Goal: Task Accomplishment & Management: Complete application form

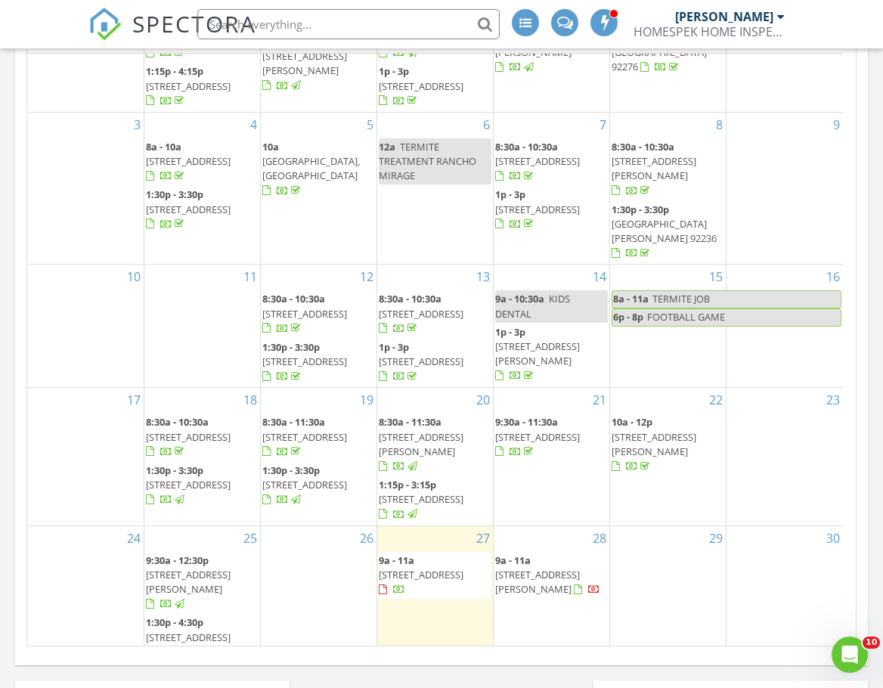
scroll to position [73, 0]
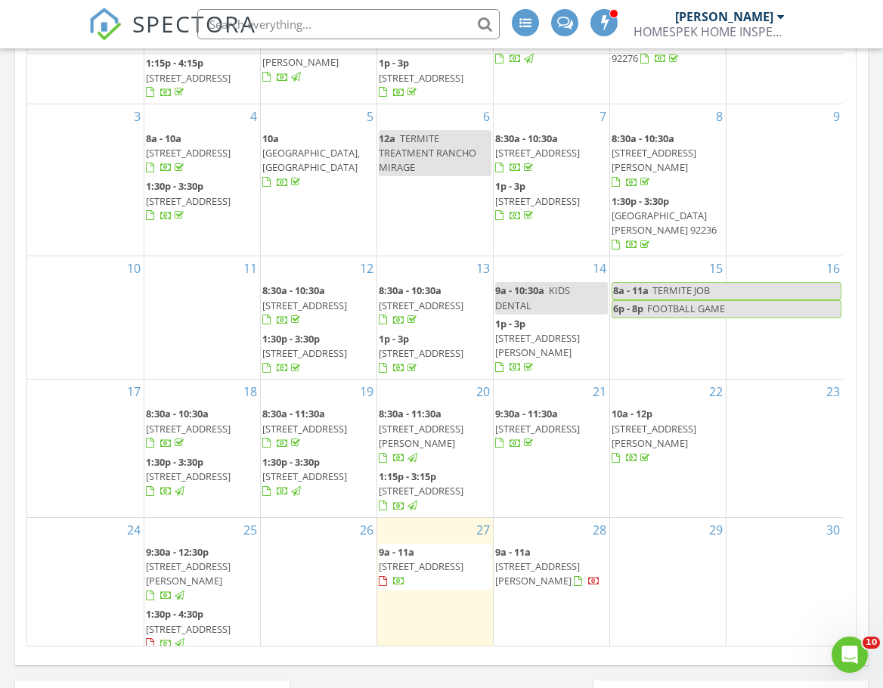
click at [296, 656] on div "2" at bounding box center [319, 680] width 116 height 49
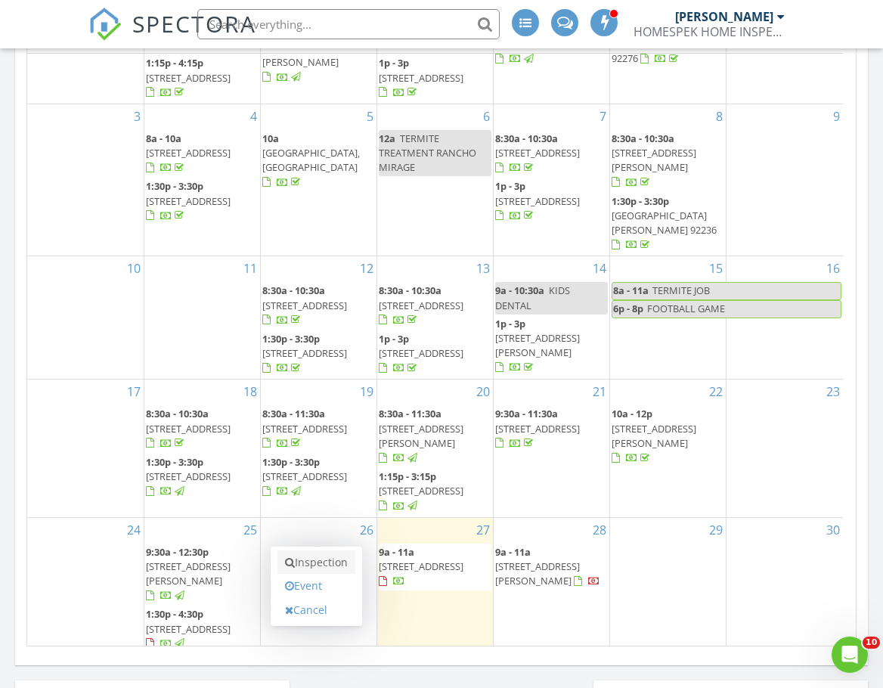
click at [309, 555] on link "Inspection" at bounding box center [317, 563] width 78 height 24
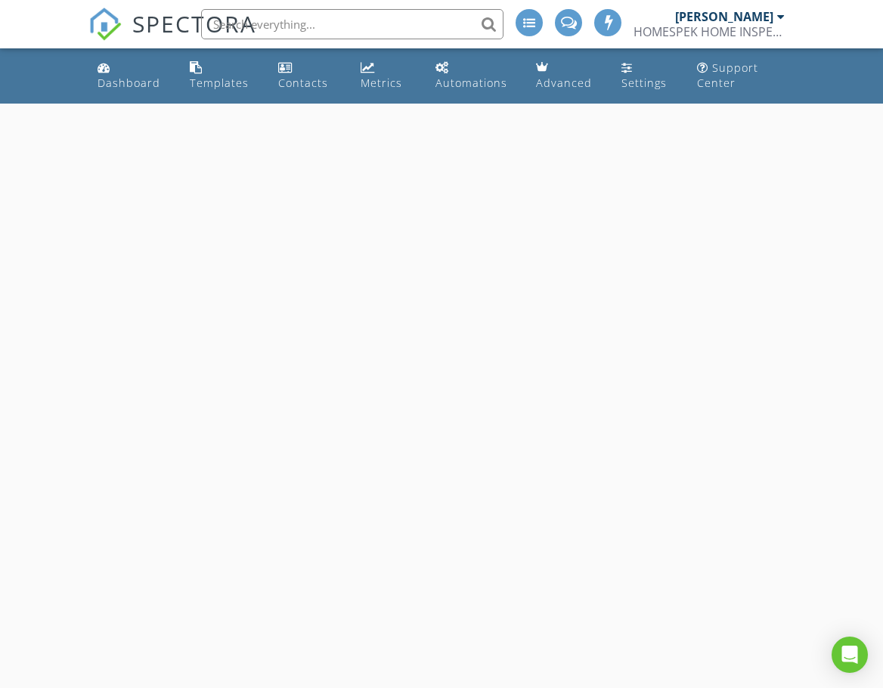
select select "8"
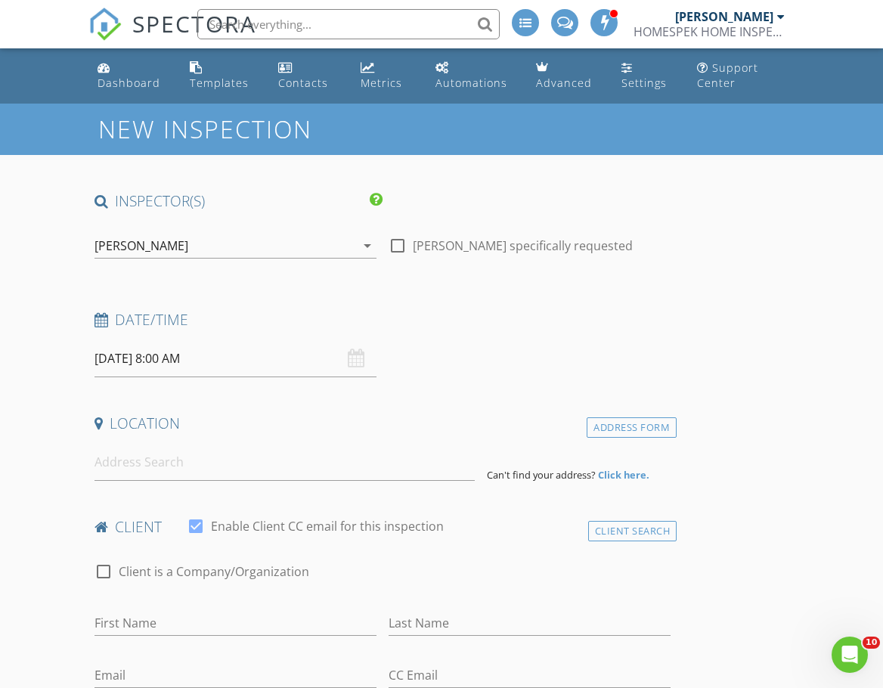
click at [221, 361] on input "09/02/2025 8:00 AM" at bounding box center [236, 358] width 282 height 37
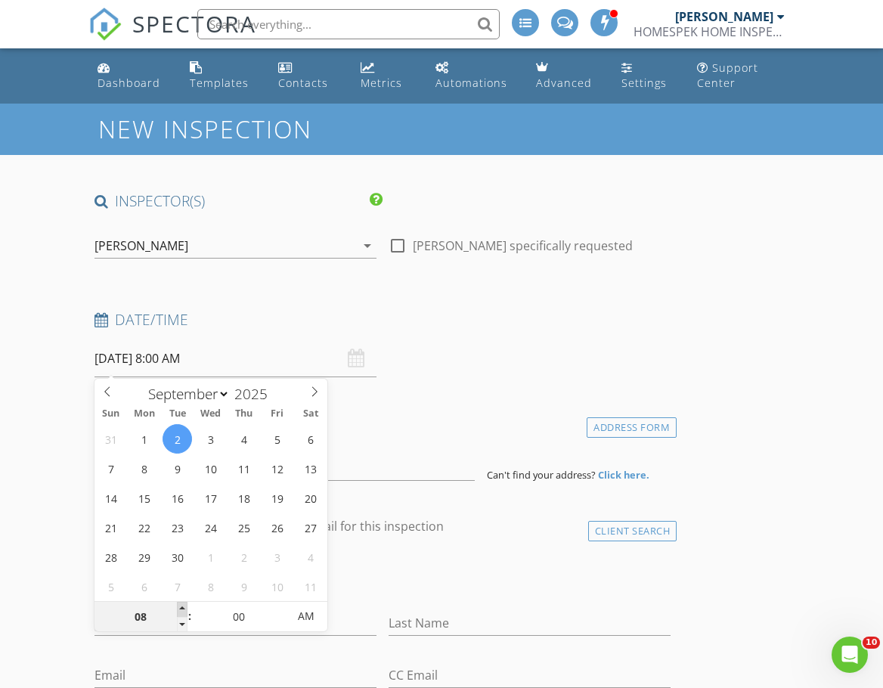
type input "09"
type input "09/02/2025 9:00 AM"
click at [183, 607] on span at bounding box center [182, 609] width 11 height 15
type input "05"
type input "09/02/2025 9:05 AM"
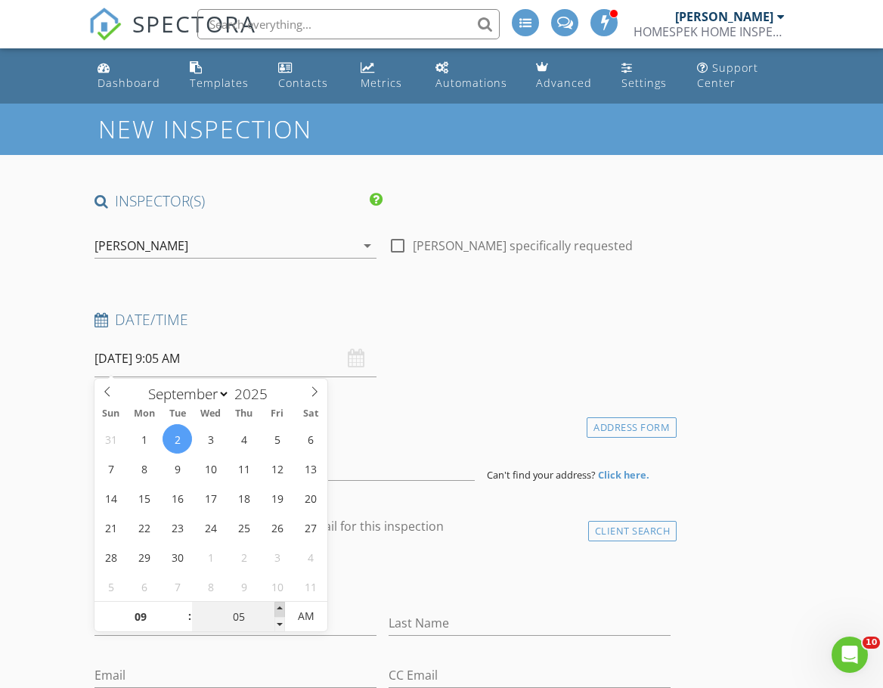
click at [278, 607] on span at bounding box center [280, 609] width 11 height 15
type input "10"
type input "09/02/2025 9:10 AM"
click at [278, 607] on span at bounding box center [280, 609] width 11 height 15
type input "15"
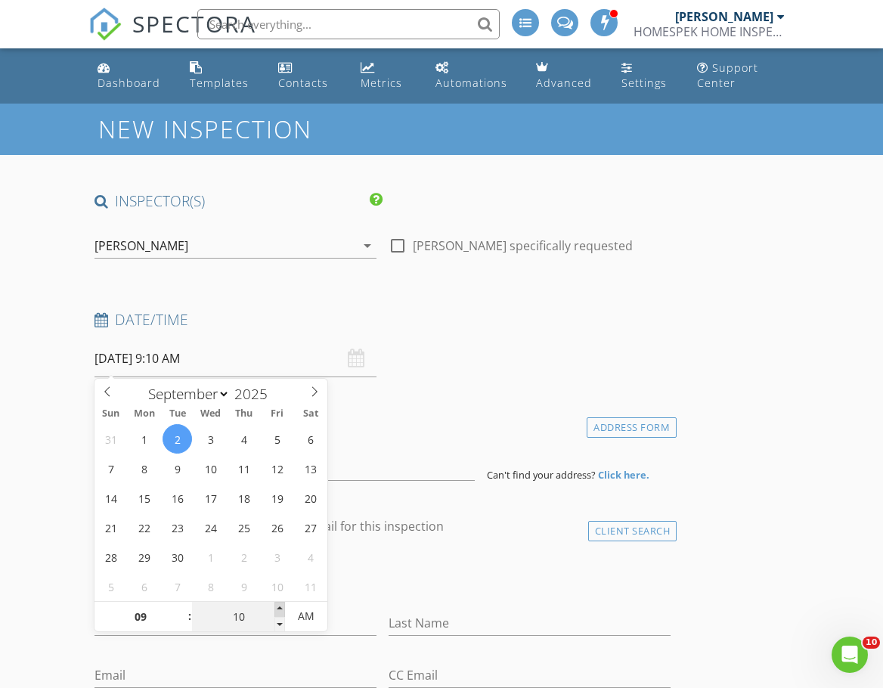
type input "09/02/2025 9:15 AM"
click at [278, 607] on span at bounding box center [280, 609] width 11 height 15
type input "20"
type input "09/02/2025 9:20 AM"
click at [278, 607] on span at bounding box center [280, 609] width 11 height 15
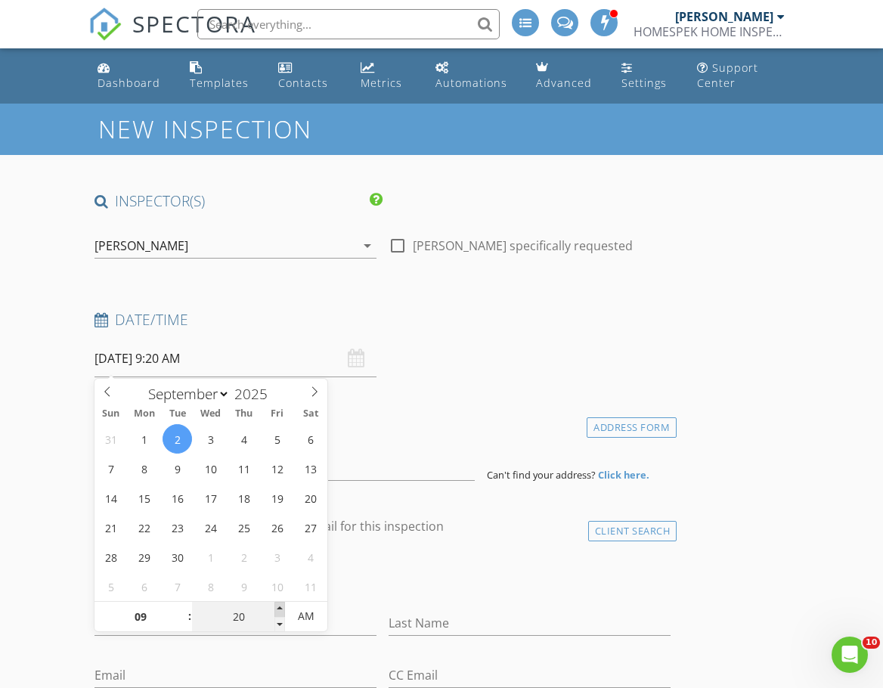
type input "25"
type input "09/02/2025 9:25 AM"
click at [278, 607] on span at bounding box center [280, 609] width 11 height 15
type input "30"
type input "09/02/2025 9:30 AM"
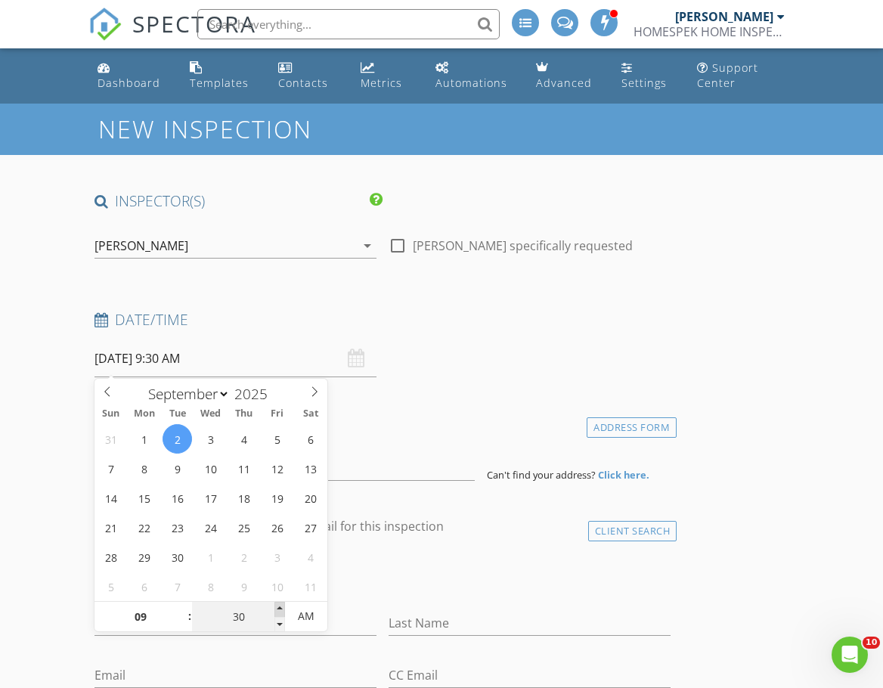
click at [278, 607] on span at bounding box center [280, 609] width 11 height 15
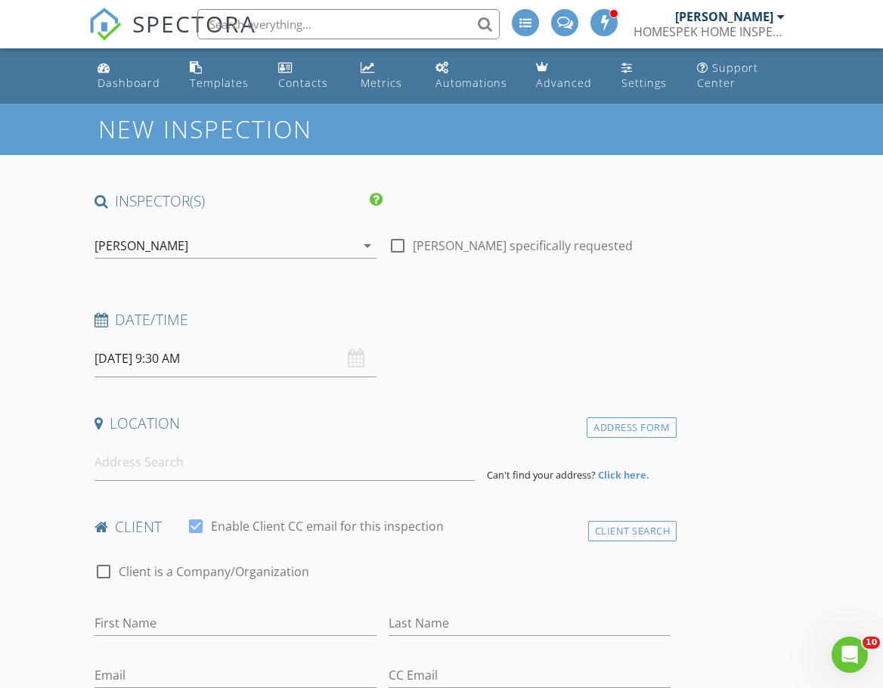
click at [141, 466] on input at bounding box center [285, 462] width 380 height 37
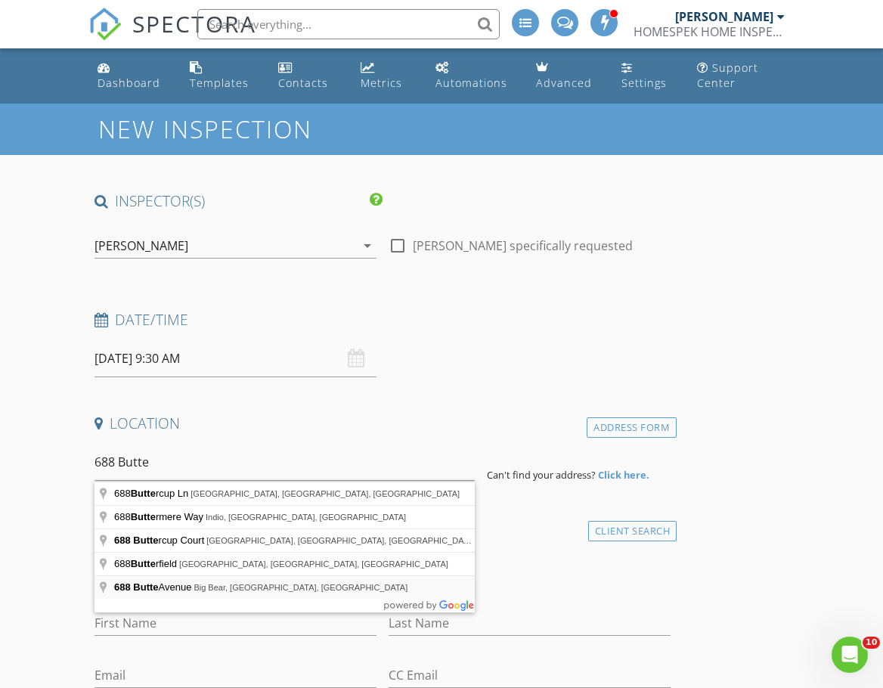
type input "688 Butte Avenue, Big Bear, CA, USA"
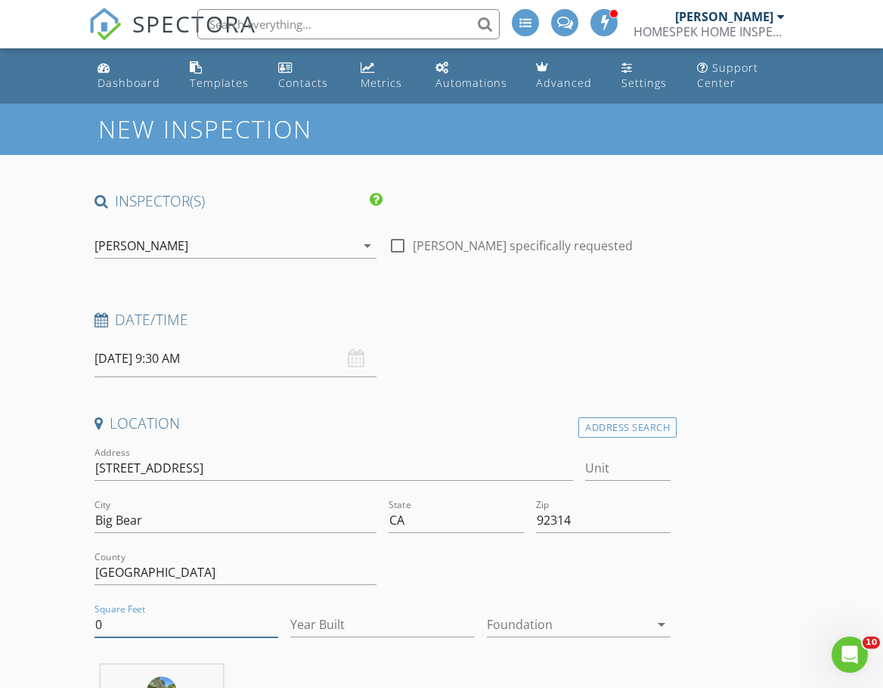
drag, startPoint x: 151, startPoint y: 620, endPoint x: 84, endPoint y: 617, distance: 66.6
type input "1680"
click at [537, 624] on div at bounding box center [568, 625] width 163 height 24
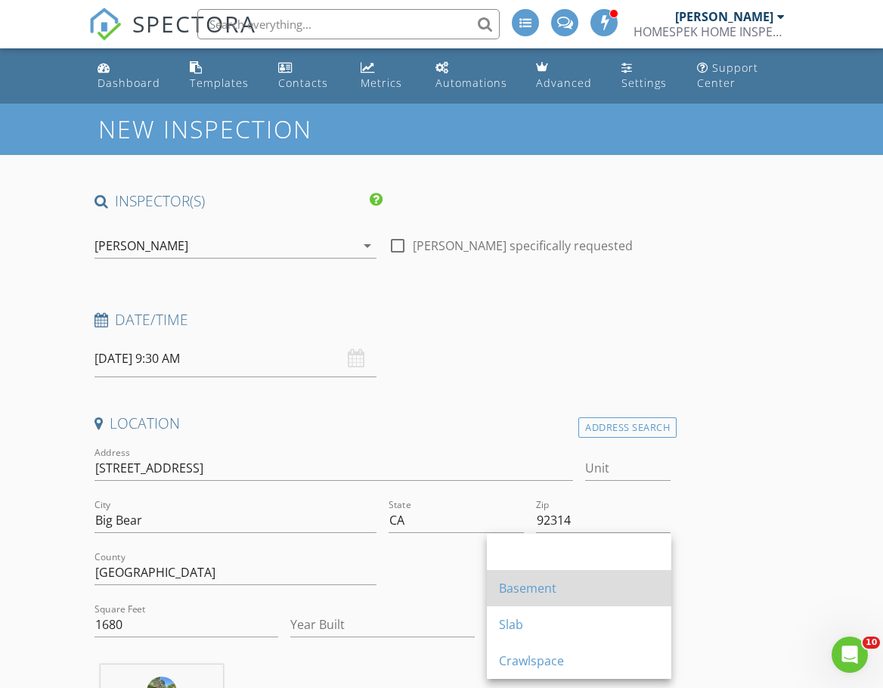
click at [541, 600] on div "Basement" at bounding box center [579, 588] width 160 height 36
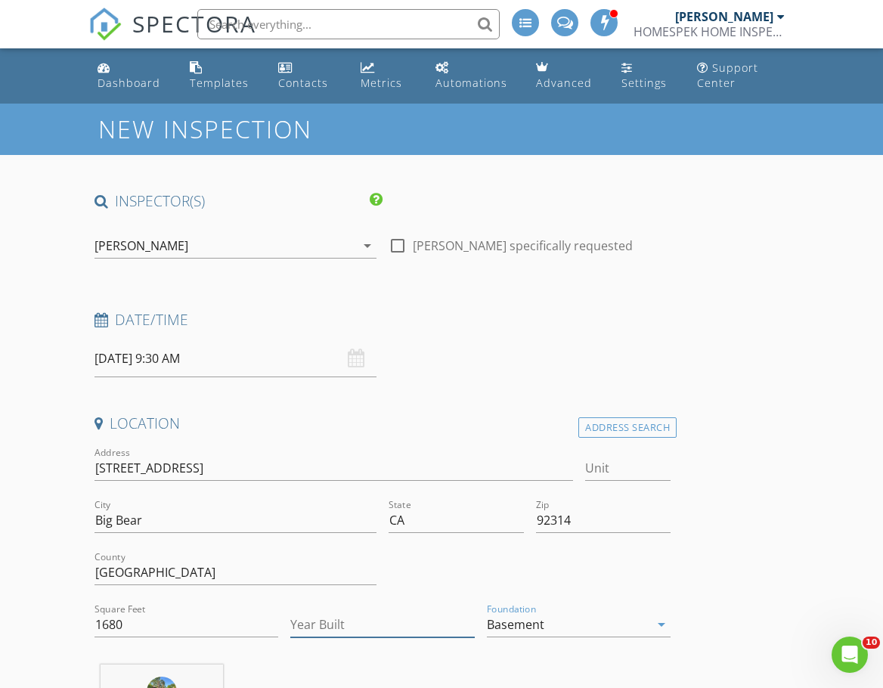
click at [383, 623] on input "Year Built" at bounding box center [382, 625] width 185 height 25
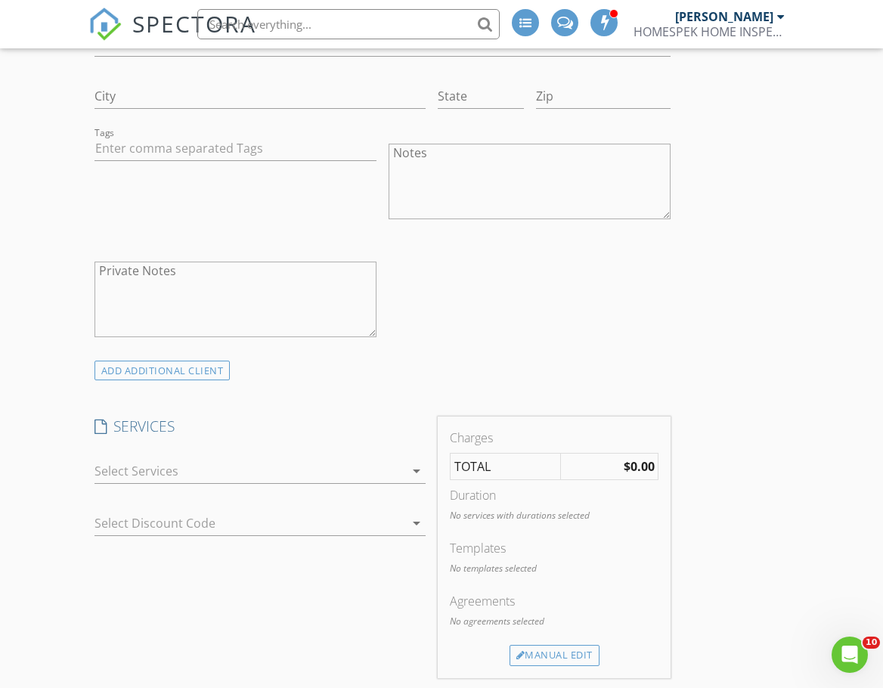
scroll to position [1210, 0]
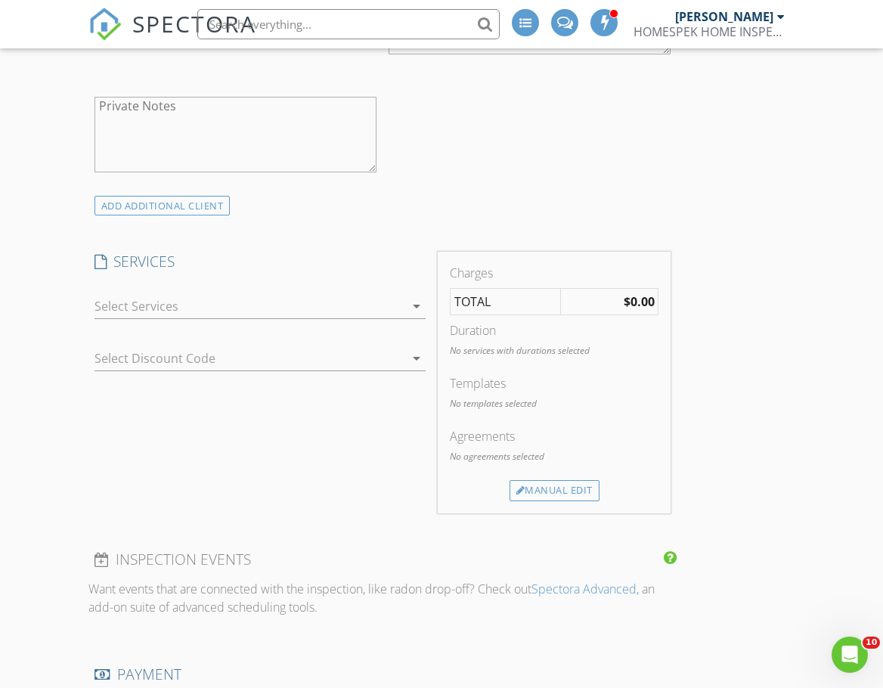
type input "1973"
click at [200, 300] on div at bounding box center [250, 306] width 310 height 24
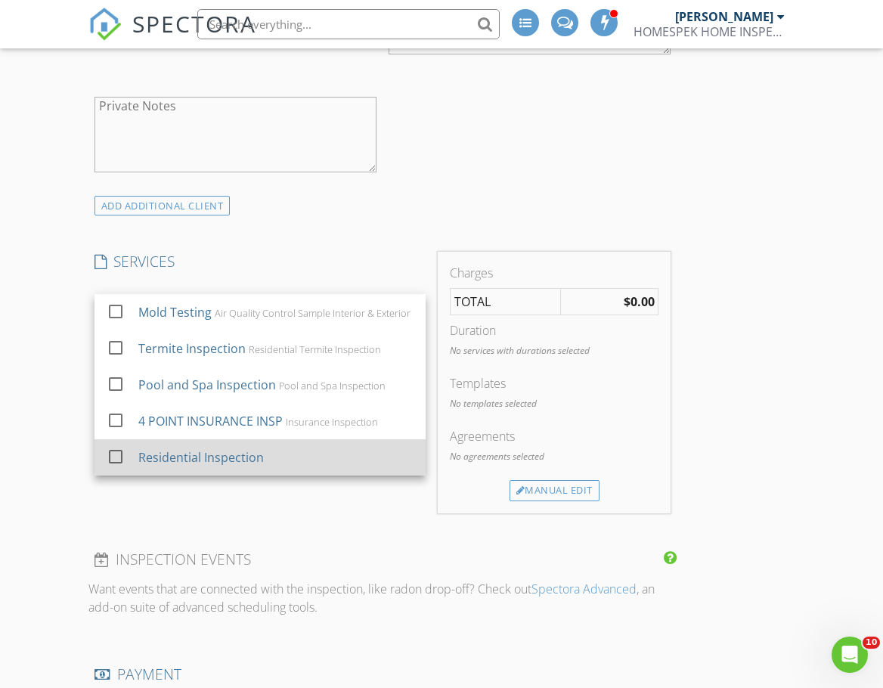
click at [113, 455] on div at bounding box center [116, 457] width 26 height 26
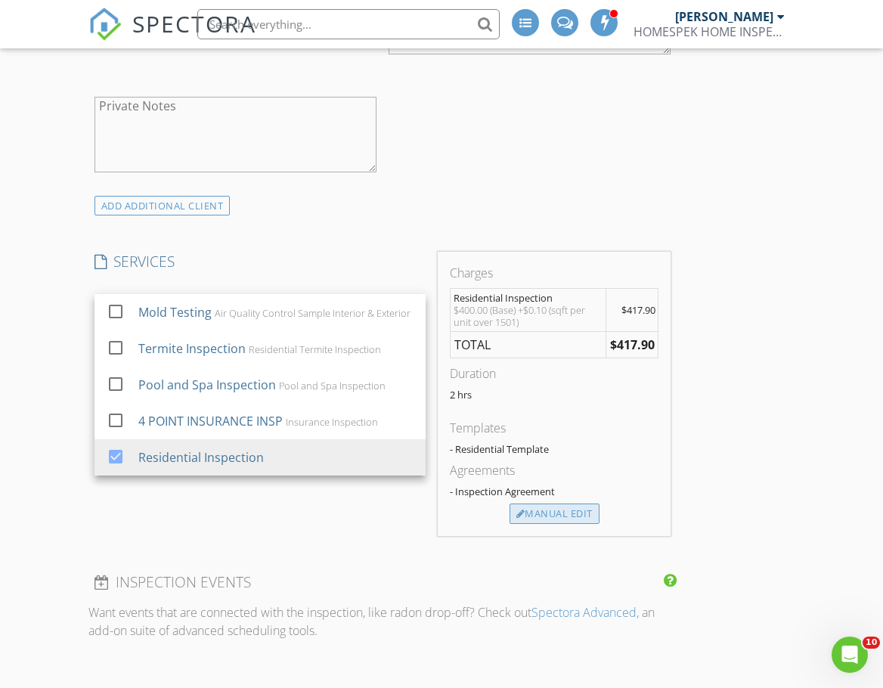
click at [563, 511] on div "Manual Edit" at bounding box center [555, 514] width 90 height 21
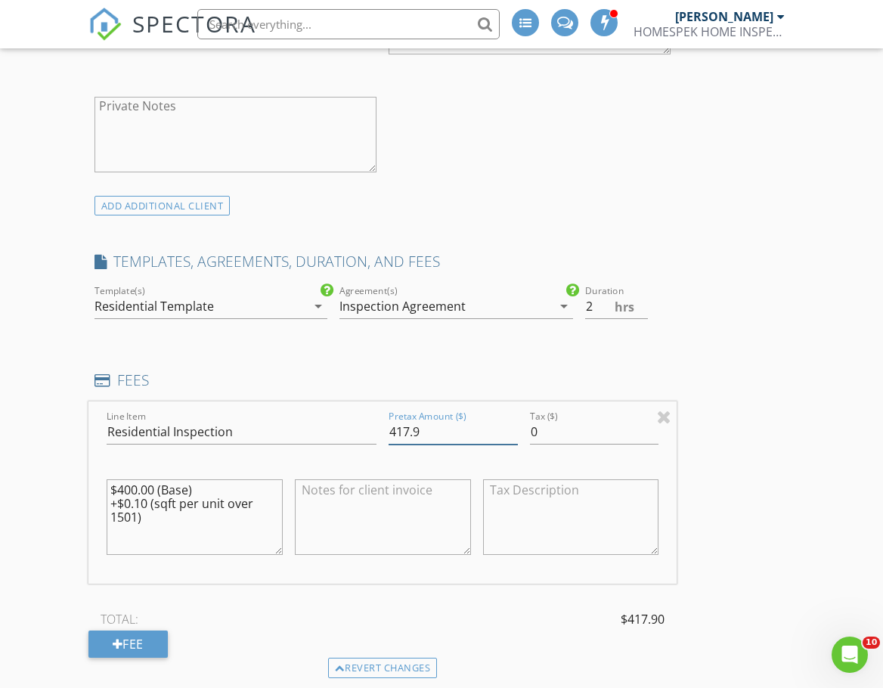
drag, startPoint x: 432, startPoint y: 433, endPoint x: 392, endPoint y: 435, distance: 40.1
click at [392, 435] on input "417.9" at bounding box center [453, 432] width 129 height 25
type input "500"
click at [739, 234] on div "INSPECTOR(S) check_box Travis Southard PRIMARY Travis Southard arrow_drop_down …" at bounding box center [441, 557] width 706 height 3152
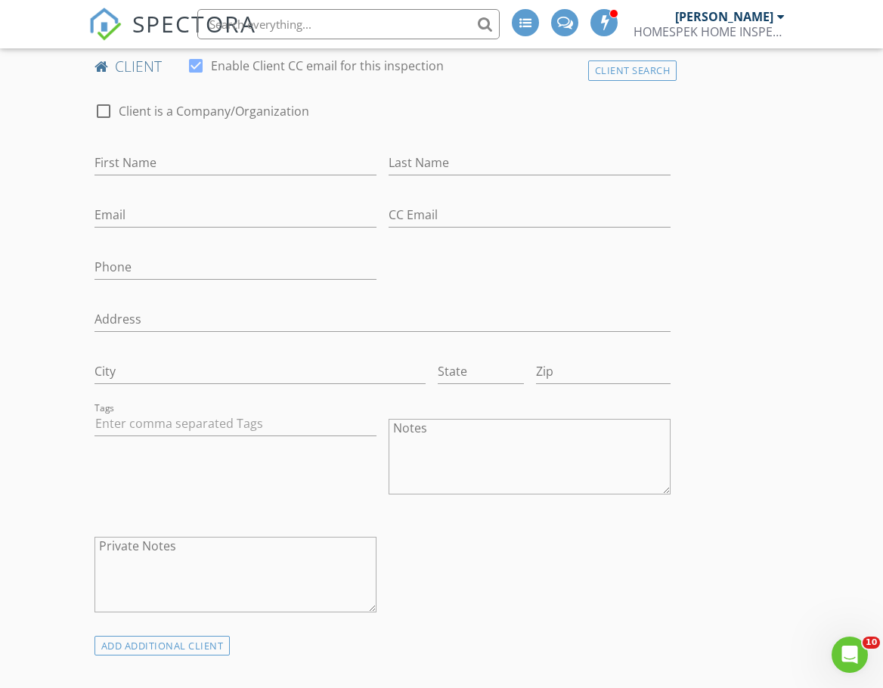
scroll to position [681, 0]
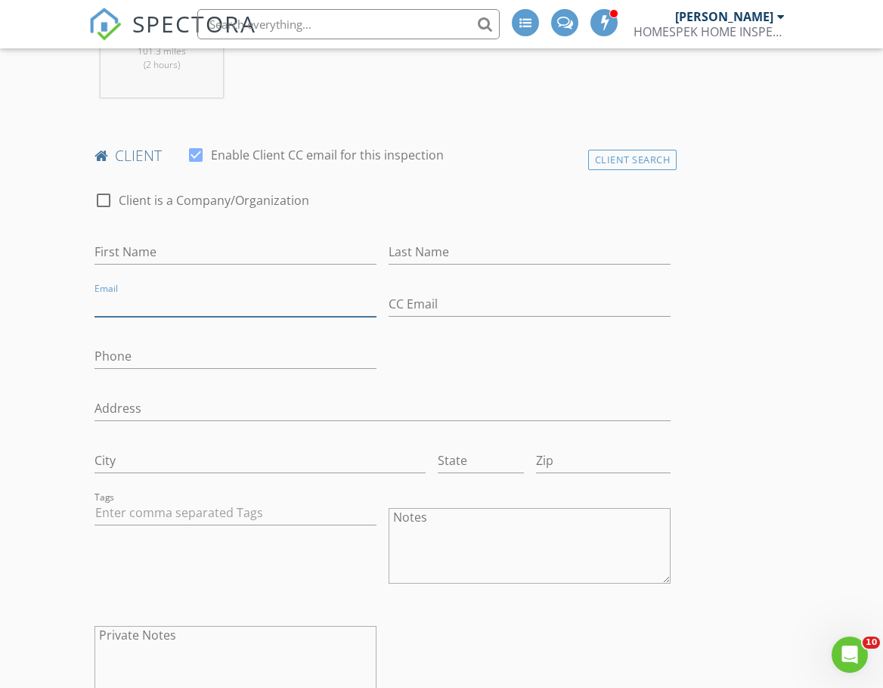
click at [124, 300] on input "Email" at bounding box center [236, 304] width 282 height 25
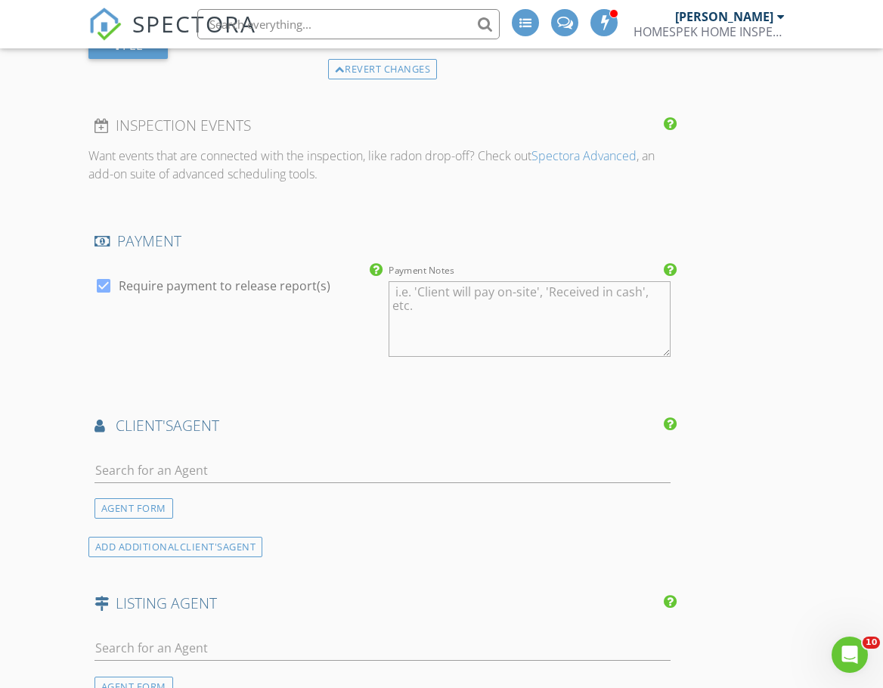
scroll to position [1815, 0]
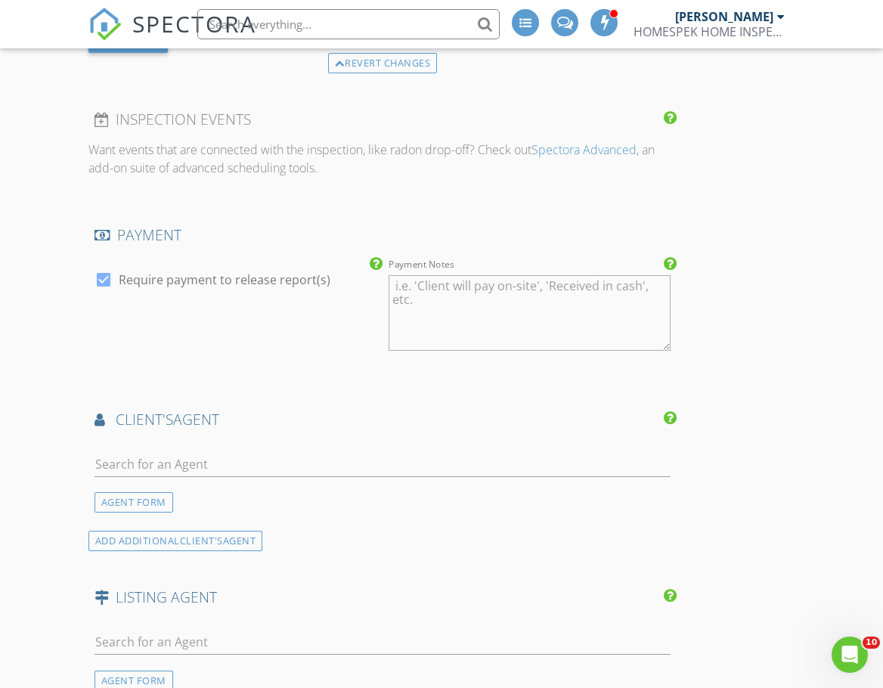
type input "li7diaz@aol.com"
drag, startPoint x: 130, startPoint y: 463, endPoint x: 103, endPoint y: 437, distance: 37.5
click at [130, 462] on input "text" at bounding box center [383, 464] width 577 height 25
type input "Efren"
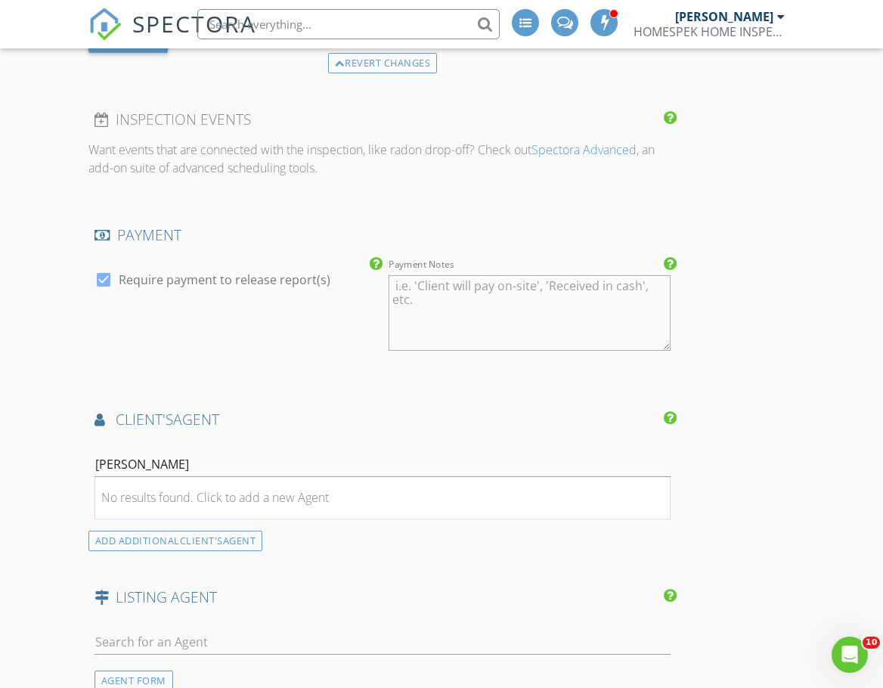
click at [95, 361] on div "check_box Require payment to release report(s)" at bounding box center [235, 315] width 294 height 118
drag, startPoint x: 134, startPoint y: 467, endPoint x: 43, endPoint y: 449, distance: 92.6
click at [141, 497] on div "AGENT FORM" at bounding box center [134, 502] width 79 height 20
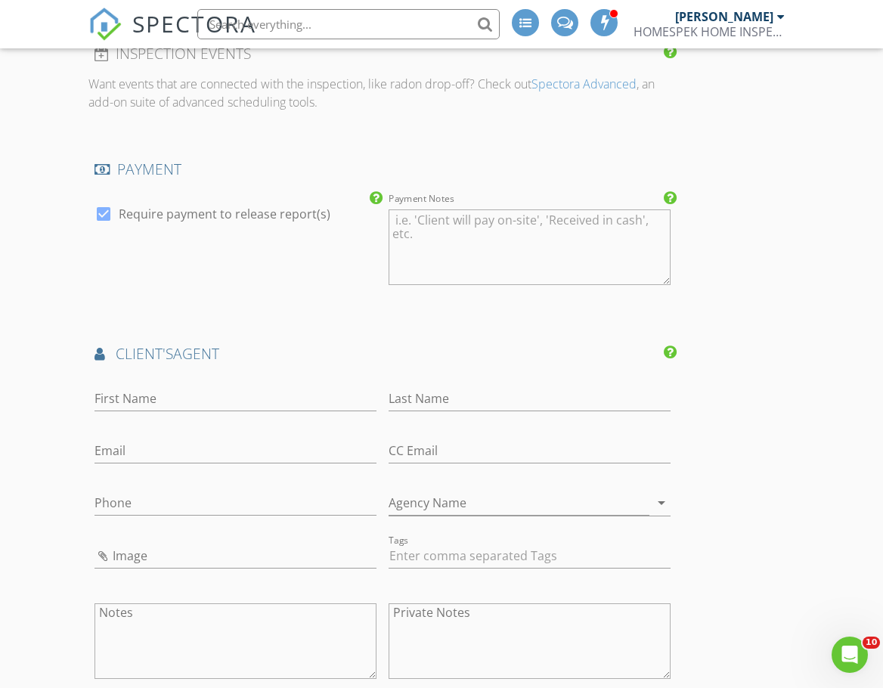
scroll to position [1967, 0]
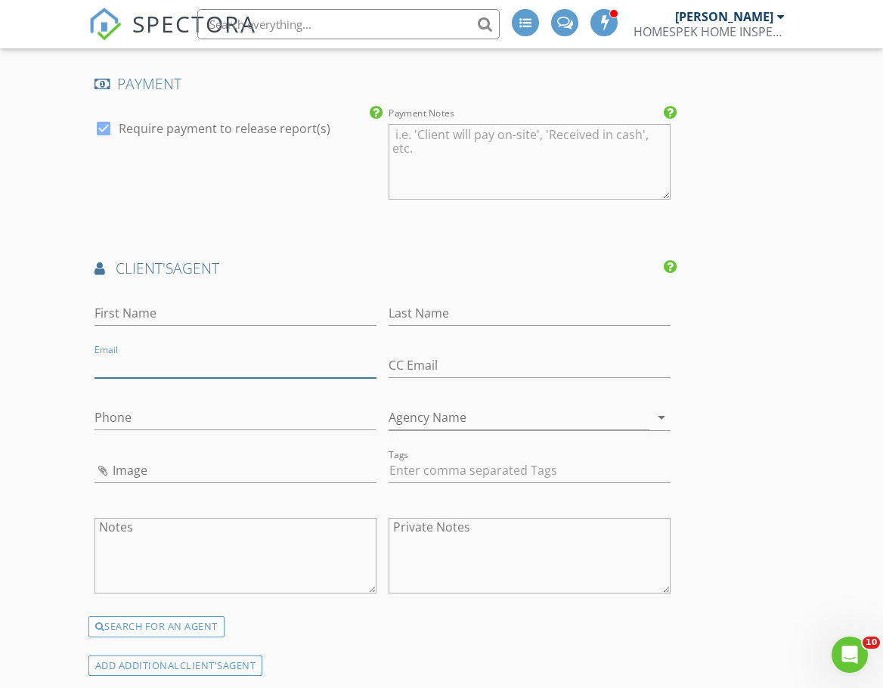
paste input "mendezefren@gmail.com"
type input "mendezefren@gmail.com"
click at [127, 312] on input "First Name" at bounding box center [236, 313] width 282 height 25
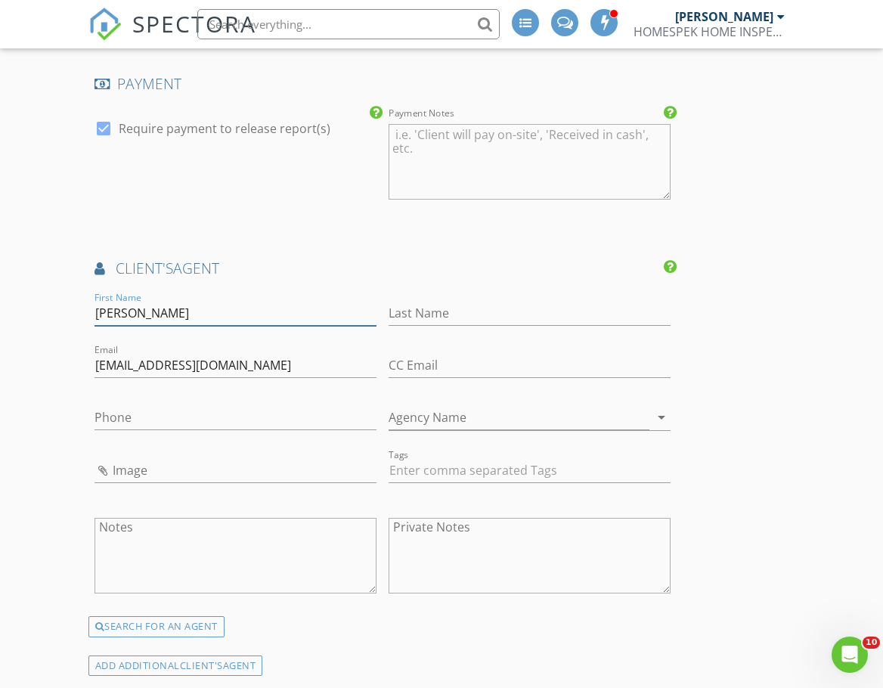
type input "Efren"
click at [441, 315] on input "Last Name" at bounding box center [530, 313] width 282 height 25
type input "Mendez"
click at [253, 413] on input "Phone" at bounding box center [236, 417] width 282 height 25
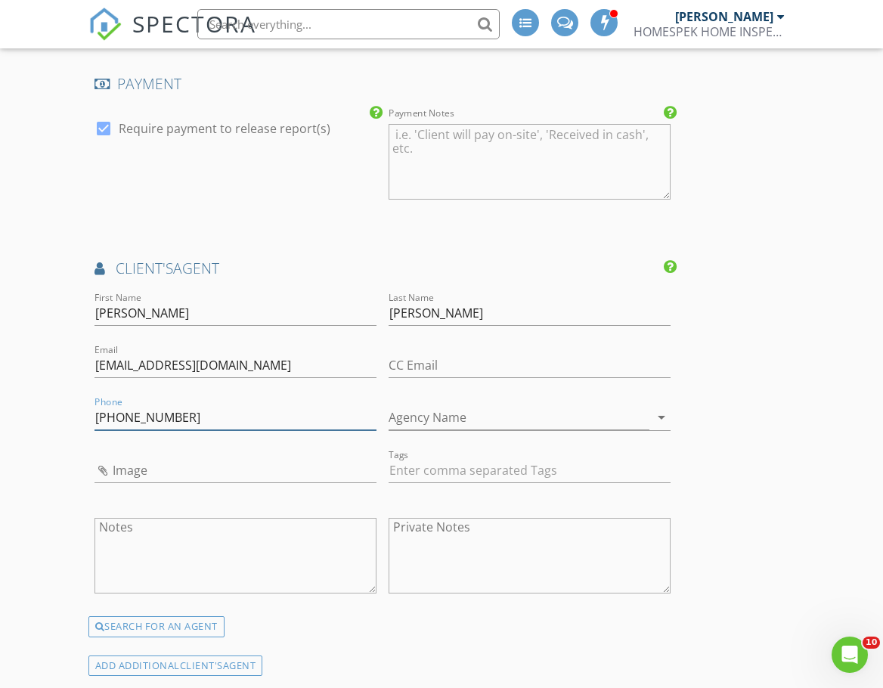
type input "760-601-6613"
click at [246, 327] on div "First Name Efren" at bounding box center [236, 321] width 282 height 40
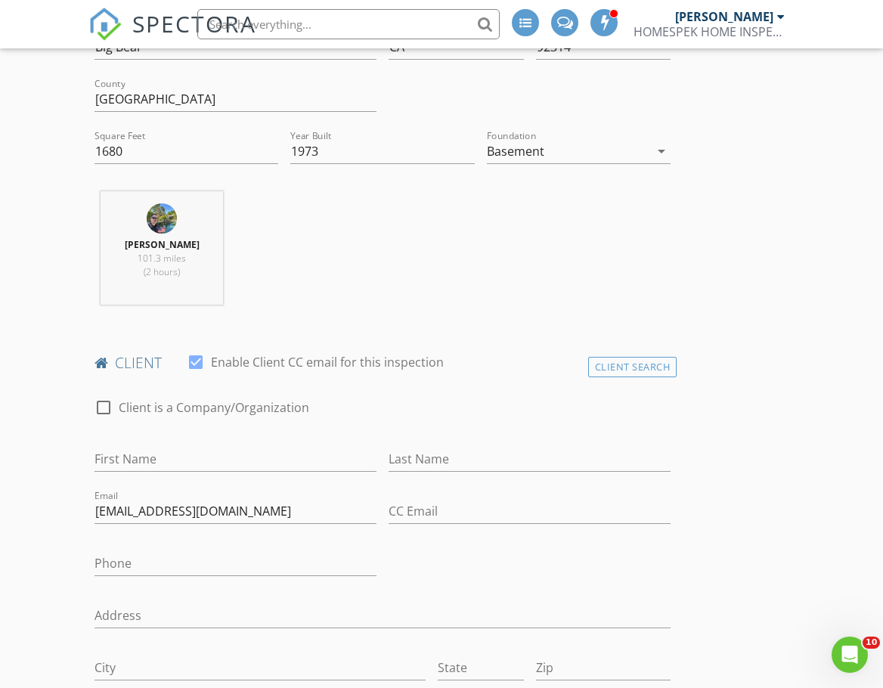
scroll to position [529, 0]
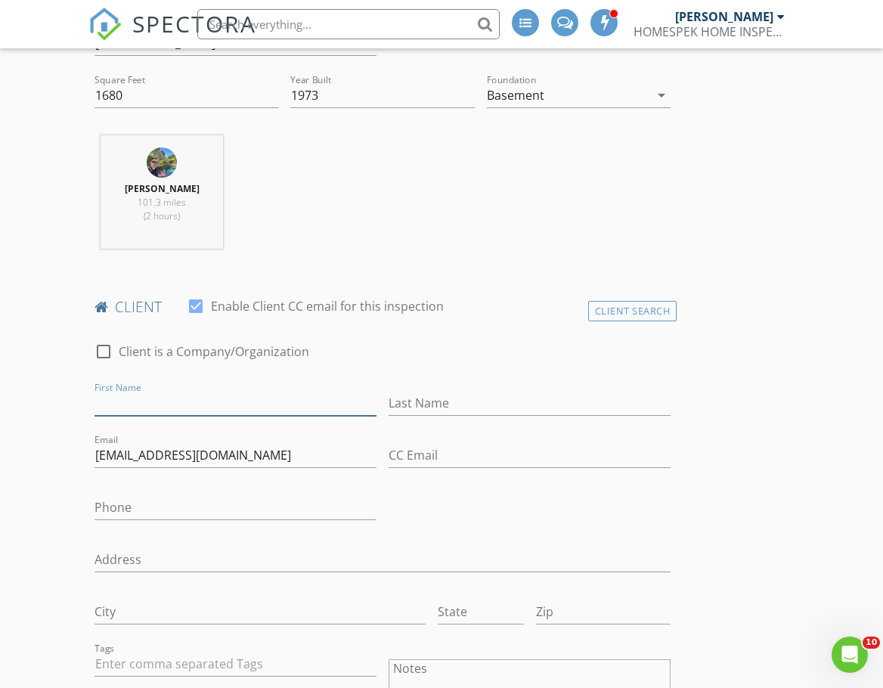
click at [135, 402] on input "First Name" at bounding box center [236, 403] width 282 height 25
type input "Joel and Linda"
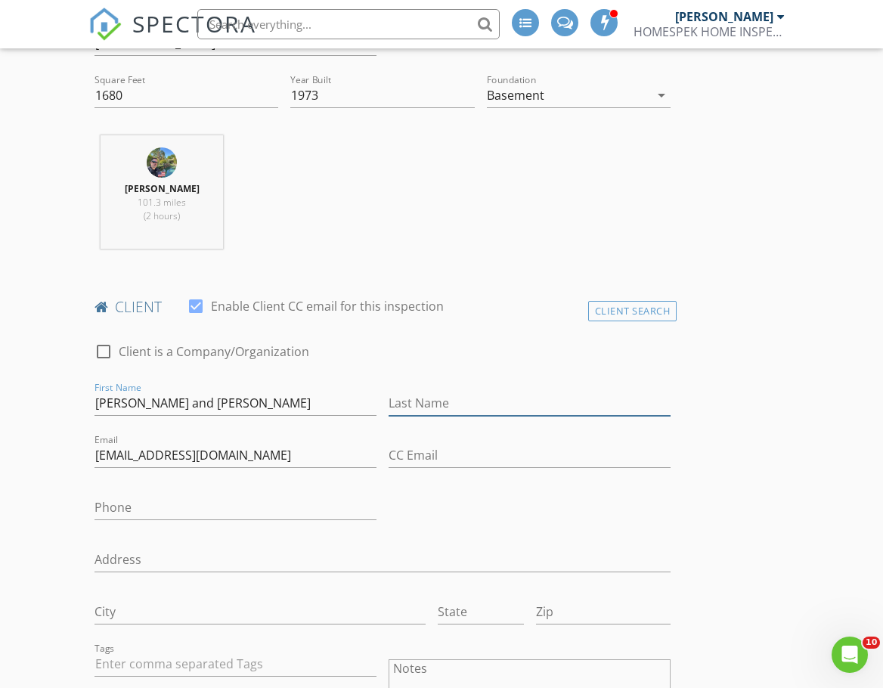
click at [436, 404] on input "Last Name" at bounding box center [530, 403] width 282 height 25
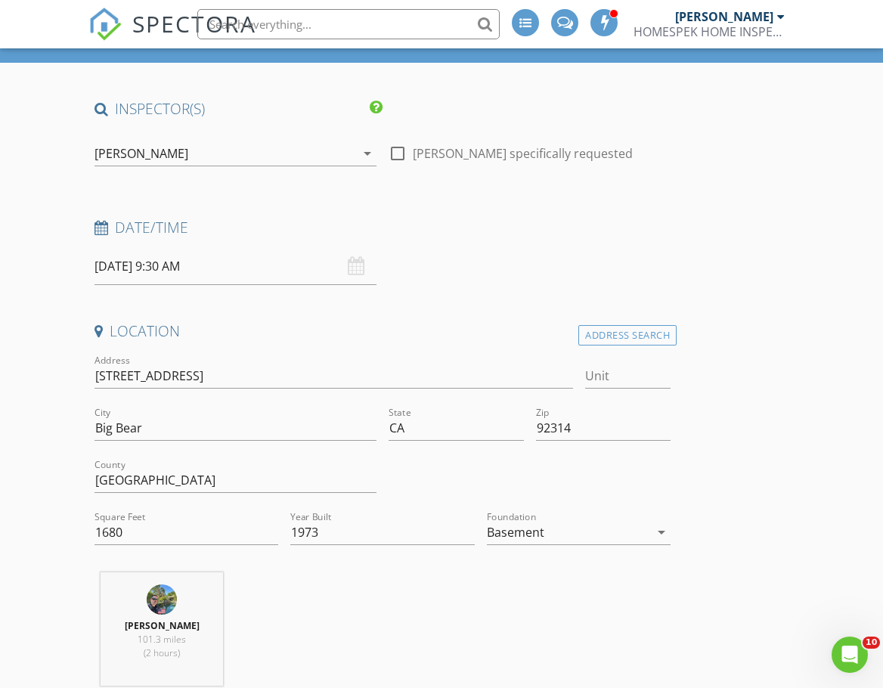
scroll to position [17, 0]
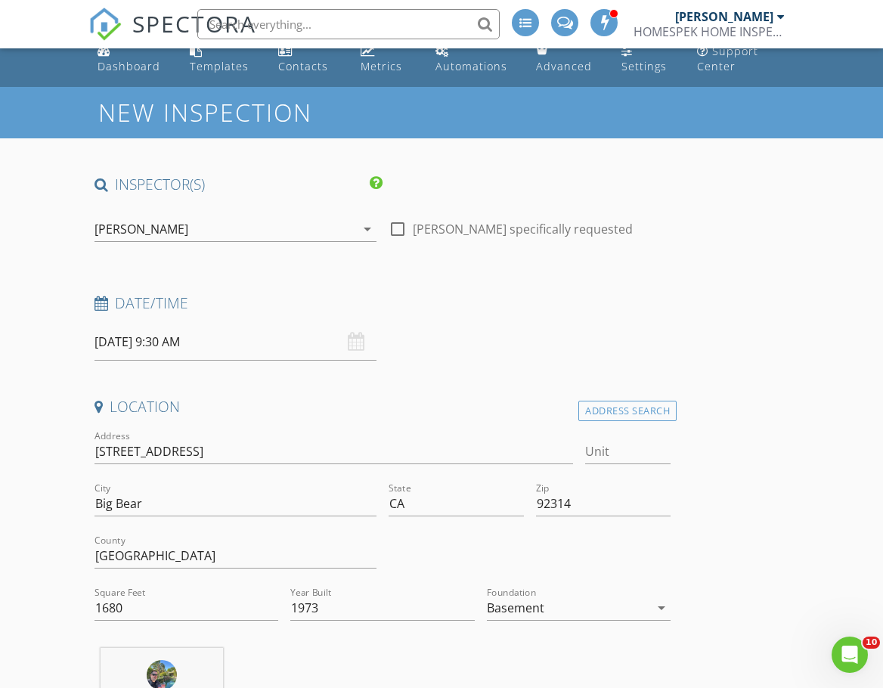
type input "Diaz"
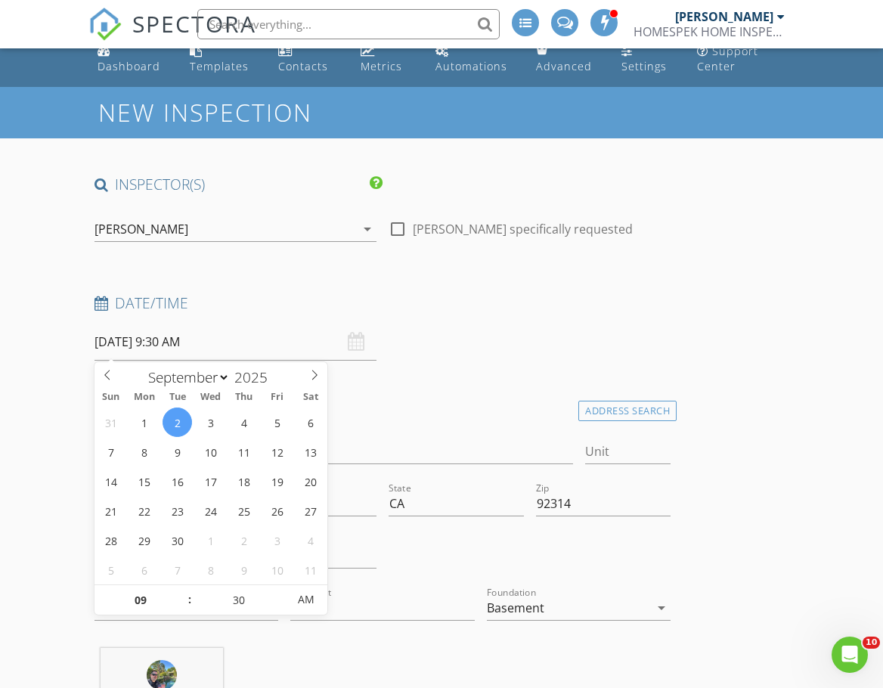
click at [230, 345] on input "09/02/2025 9:30 AM" at bounding box center [236, 342] width 282 height 37
click at [175, 589] on input "09" at bounding box center [141, 600] width 93 height 30
type input "10"
type input "09/02/2025 10:30 AM"
click at [180, 592] on span at bounding box center [182, 592] width 11 height 15
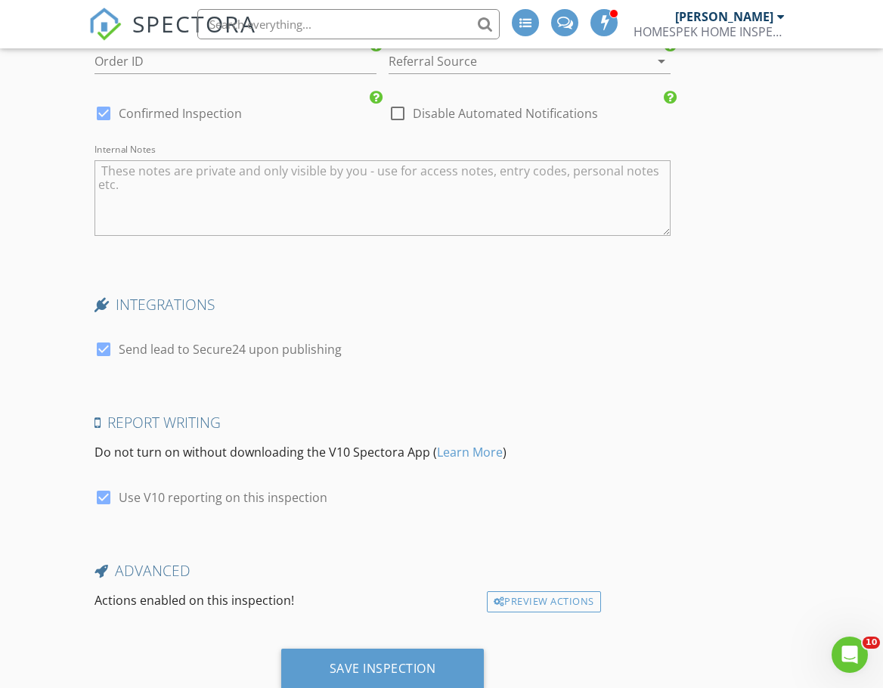
scroll to position [2966, 0]
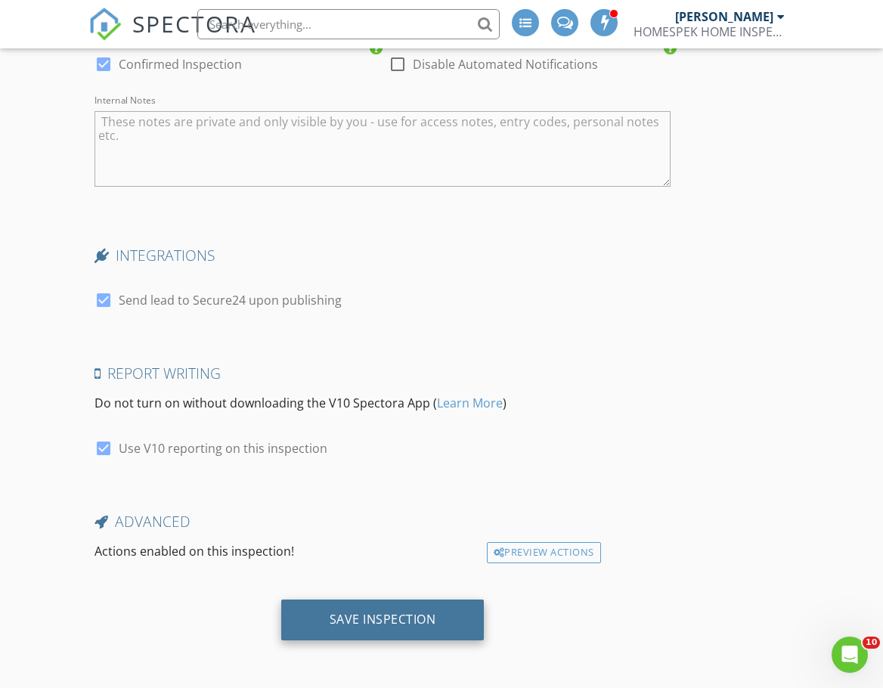
click at [399, 624] on div "Save Inspection" at bounding box center [383, 619] width 107 height 15
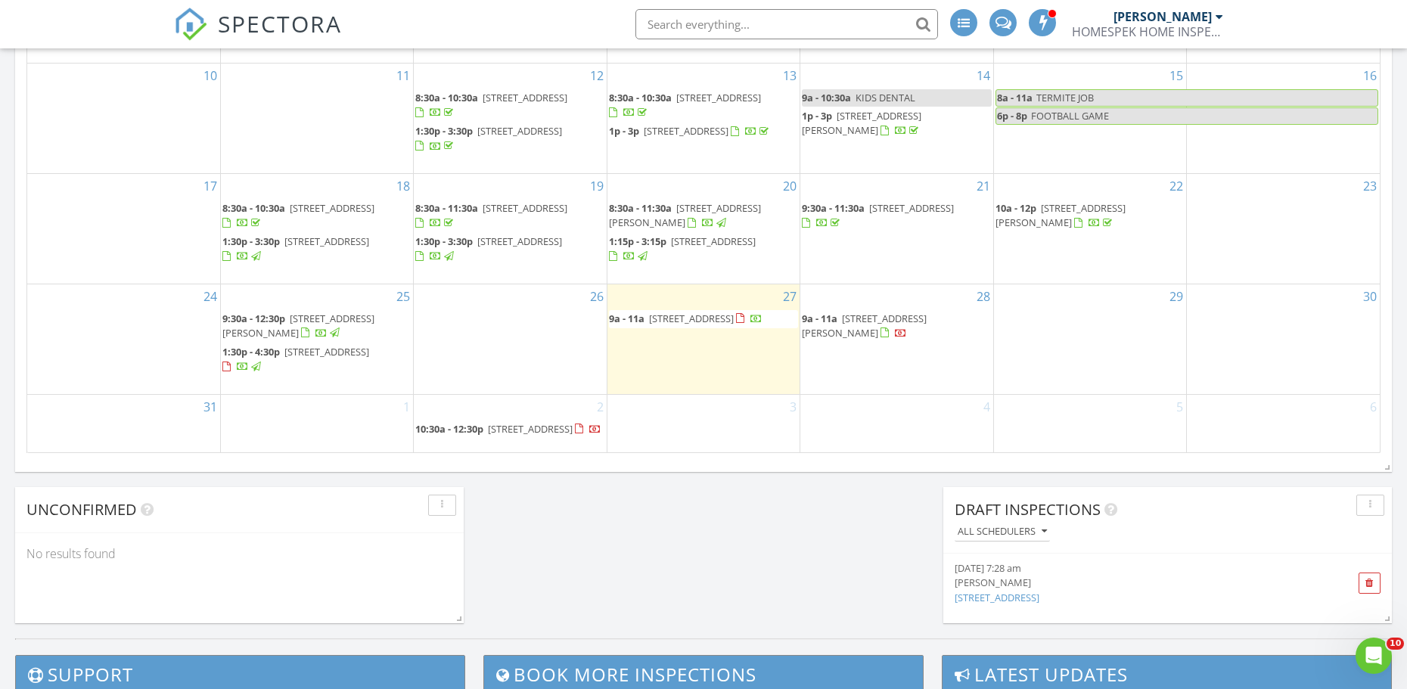
scroll to position [908, 0]
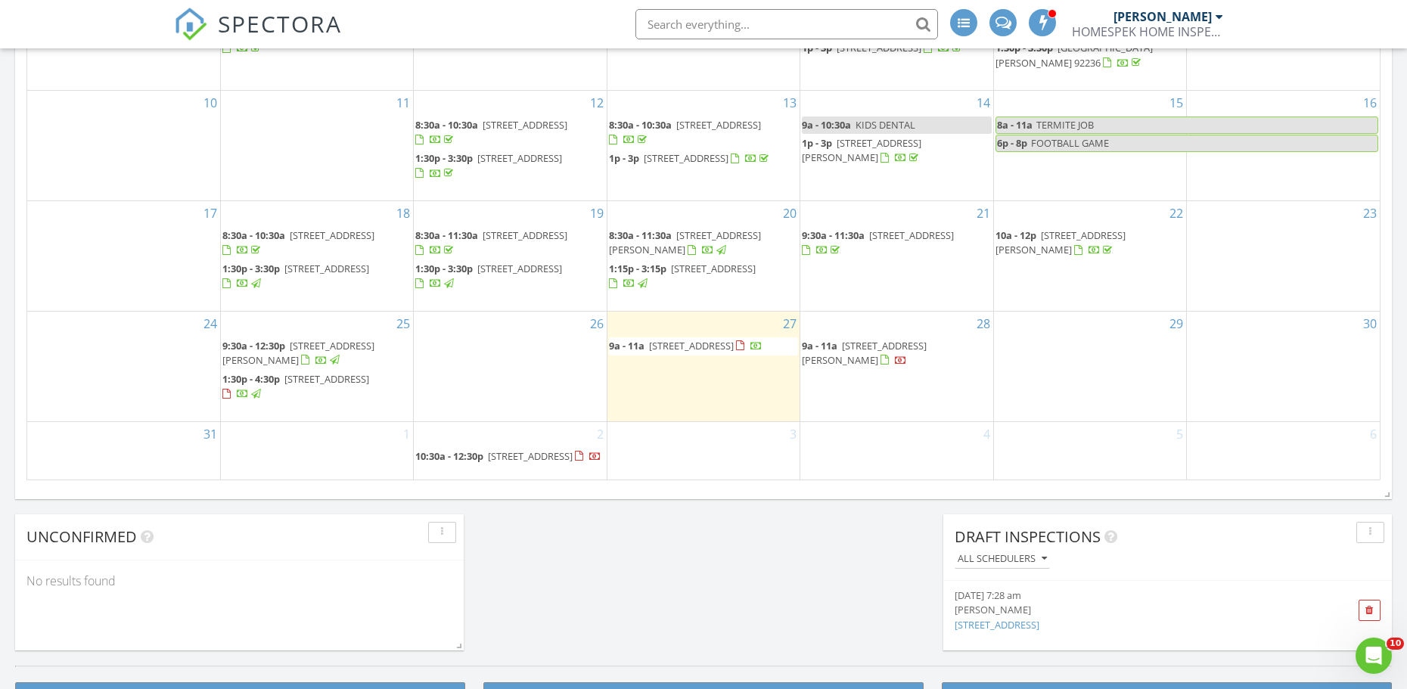
click at [883, 328] on div "29" at bounding box center [1090, 367] width 192 height 110
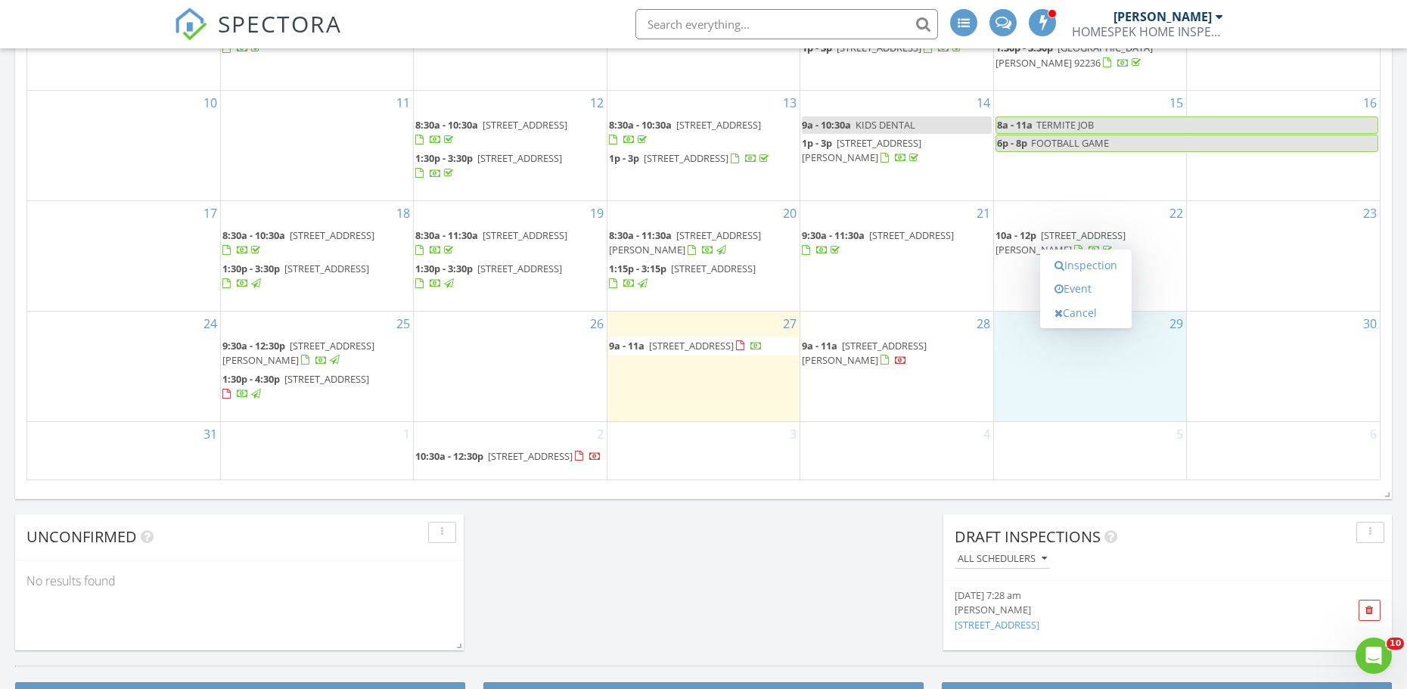
click at [883, 337] on div "29" at bounding box center [1090, 367] width 192 height 110
click at [883, 272] on link "Inspection" at bounding box center [1086, 274] width 78 height 24
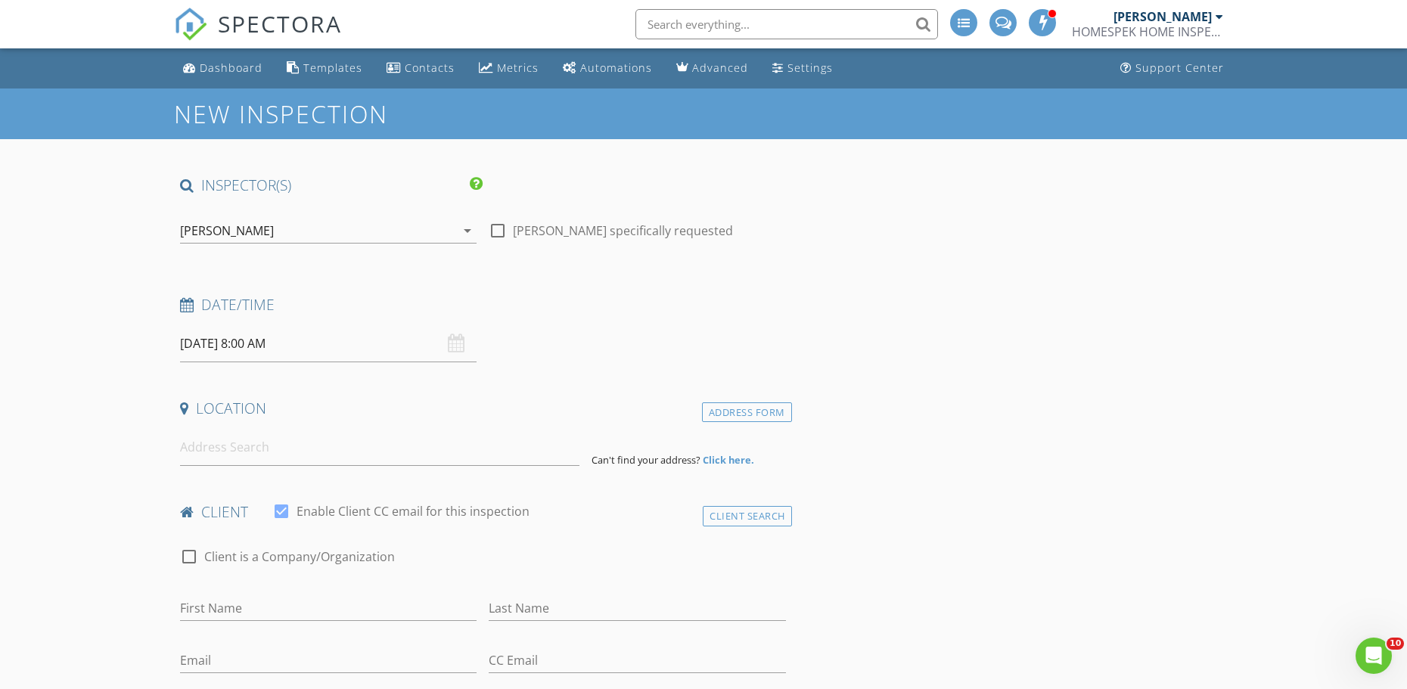
click at [331, 318] on div "Date/Time" at bounding box center [483, 310] width 618 height 30
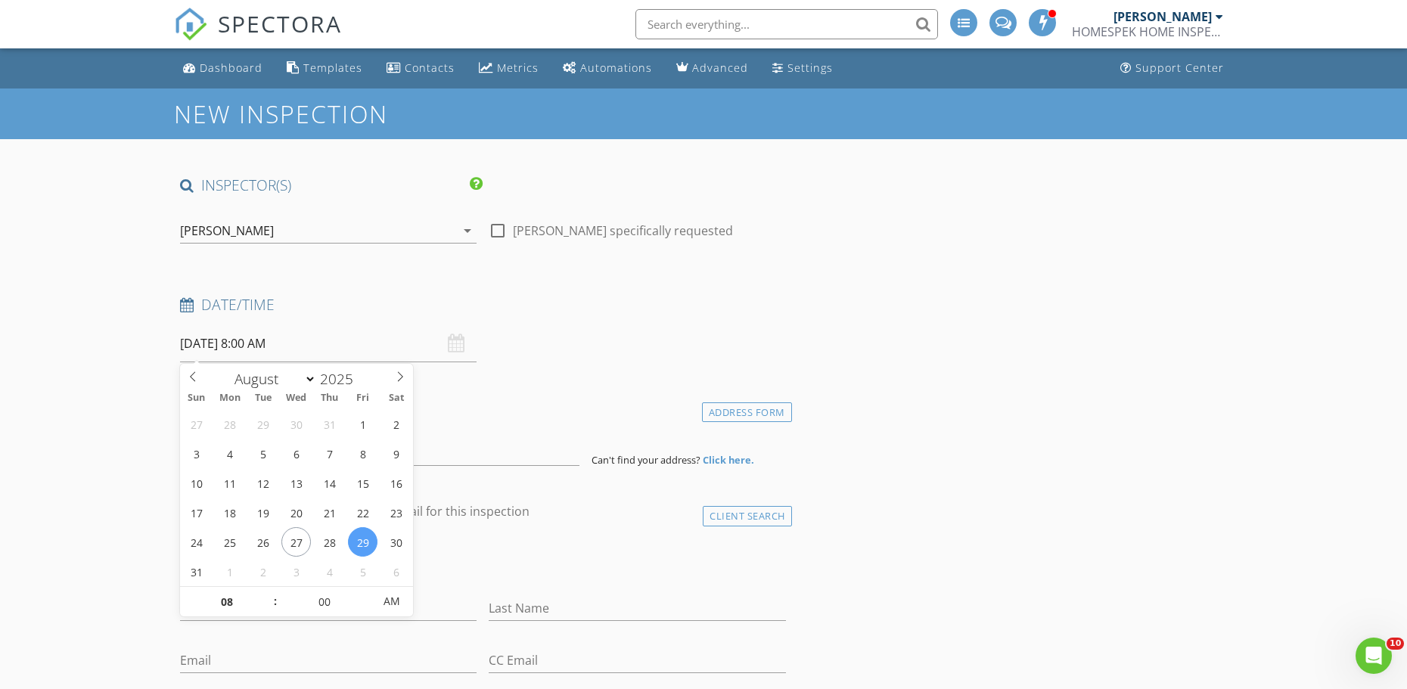
click at [328, 340] on input "08/29/2025 8:00 AM" at bounding box center [328, 343] width 296 height 37
type input "09"
type input "08/29/2025 9:00 AM"
click at [263, 591] on span at bounding box center [267, 594] width 11 height 15
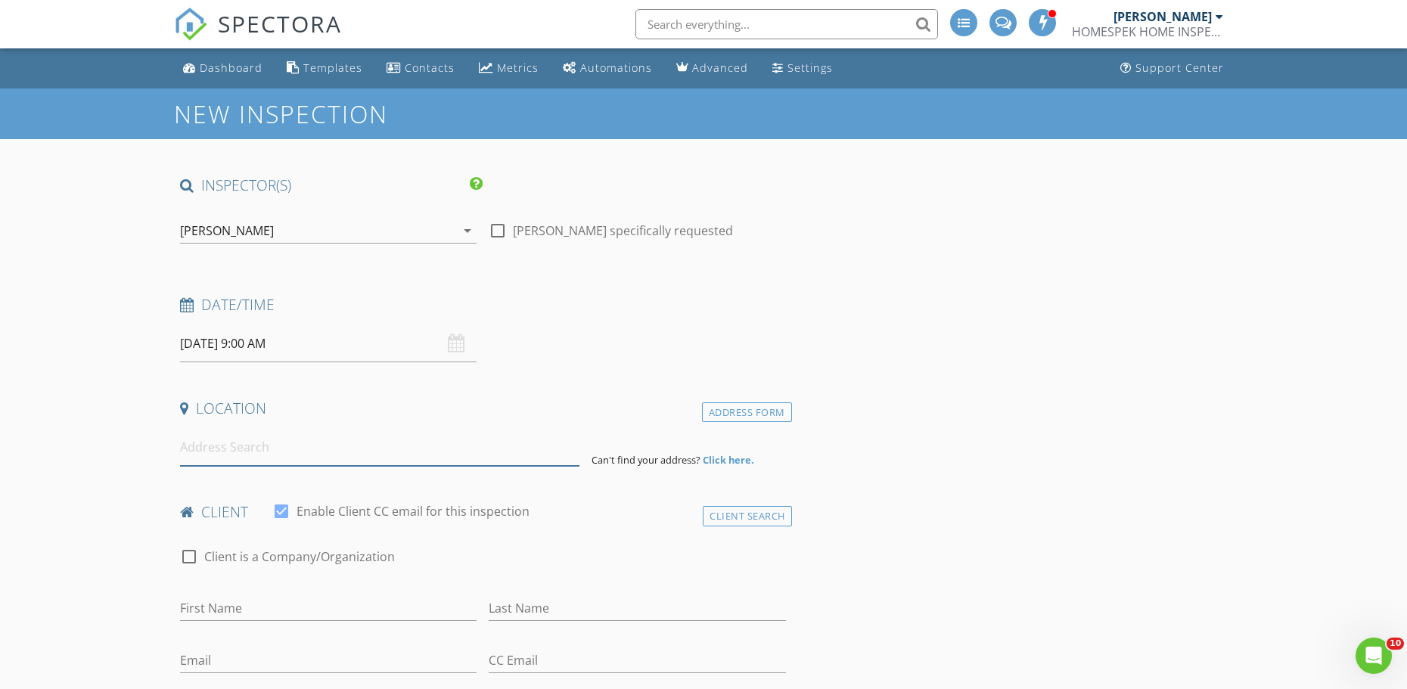
click at [220, 455] on input at bounding box center [379, 447] width 399 height 37
drag, startPoint x: 97, startPoint y: 457, endPoint x: 116, endPoint y: 461, distance: 20.0
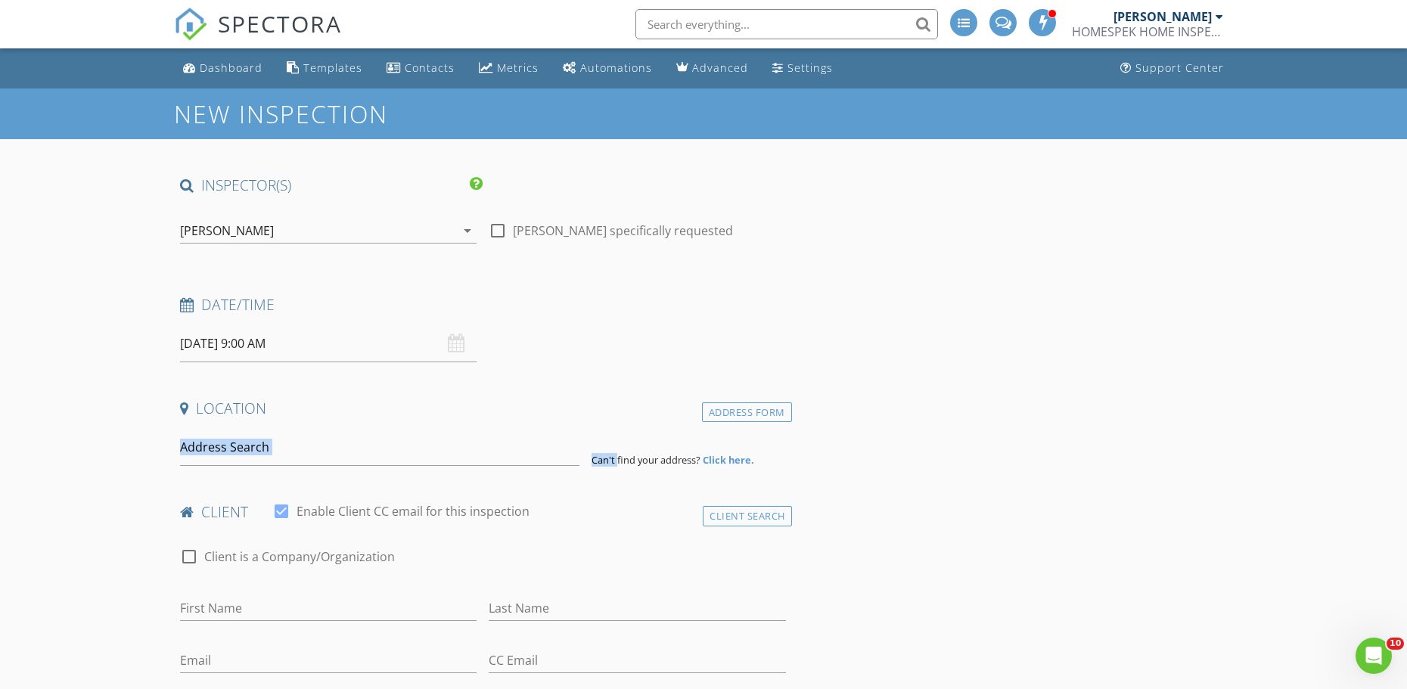
drag, startPoint x: 149, startPoint y: 439, endPoint x: 161, endPoint y: 442, distance: 12.5
click at [195, 451] on input at bounding box center [379, 447] width 399 height 37
click at [206, 448] on input at bounding box center [379, 447] width 399 height 37
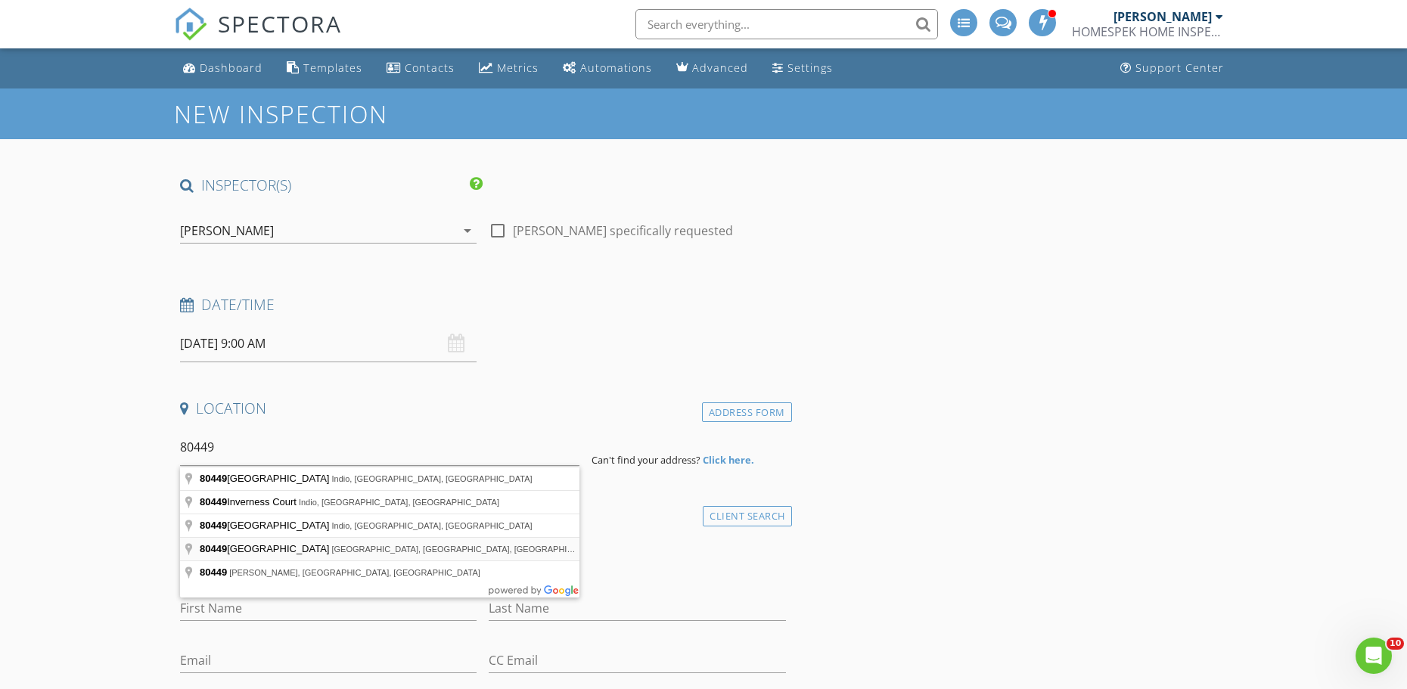
type input "80449 Pebble Beach, La Quinta, CA, USA"
drag, startPoint x: 289, startPoint y: 548, endPoint x: 297, endPoint y: 542, distance: 9.9
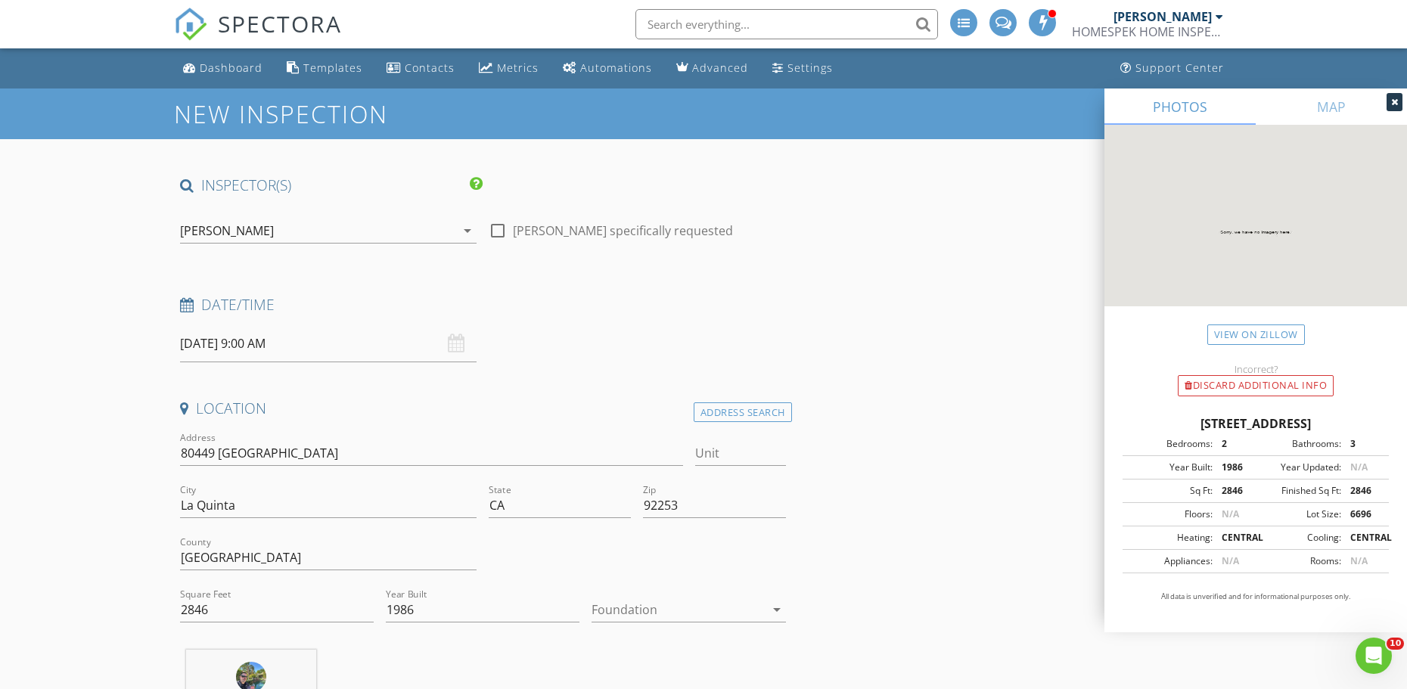
click at [628, 605] on div at bounding box center [677, 610] width 172 height 24
click at [630, 628] on div "Slab" at bounding box center [688, 625] width 169 height 18
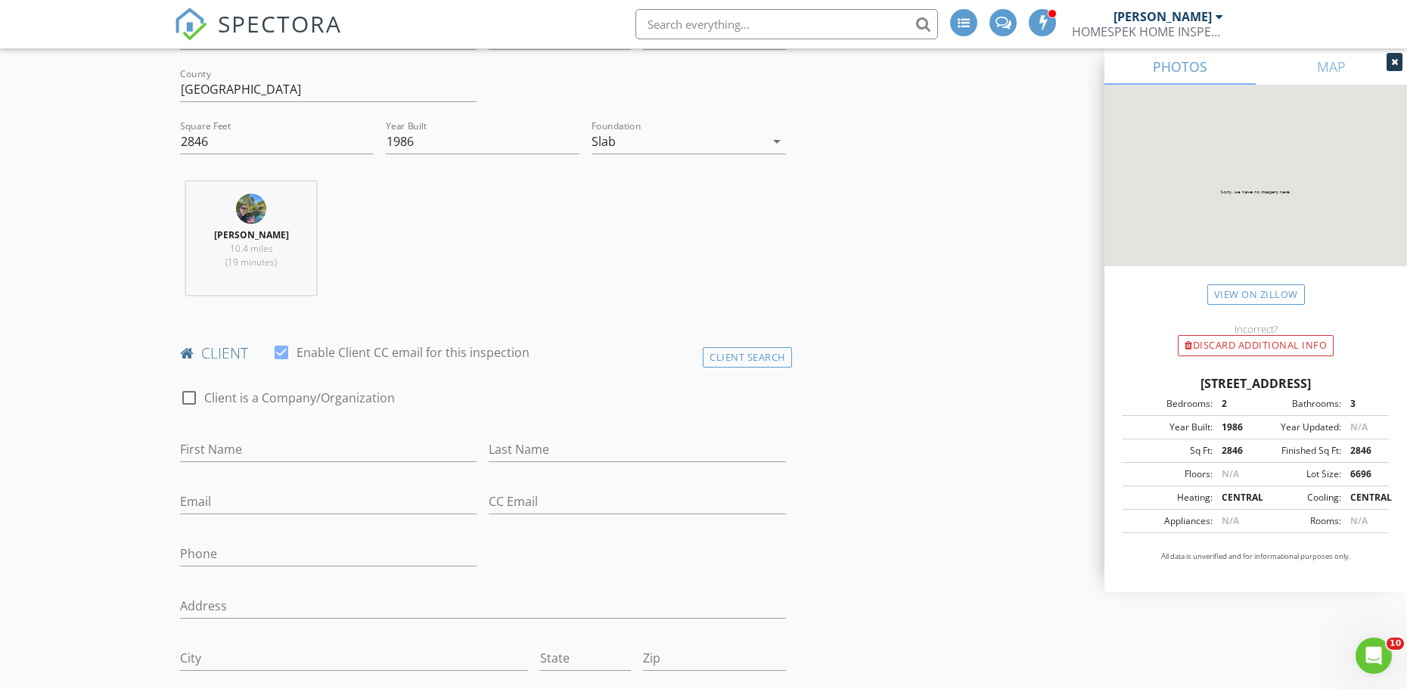
scroll to position [378, 0]
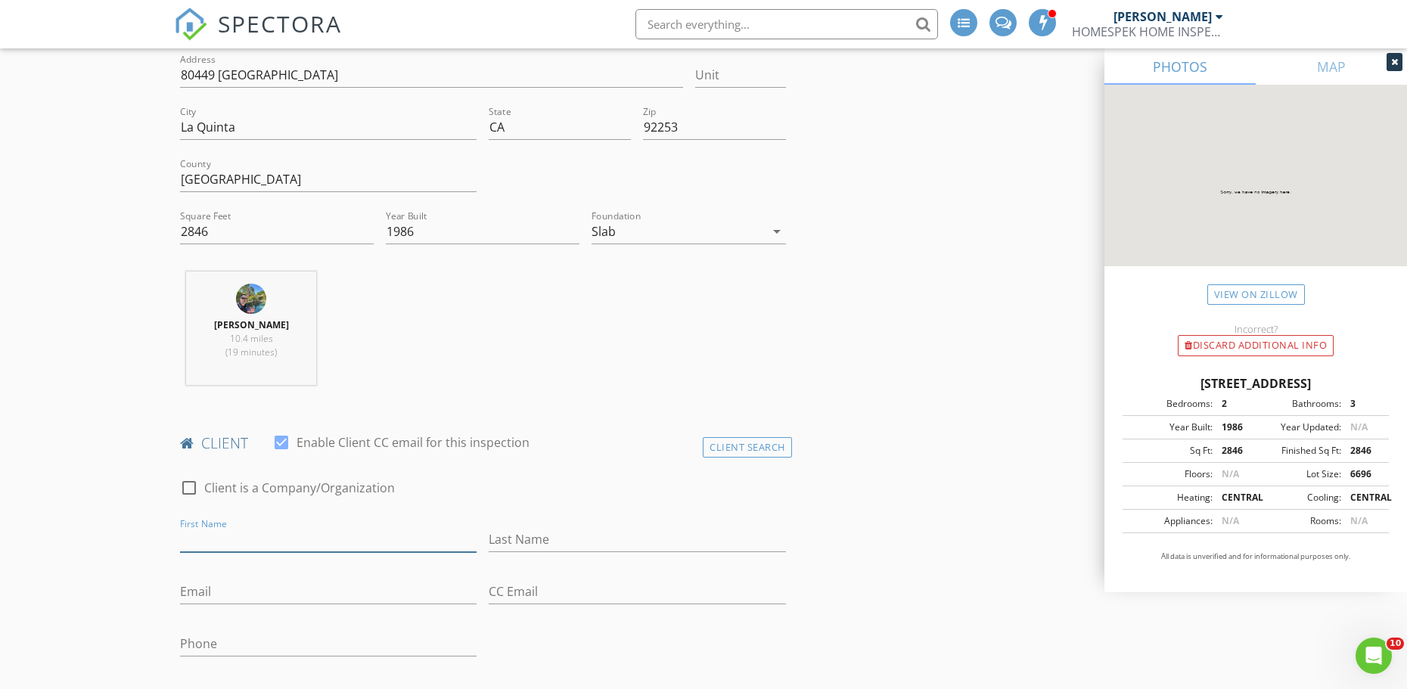
click at [243, 537] on input "First Name" at bounding box center [328, 539] width 296 height 25
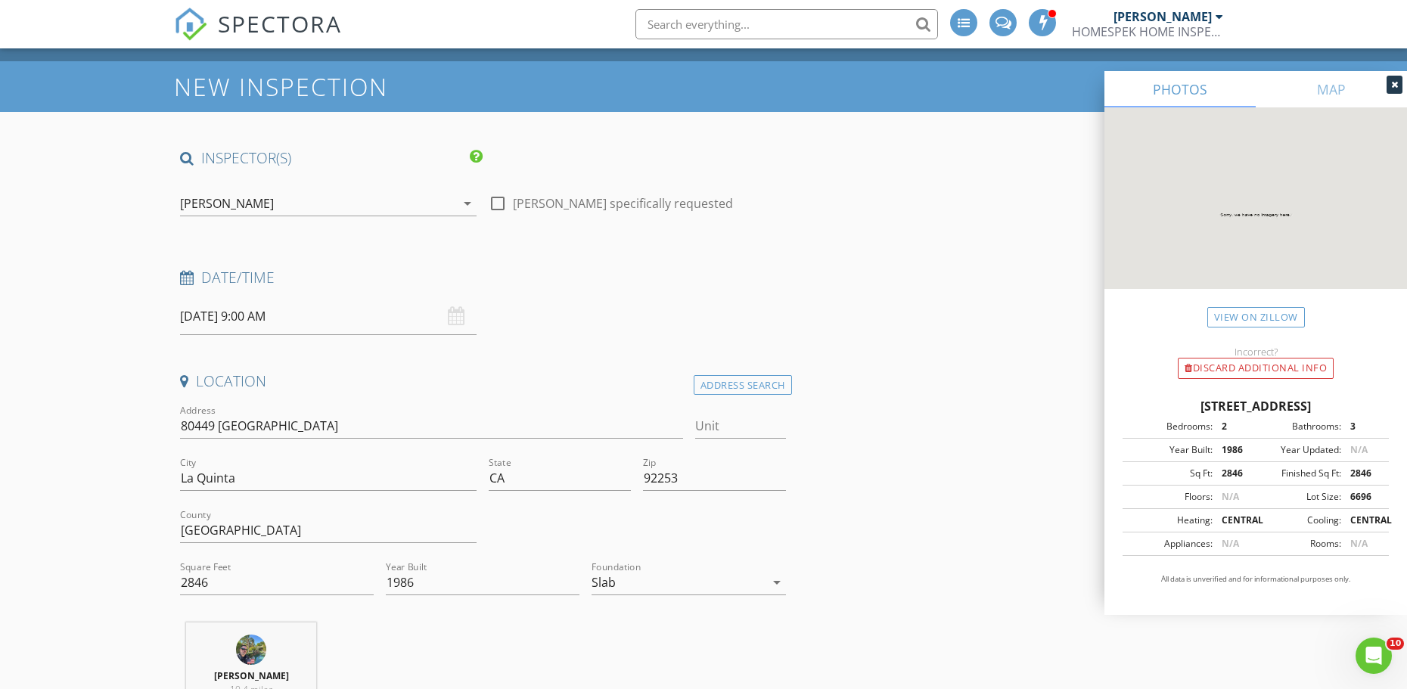
scroll to position [0, 0]
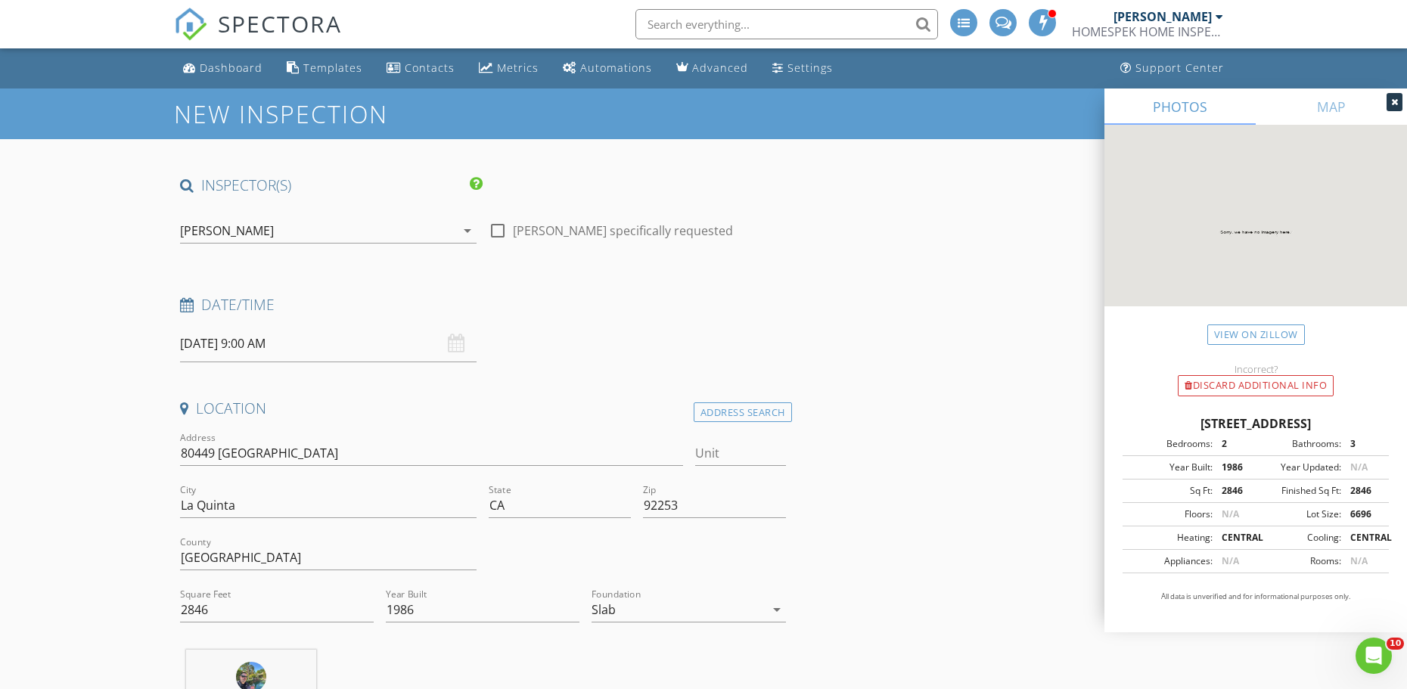
drag, startPoint x: 73, startPoint y: 483, endPoint x: 95, endPoint y: 513, distance: 36.3
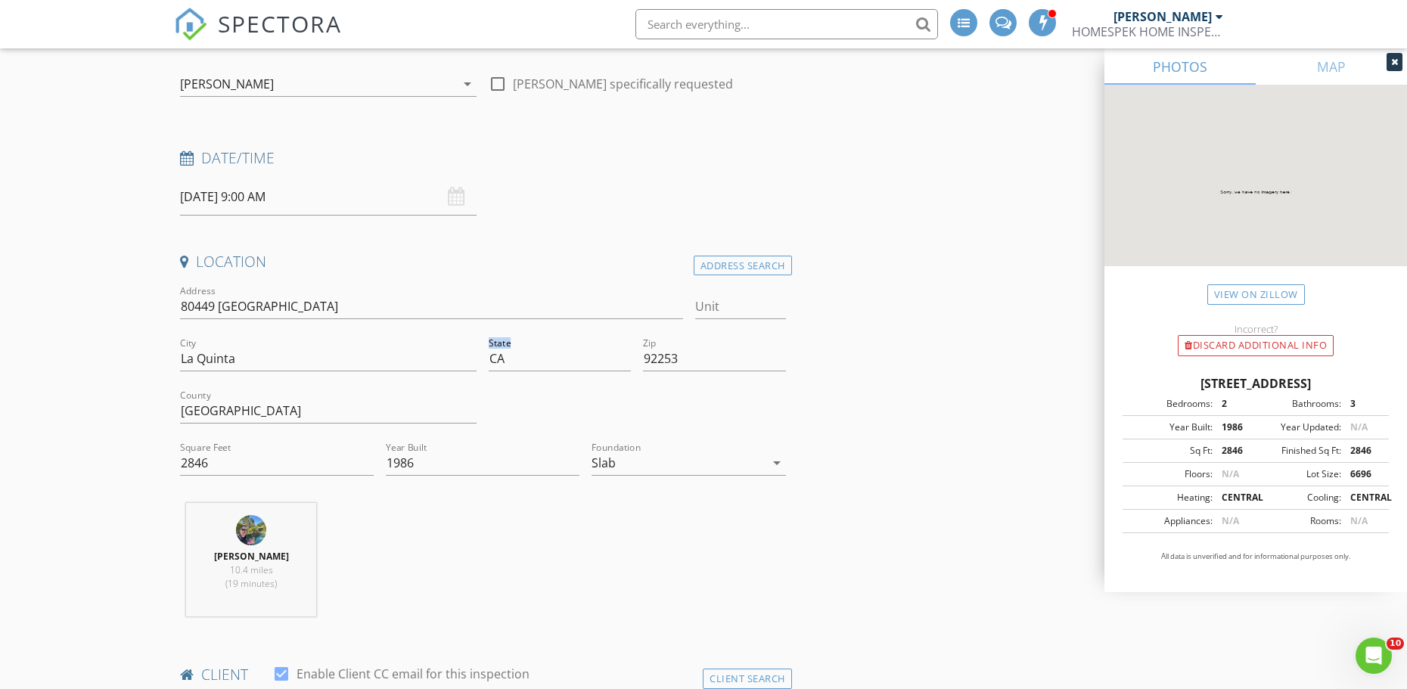
scroll to position [151, 0]
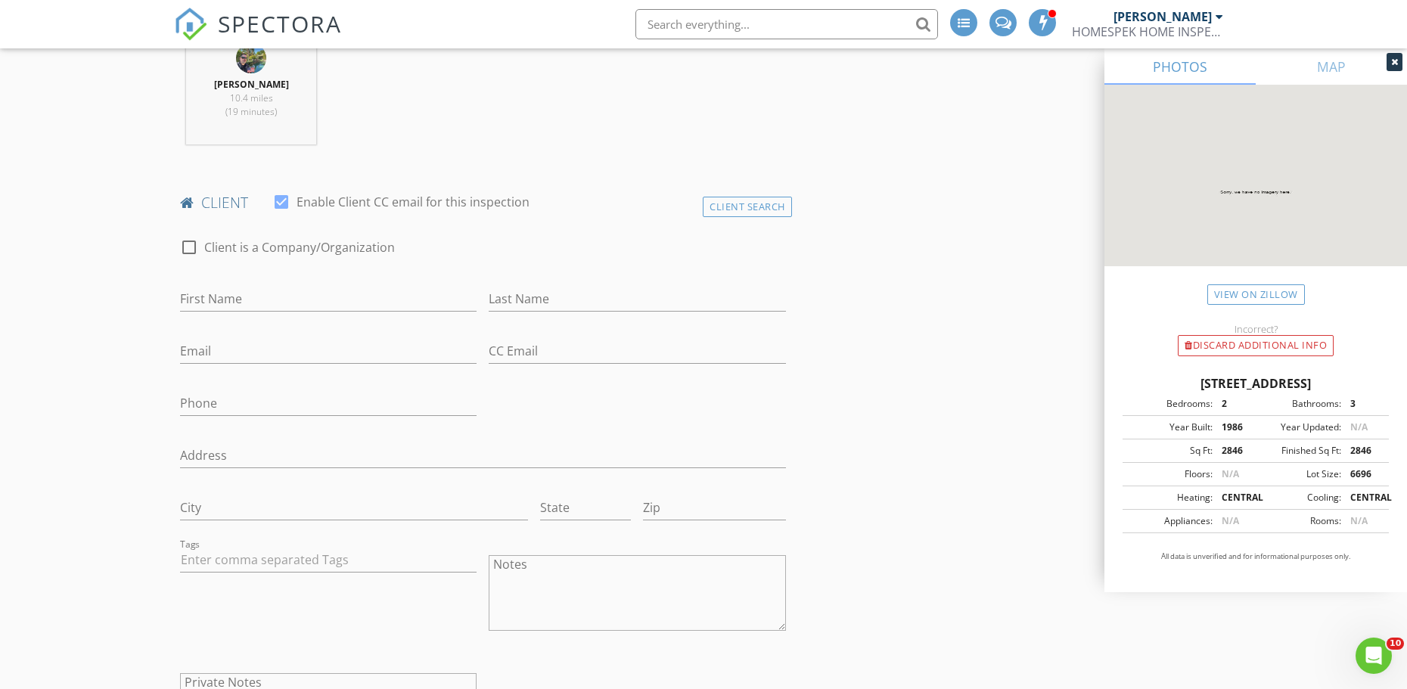
scroll to position [908, 0]
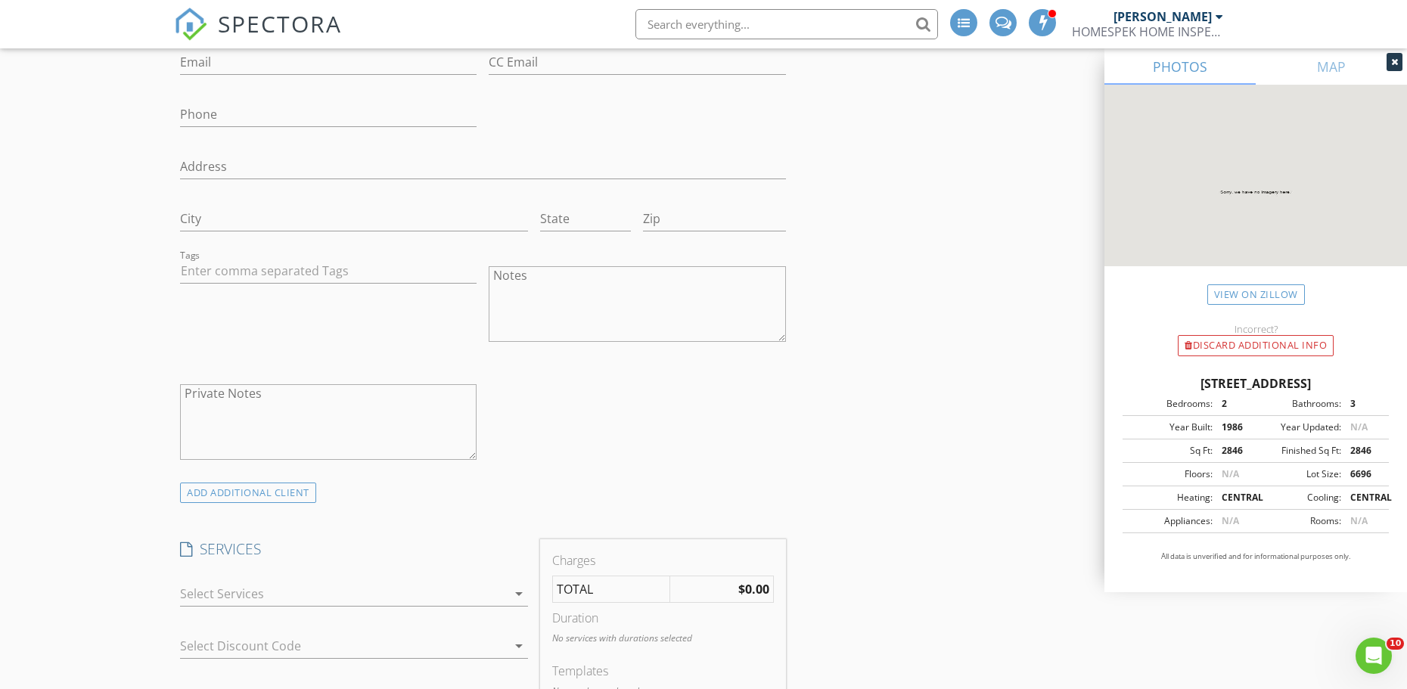
click at [228, 588] on div at bounding box center [343, 594] width 327 height 24
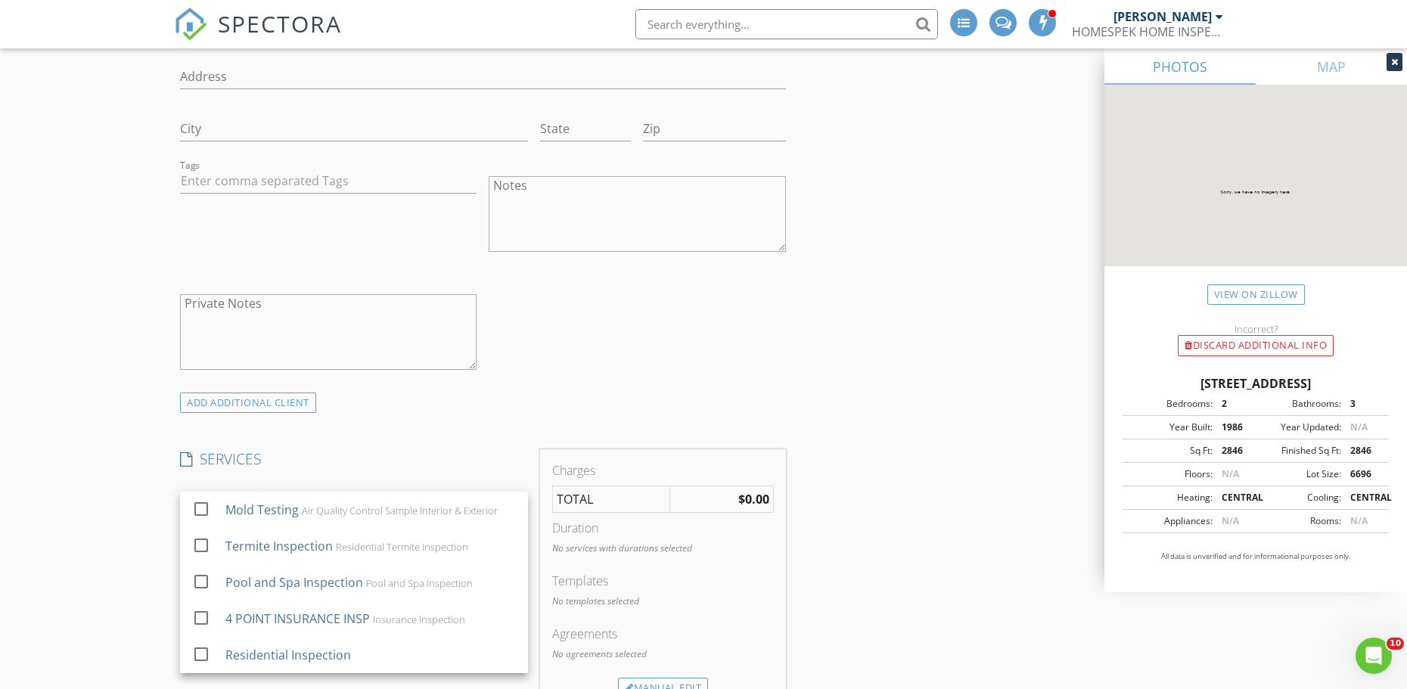
scroll to position [1135, 0]
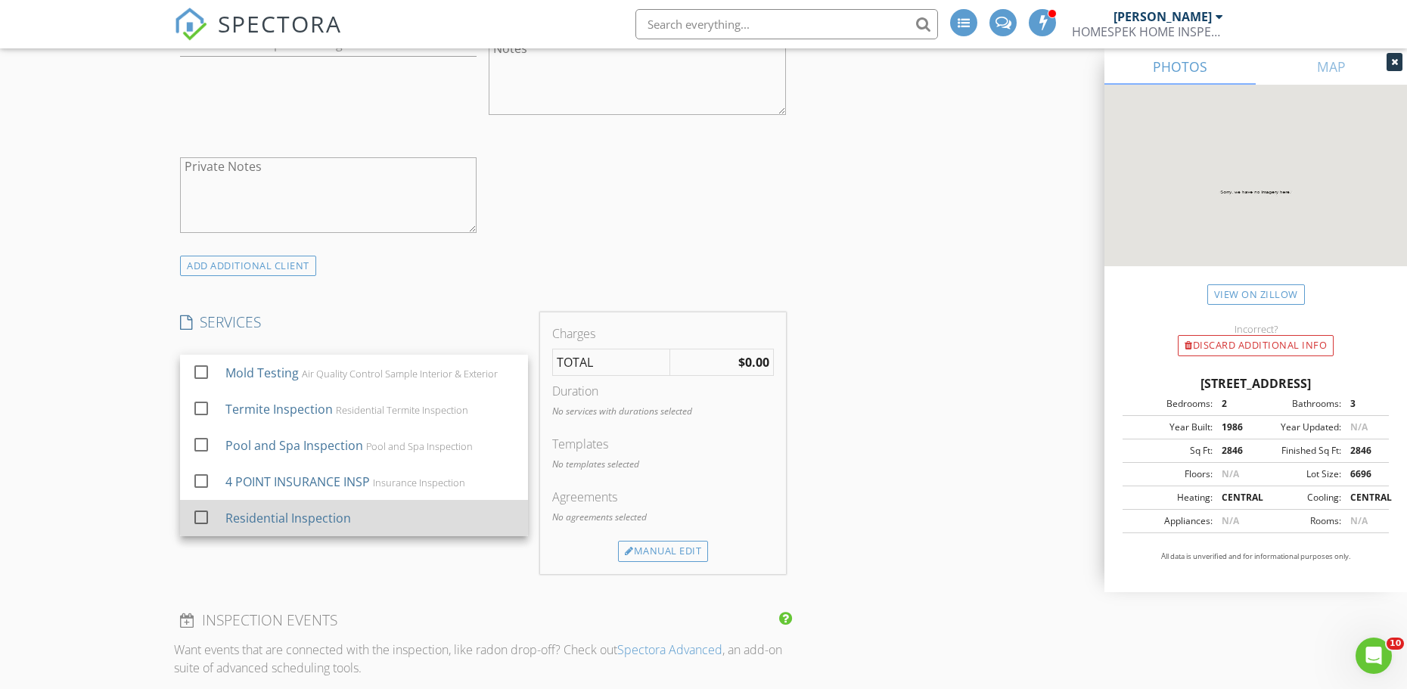
click at [199, 518] on div at bounding box center [201, 517] width 26 height 26
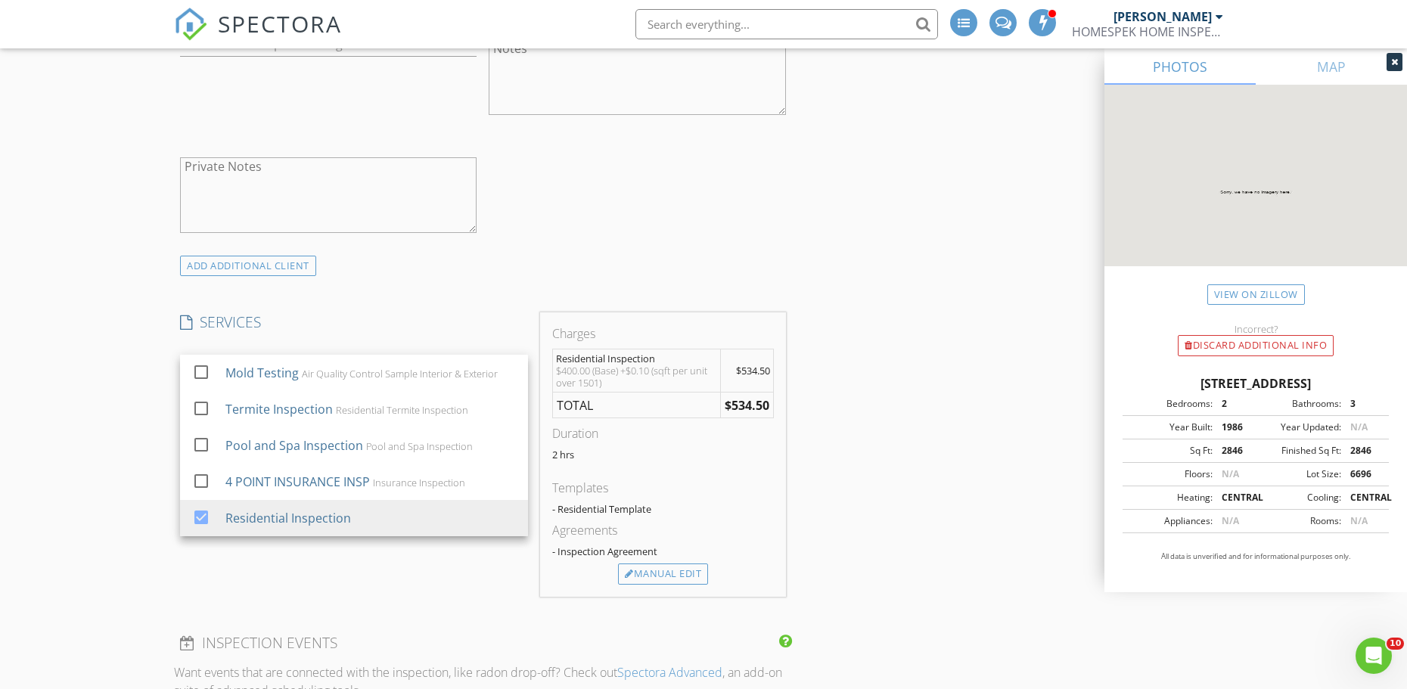
click at [958, 371] on div "INSPECTOR(S) check_box Travis Southard PRIMARY Travis Southard arrow_drop_down …" at bounding box center [703, 546] width 1059 height 3010
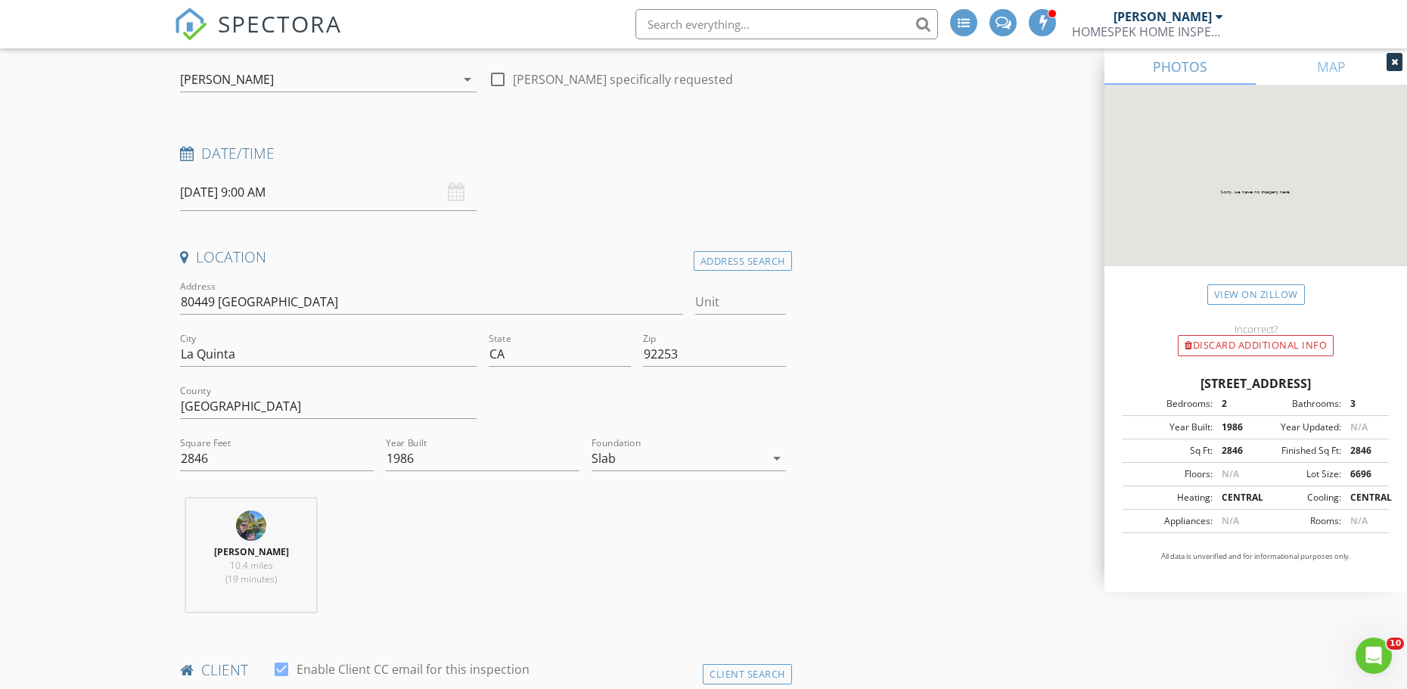
scroll to position [0, 0]
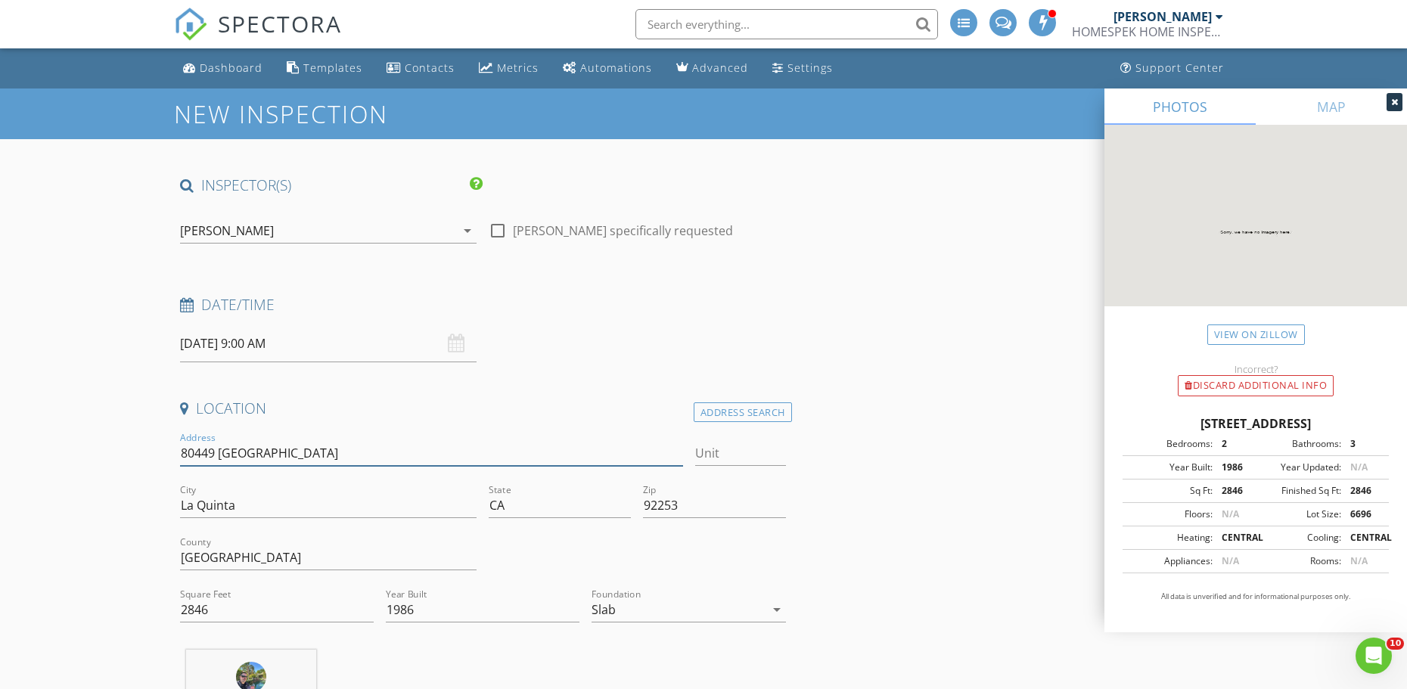
drag, startPoint x: 306, startPoint y: 445, endPoint x: 182, endPoint y: 444, distance: 124.1
click at [182, 444] on input "80449 Pebble Beach" at bounding box center [431, 453] width 503 height 25
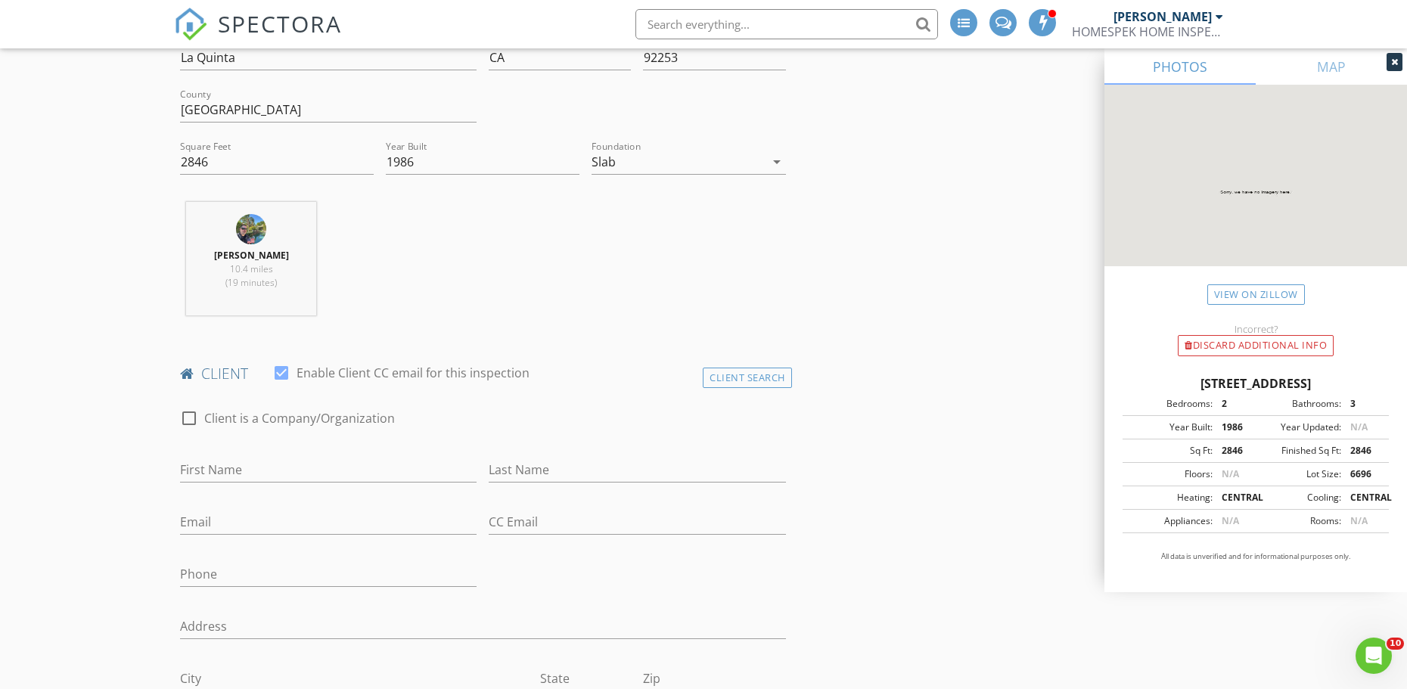
scroll to position [529, 0]
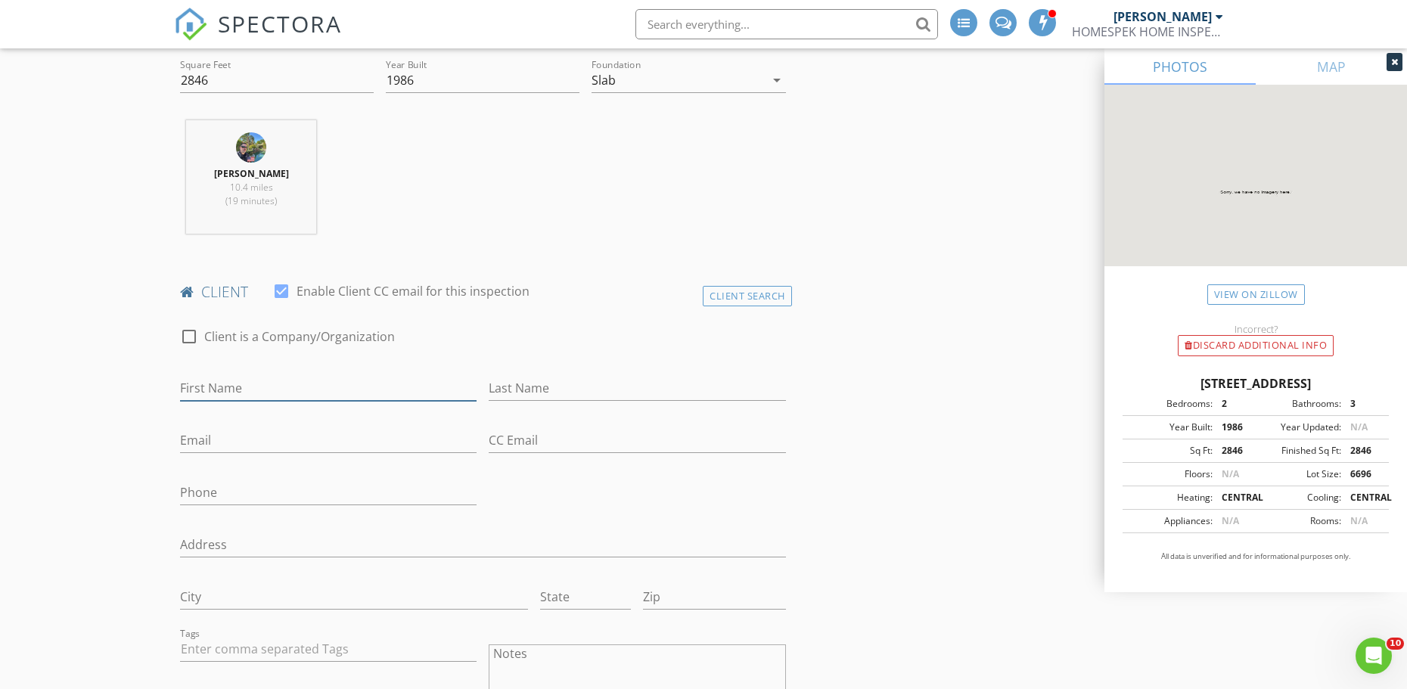
click at [236, 396] on input "First Name" at bounding box center [328, 388] width 296 height 25
type input "Debra"
click at [567, 391] on input "Last Name" at bounding box center [637, 388] width 296 height 25
type input "Spain"
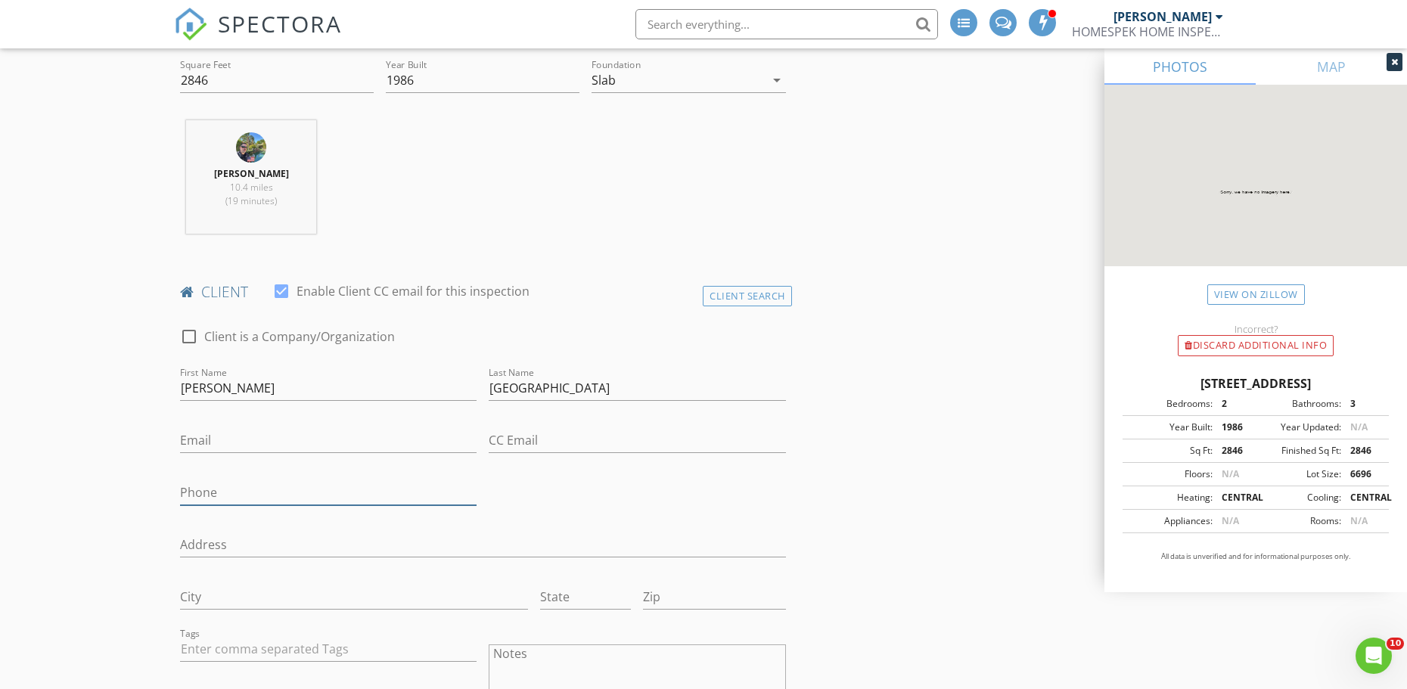
click at [242, 494] on input "Phone" at bounding box center [328, 492] width 296 height 25
type input "760-217-3812"
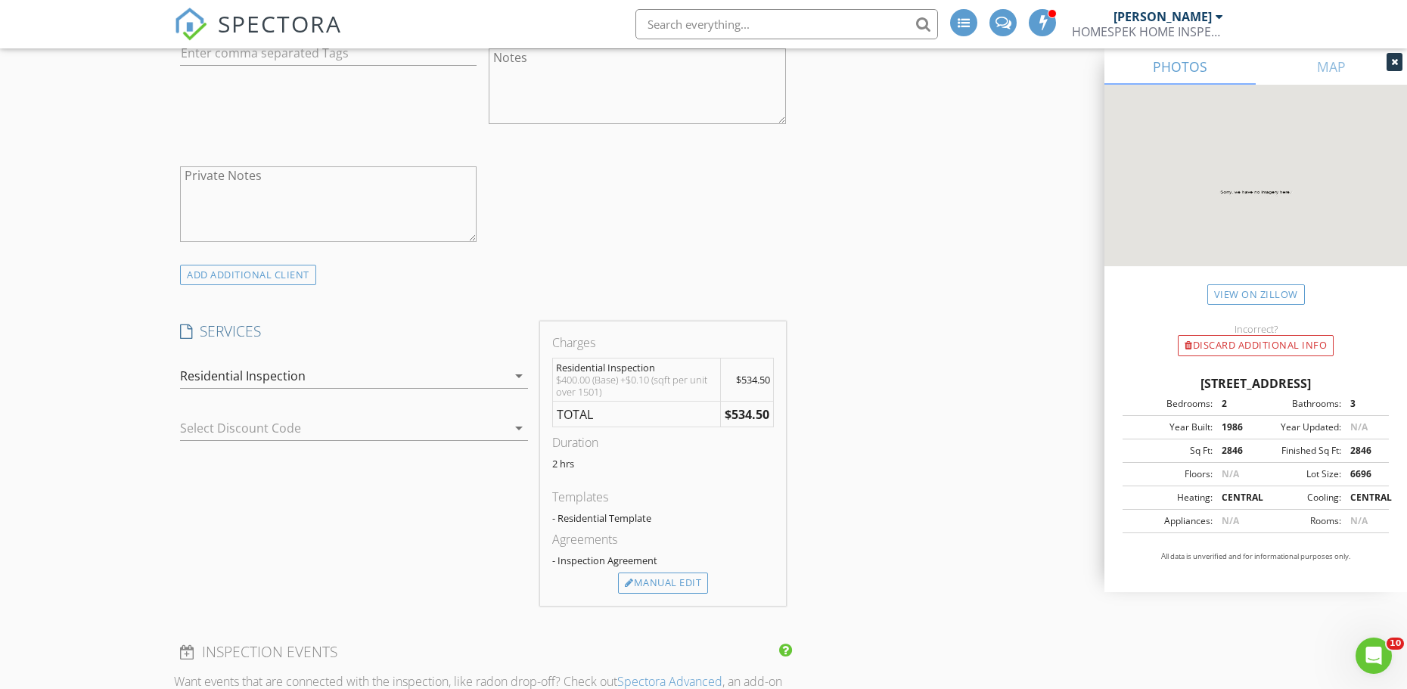
scroll to position [1210, 0]
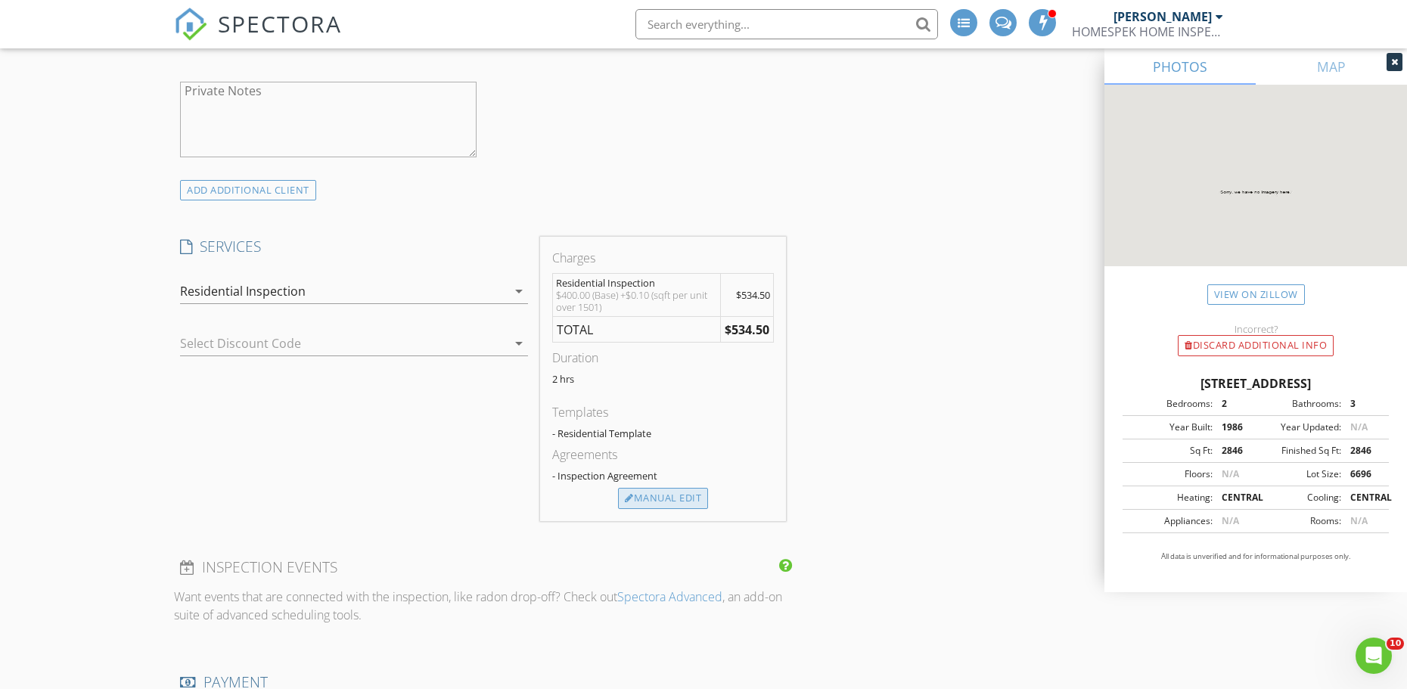
click at [684, 500] on div "Manual Edit" at bounding box center [663, 498] width 90 height 21
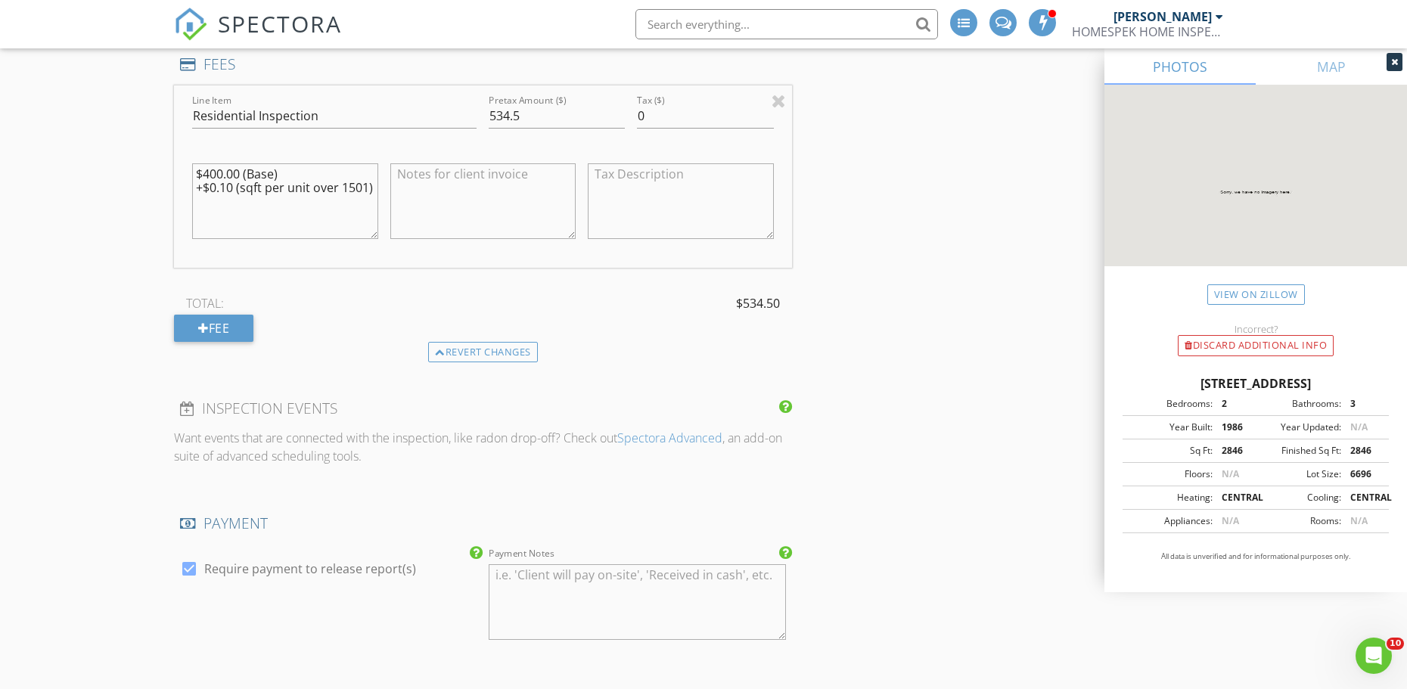
scroll to position [1513, 0]
click at [530, 115] on input "534.5" at bounding box center [557, 114] width 136 height 25
click at [530, 114] on input "534.5" at bounding box center [557, 114] width 136 height 25
drag, startPoint x: 529, startPoint y: 114, endPoint x: 496, endPoint y: 114, distance: 32.5
click at [496, 114] on input "534.5" at bounding box center [557, 114] width 136 height 25
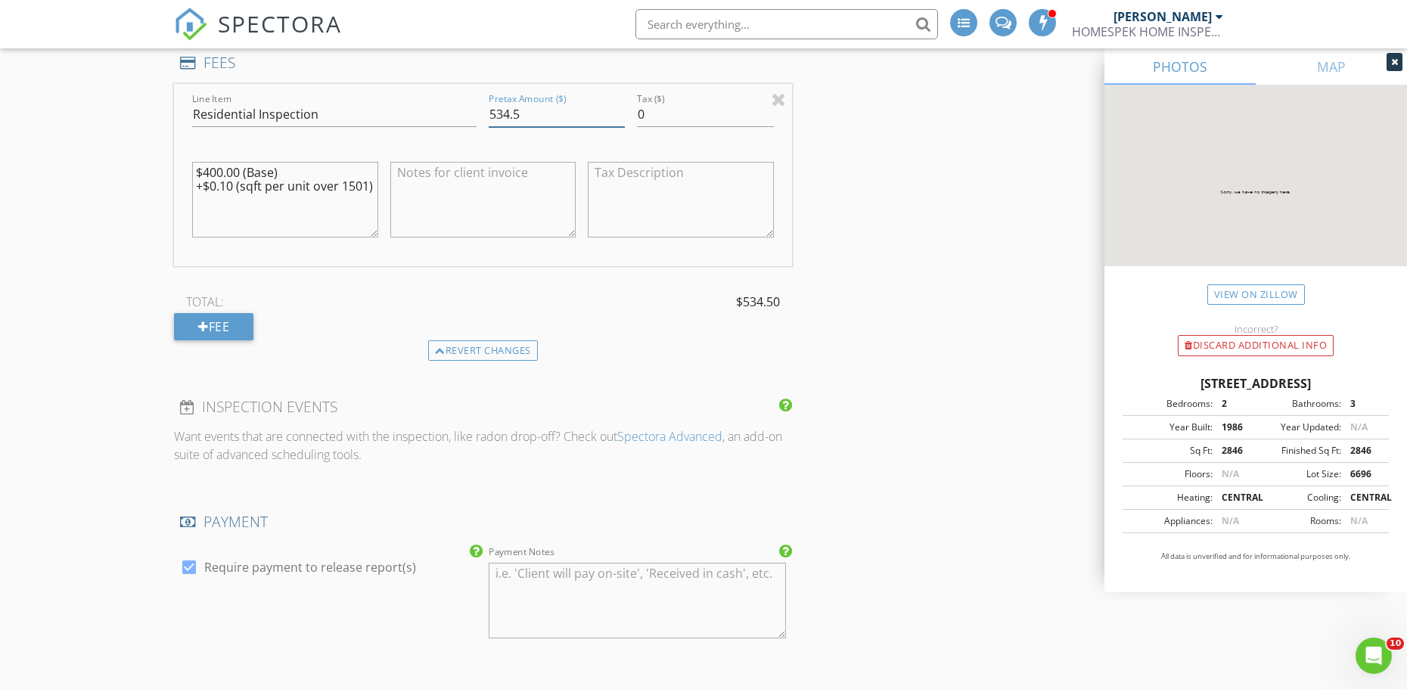
click at [523, 113] on input "534.5" at bounding box center [557, 114] width 136 height 25
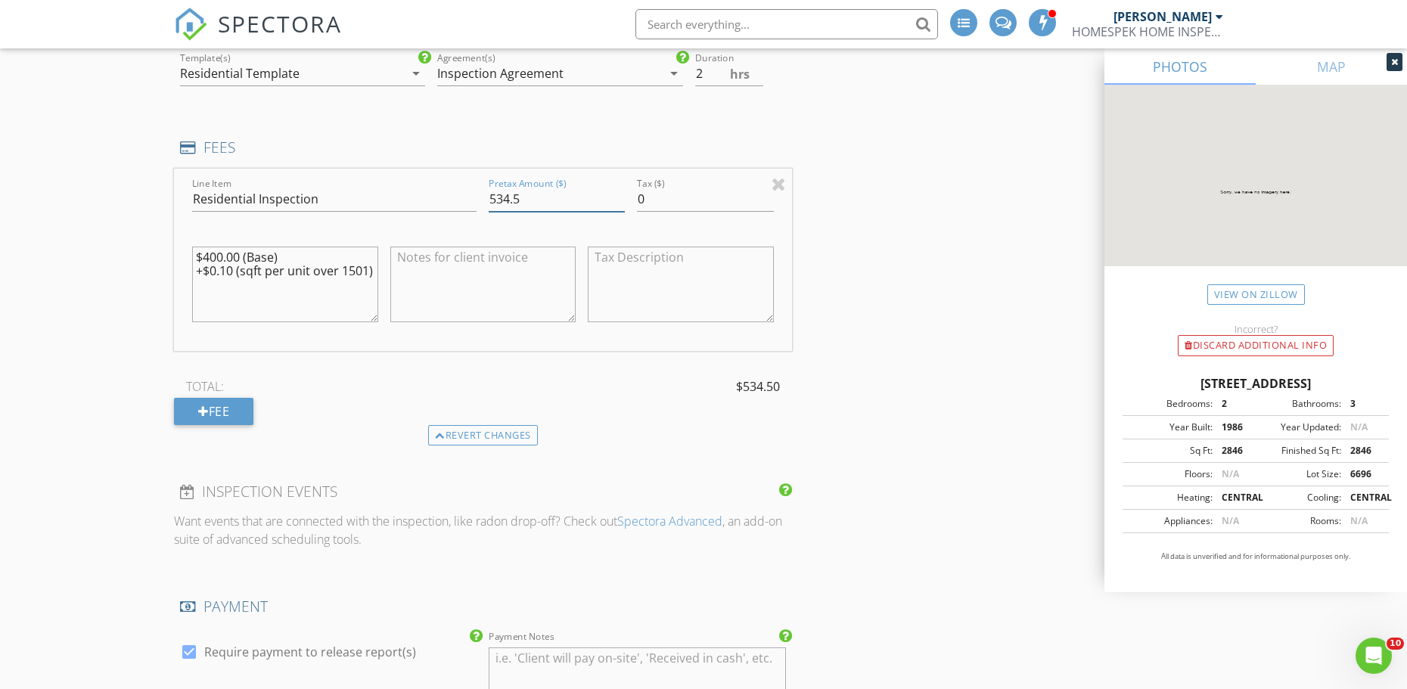
scroll to position [1437, 0]
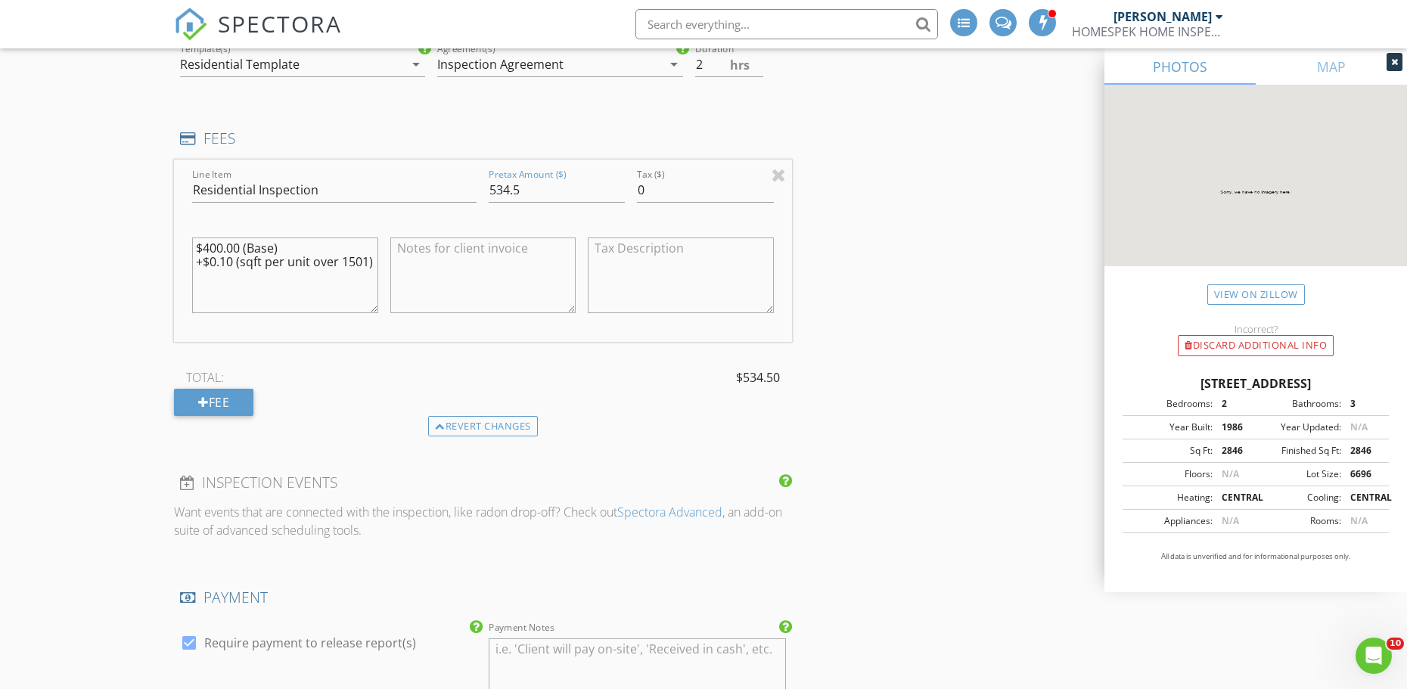
click at [887, 350] on div "INSPECTOR(S) check_box Travis Southard PRIMARY Travis Southard arrow_drop_down …" at bounding box center [703, 314] width 1059 height 3152
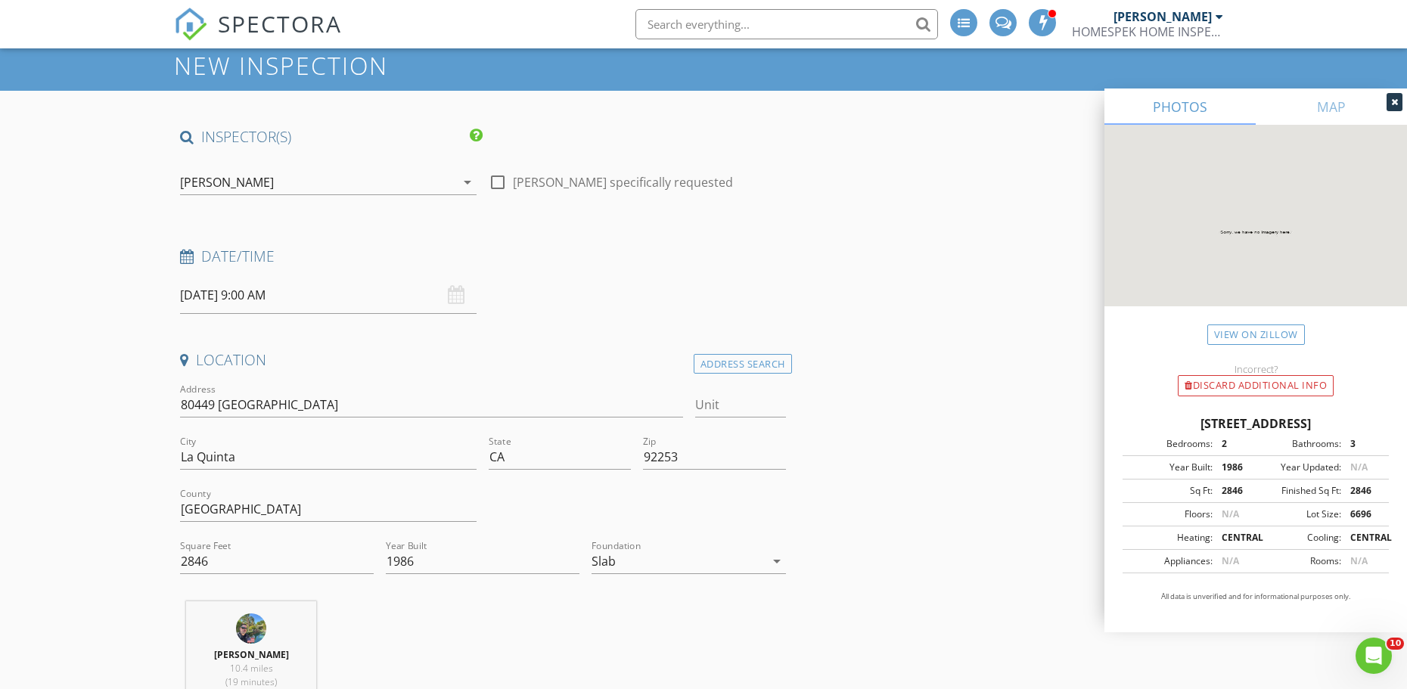
scroll to position [76, 0]
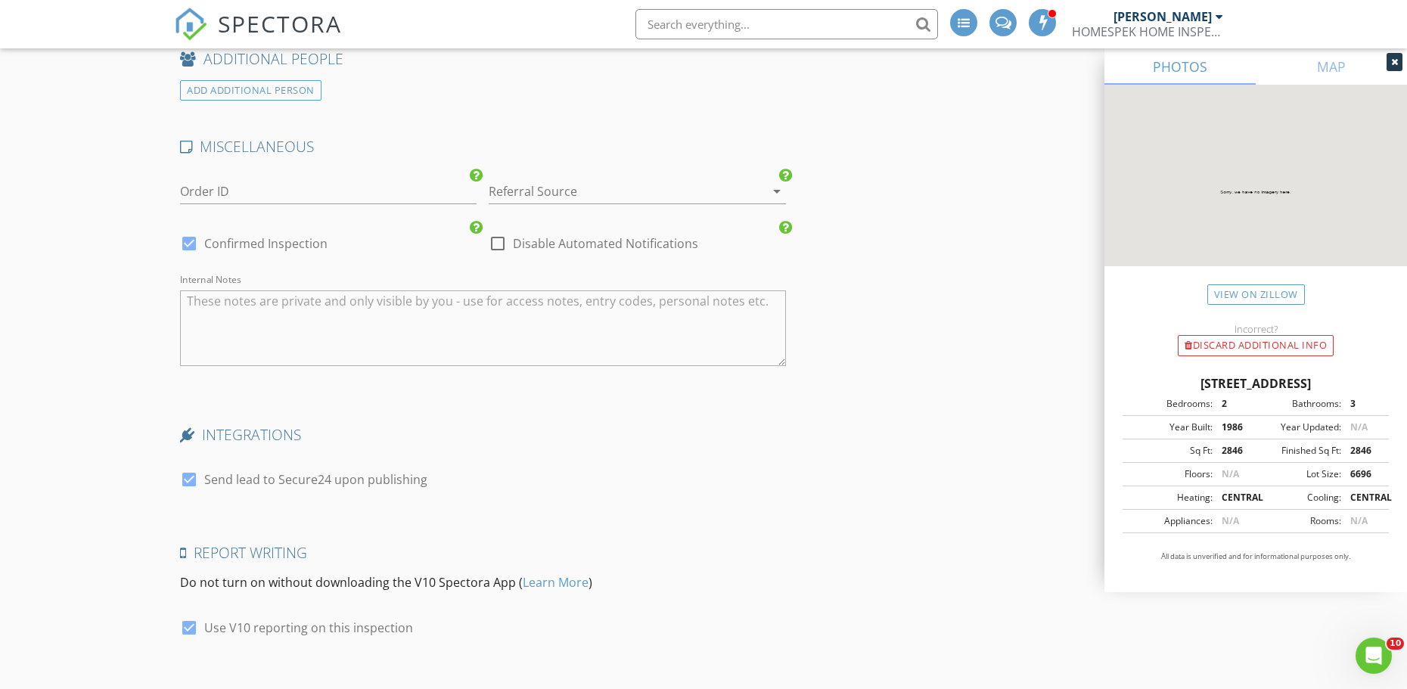
scroll to position [2674, 0]
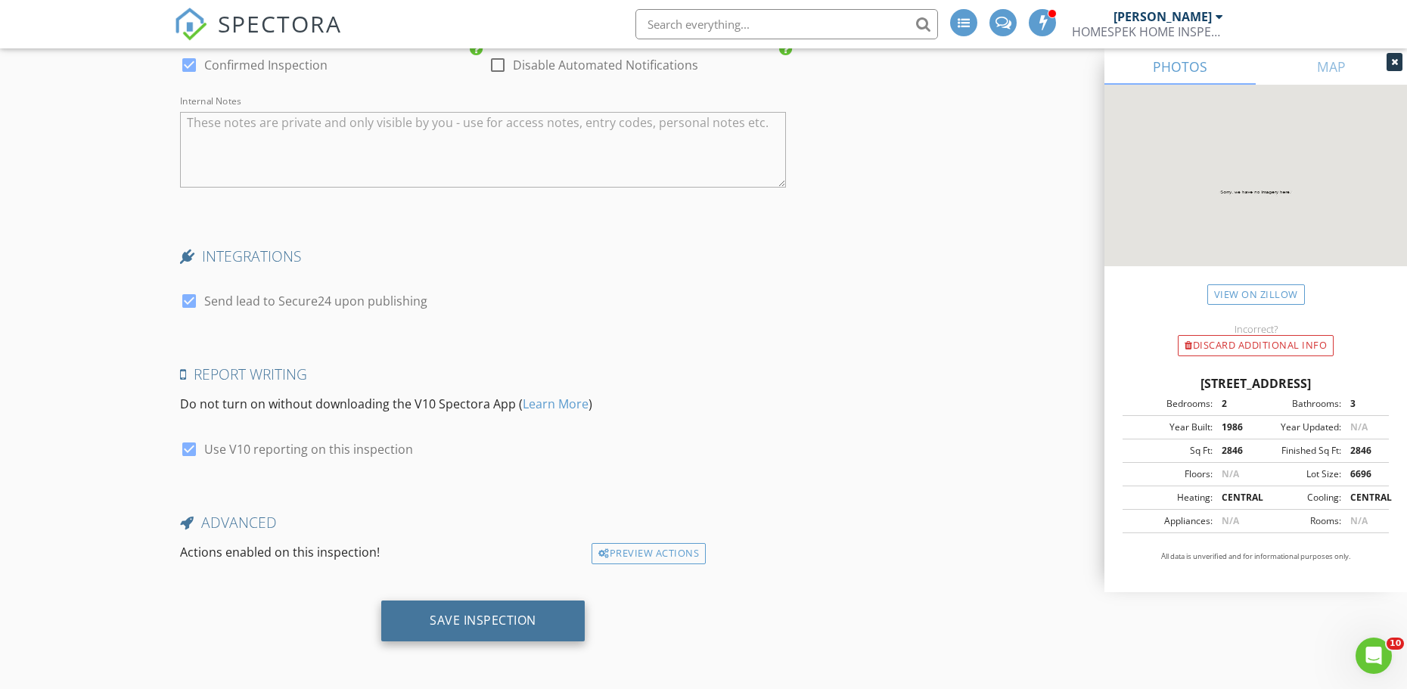
click at [523, 610] on div "Save Inspection" at bounding box center [482, 621] width 203 height 41
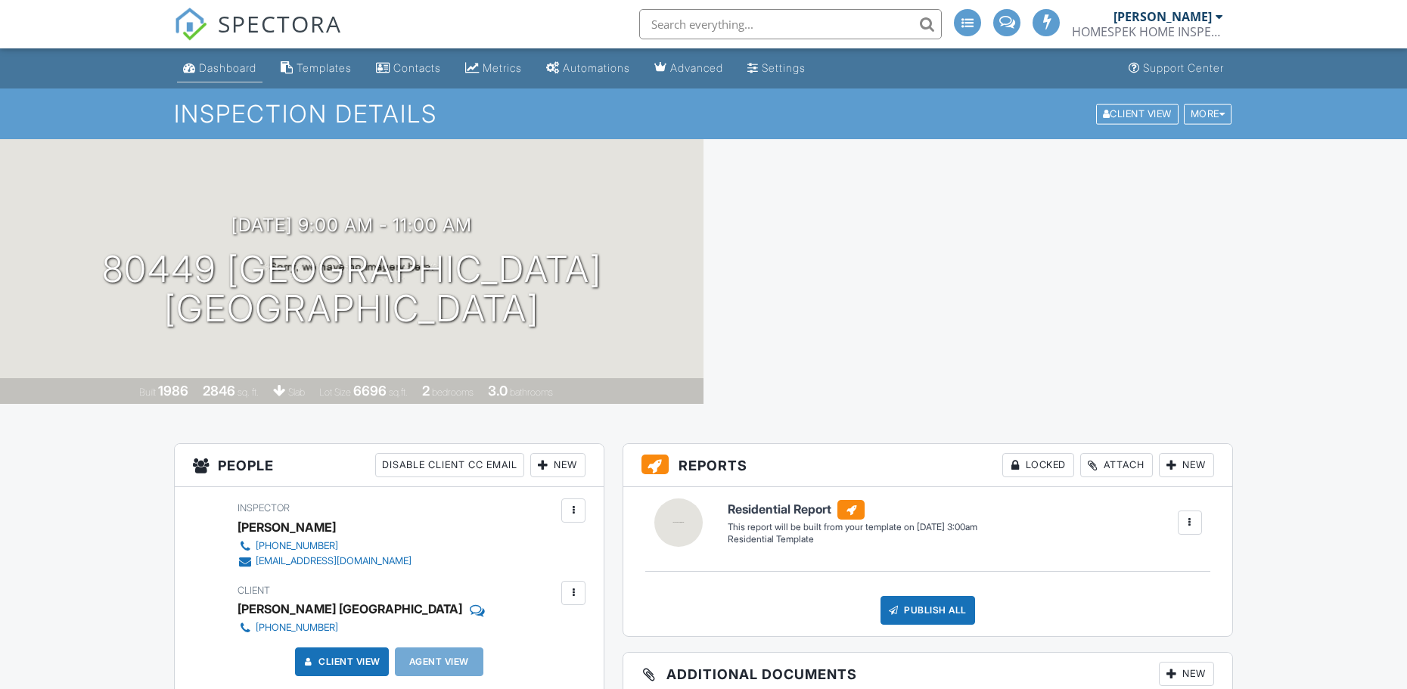
click at [234, 73] on div "Dashboard" at bounding box center [227, 67] width 57 height 13
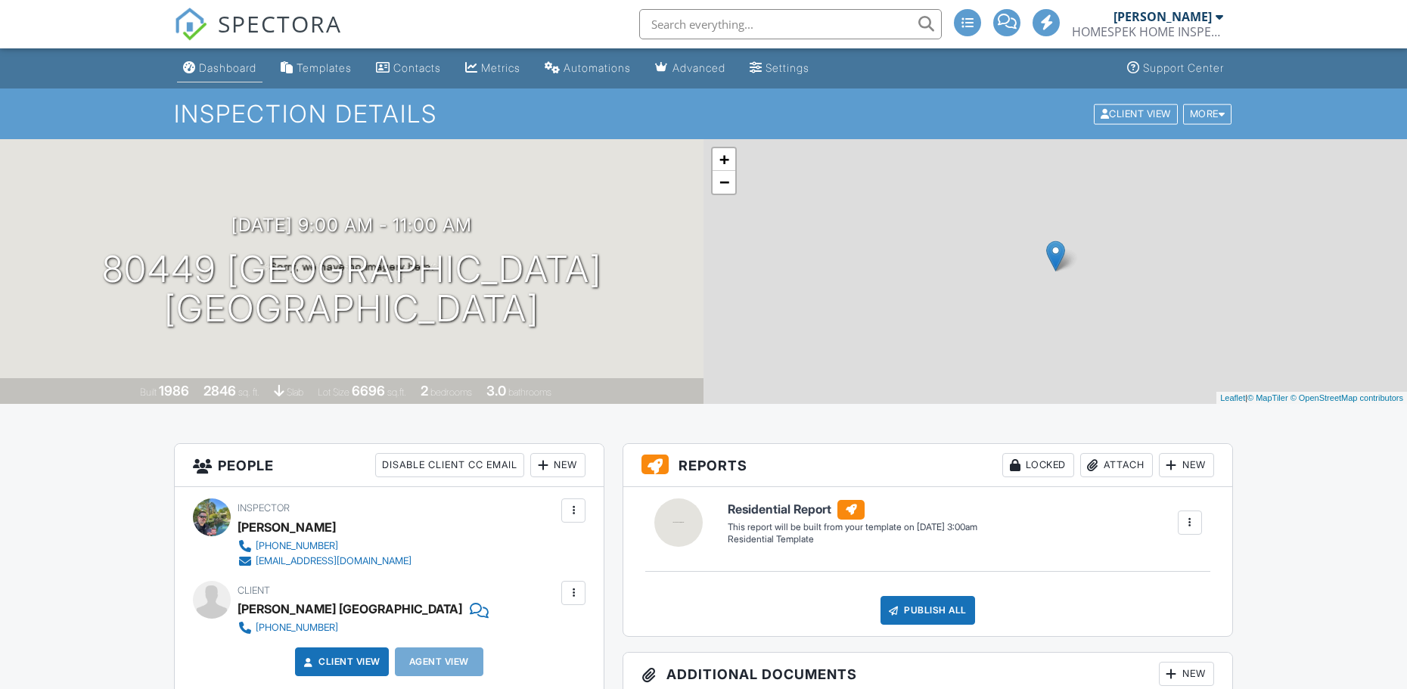
click at [234, 73] on div at bounding box center [703, 344] width 1407 height 689
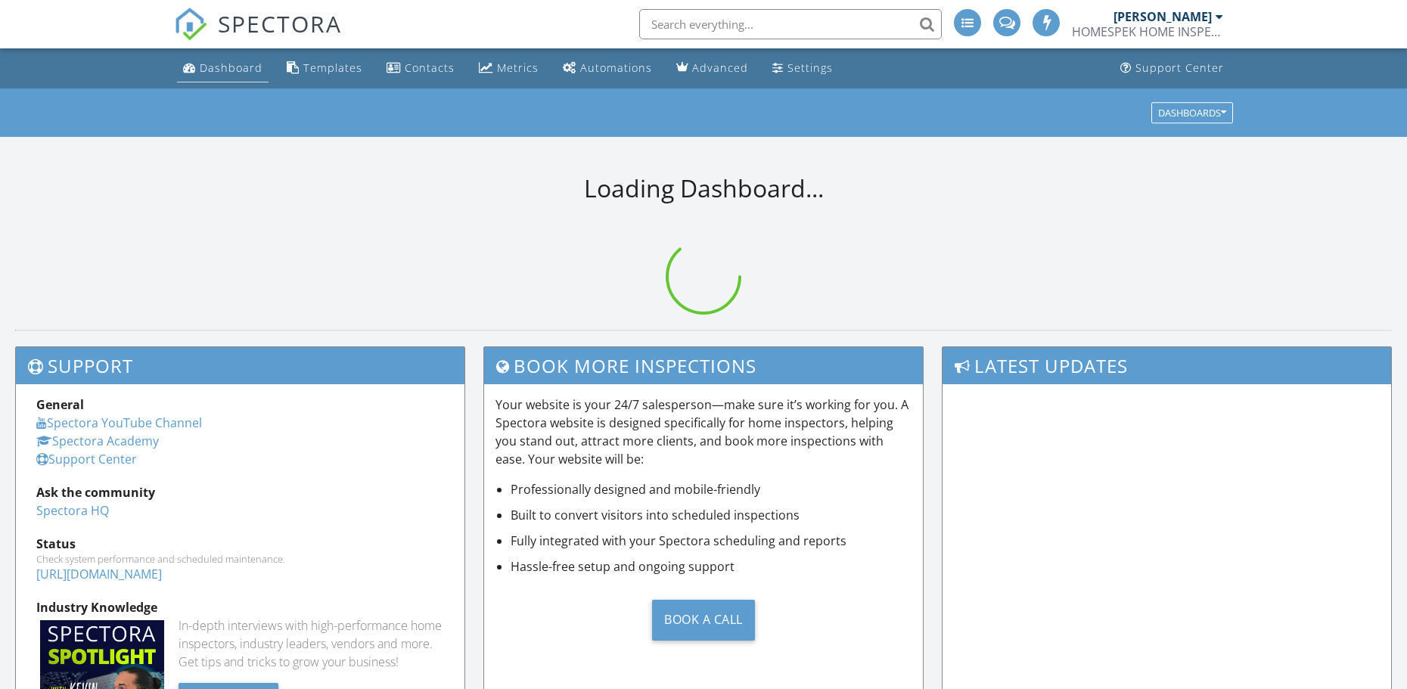
drag, startPoint x: 0, startPoint y: 0, endPoint x: 244, endPoint y: 69, distance: 253.1
click at [244, 69] on div "Dashboard" at bounding box center [231, 68] width 63 height 14
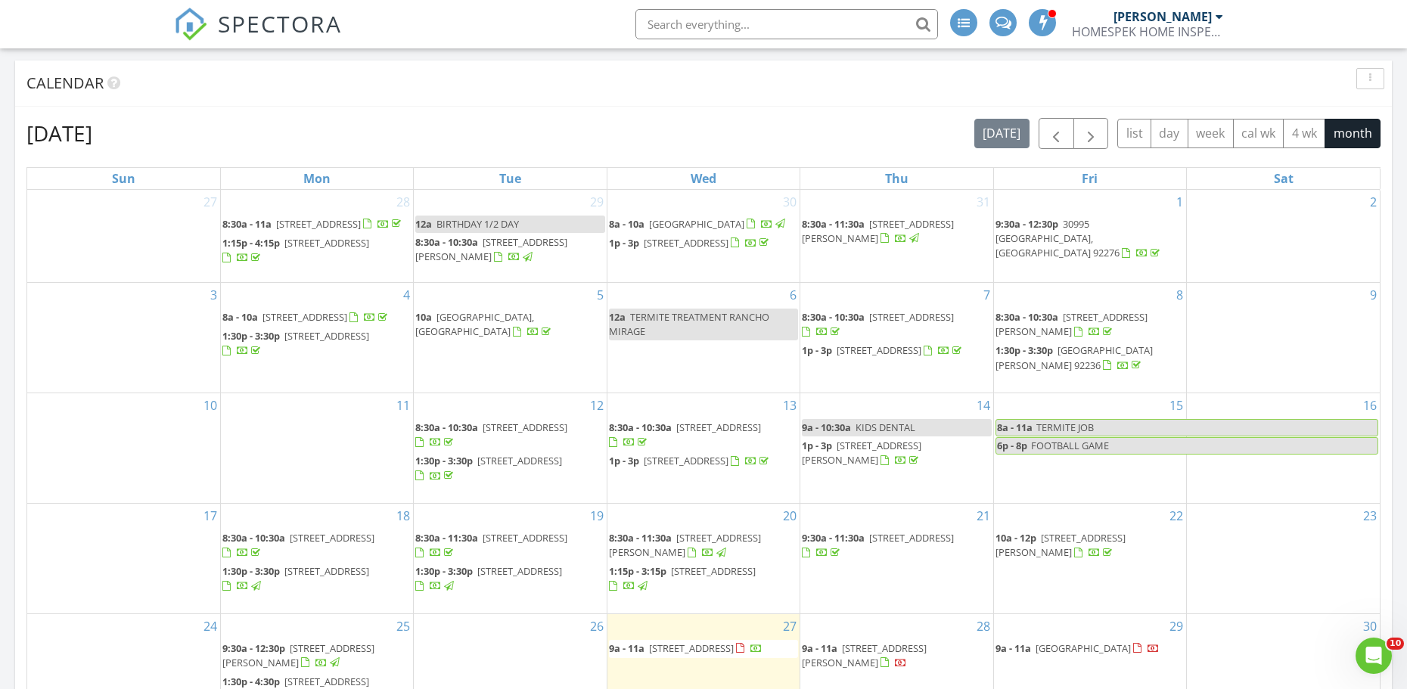
scroll to position [908, 0]
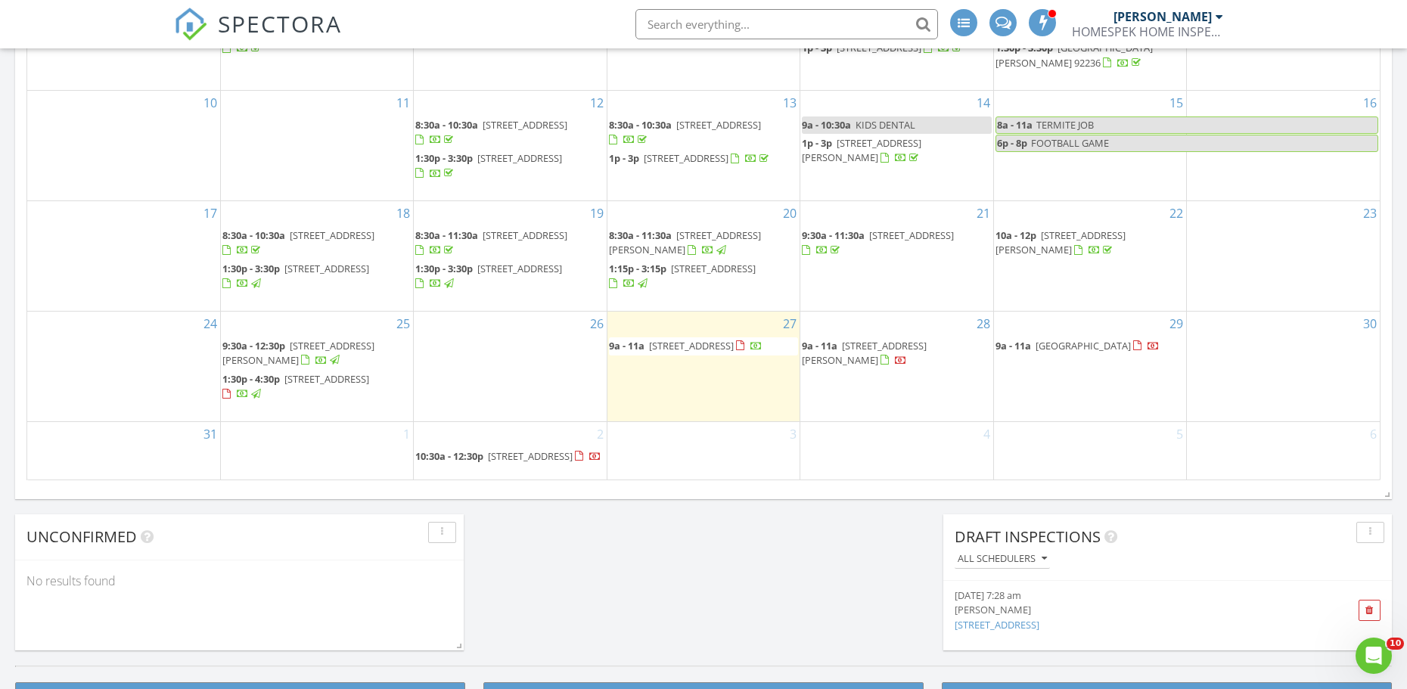
click at [880, 391] on div "28 9a - 11a [STREET_ADDRESS][PERSON_NAME]" at bounding box center [896, 367] width 192 height 110
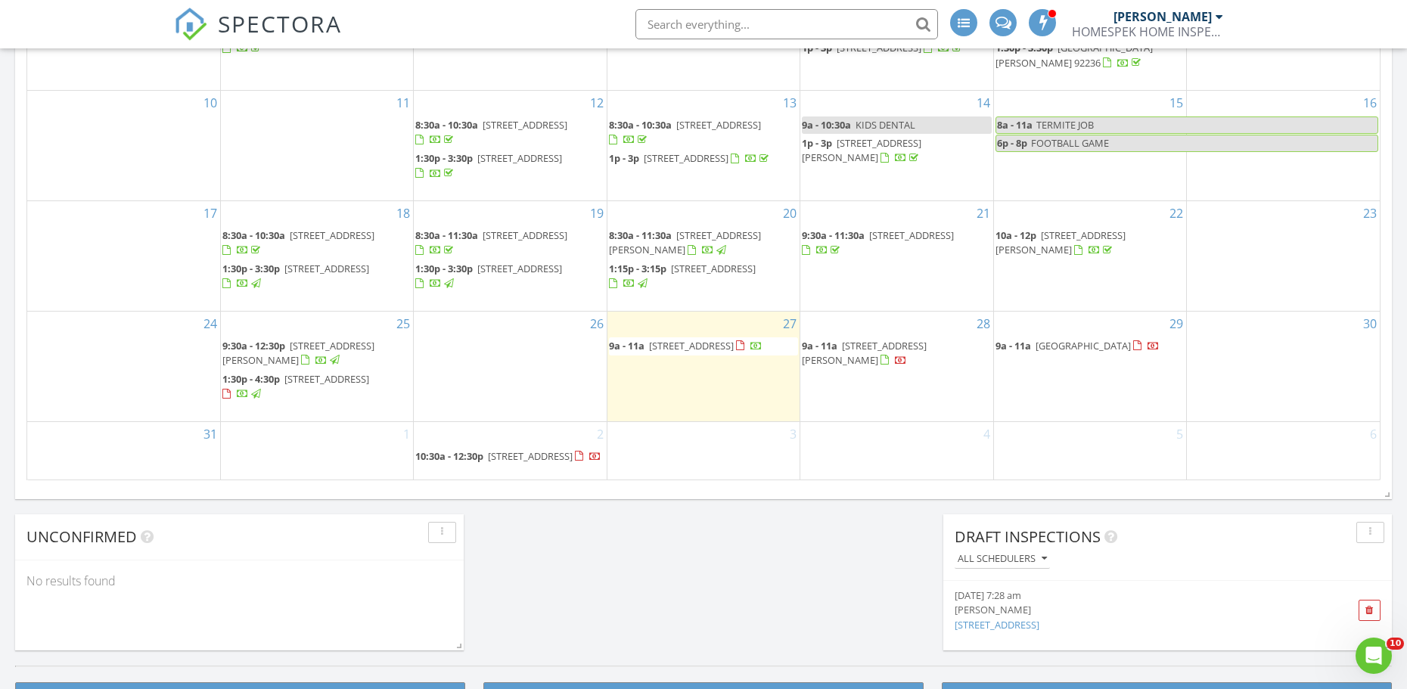
click at [809, 380] on div "28 9a - 11a [STREET_ADDRESS][PERSON_NAME]" at bounding box center [896, 367] width 192 height 110
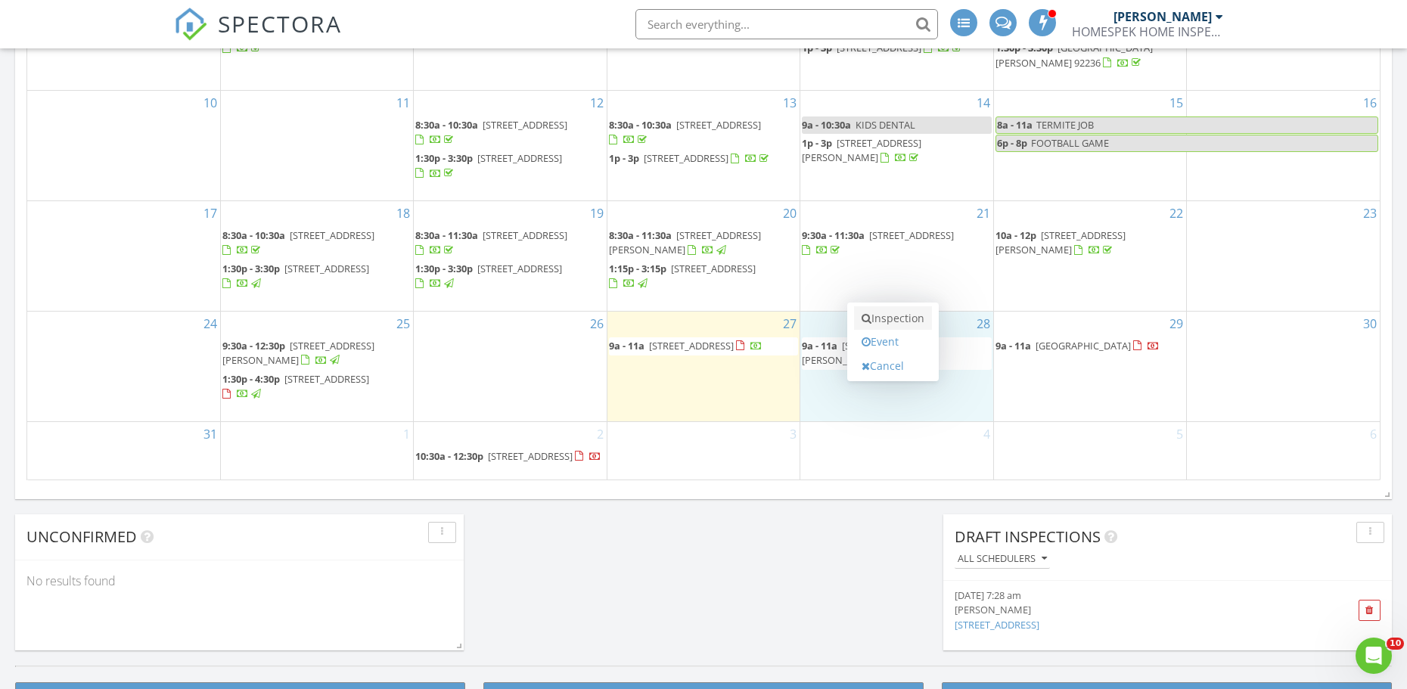
click at [909, 314] on link "Inspection" at bounding box center [893, 318] width 78 height 24
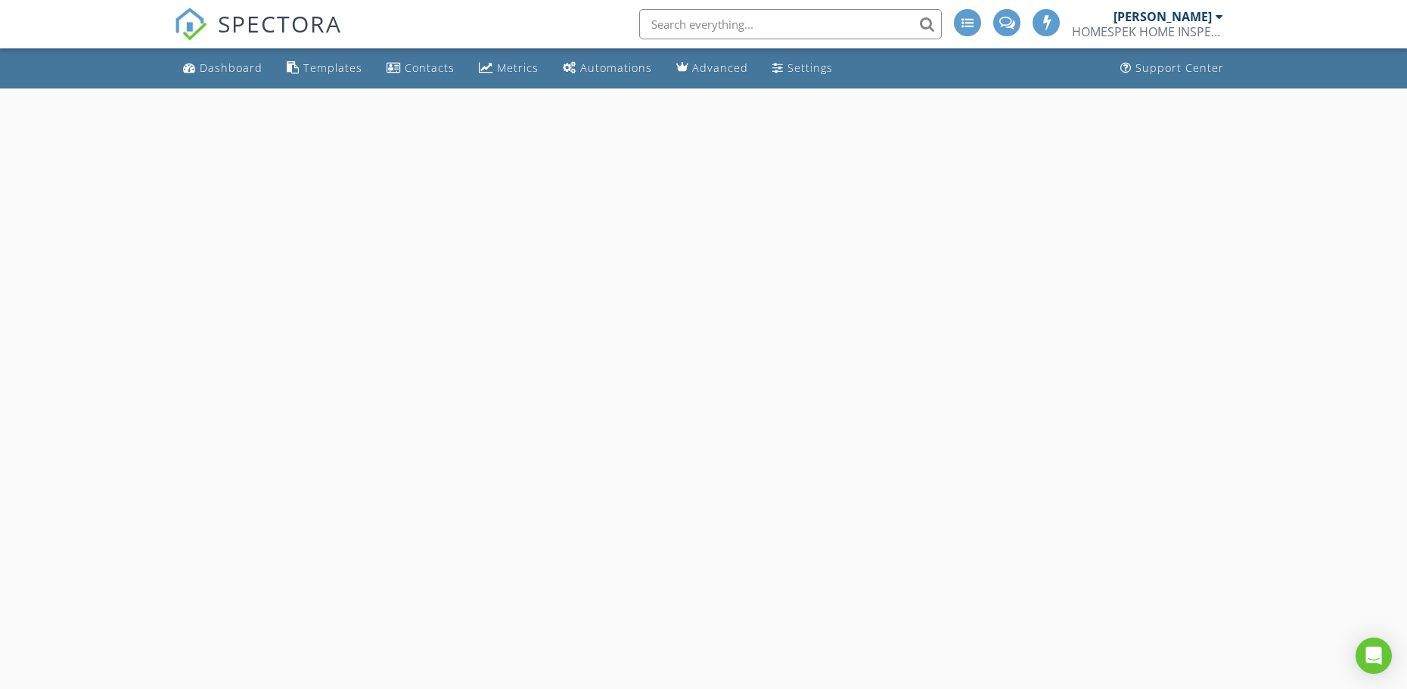
select select "7"
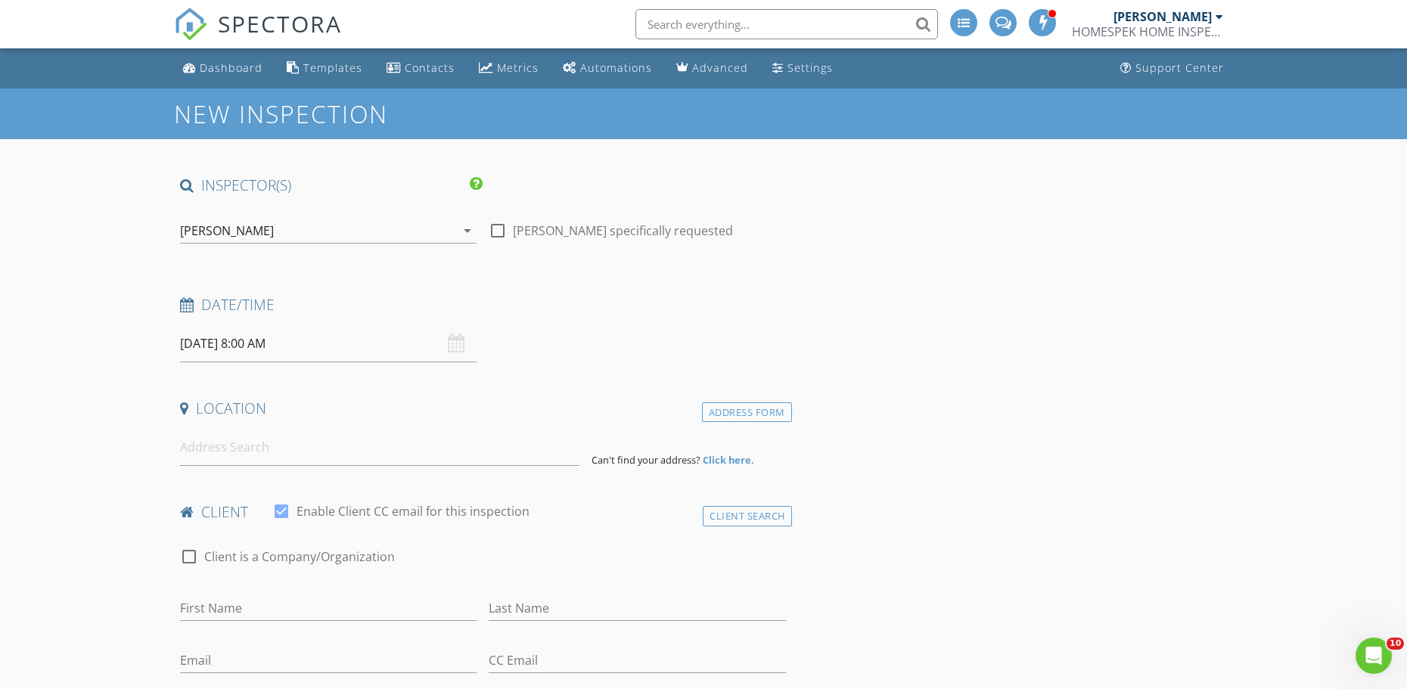
click at [333, 349] on input "[DATE] 8:00 AM" at bounding box center [328, 343] width 296 height 37
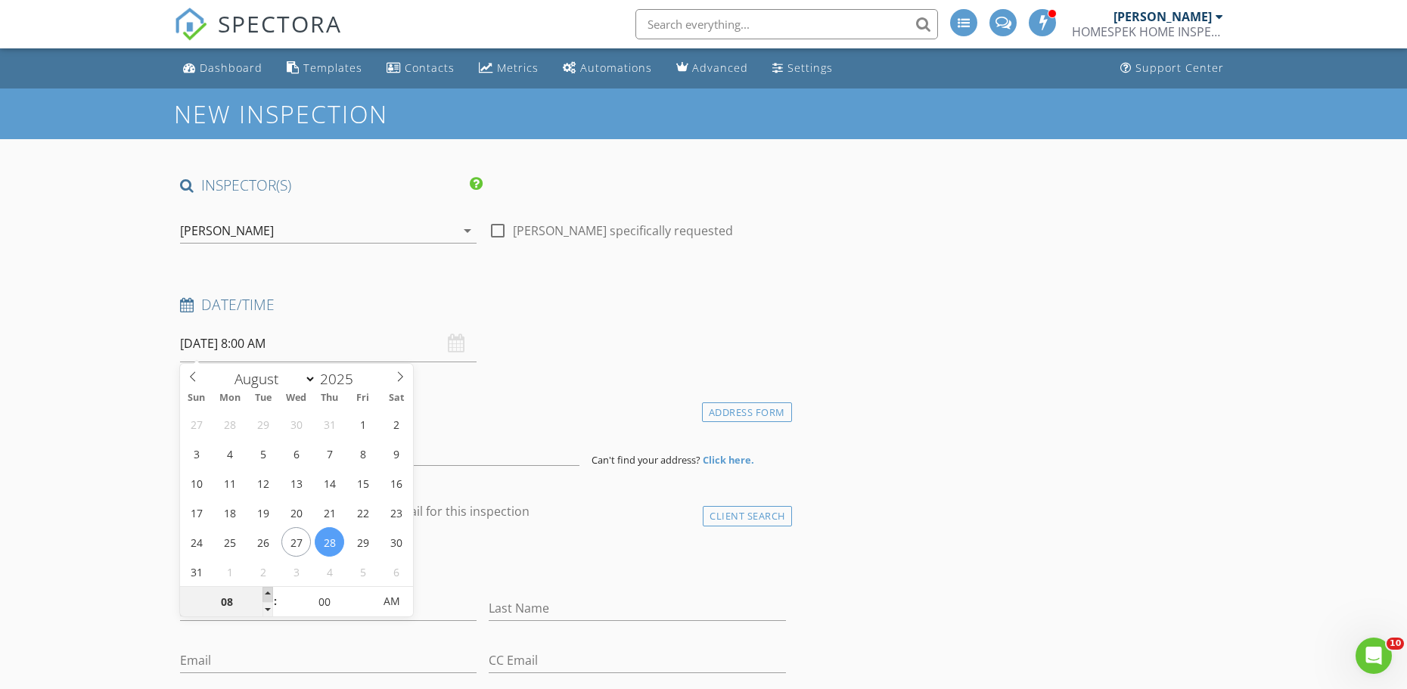
type input "09"
type input "08/28/2025 9:00 AM"
click at [269, 588] on span at bounding box center [267, 594] width 11 height 15
type input "10"
type input "08/28/2025 10:00 AM"
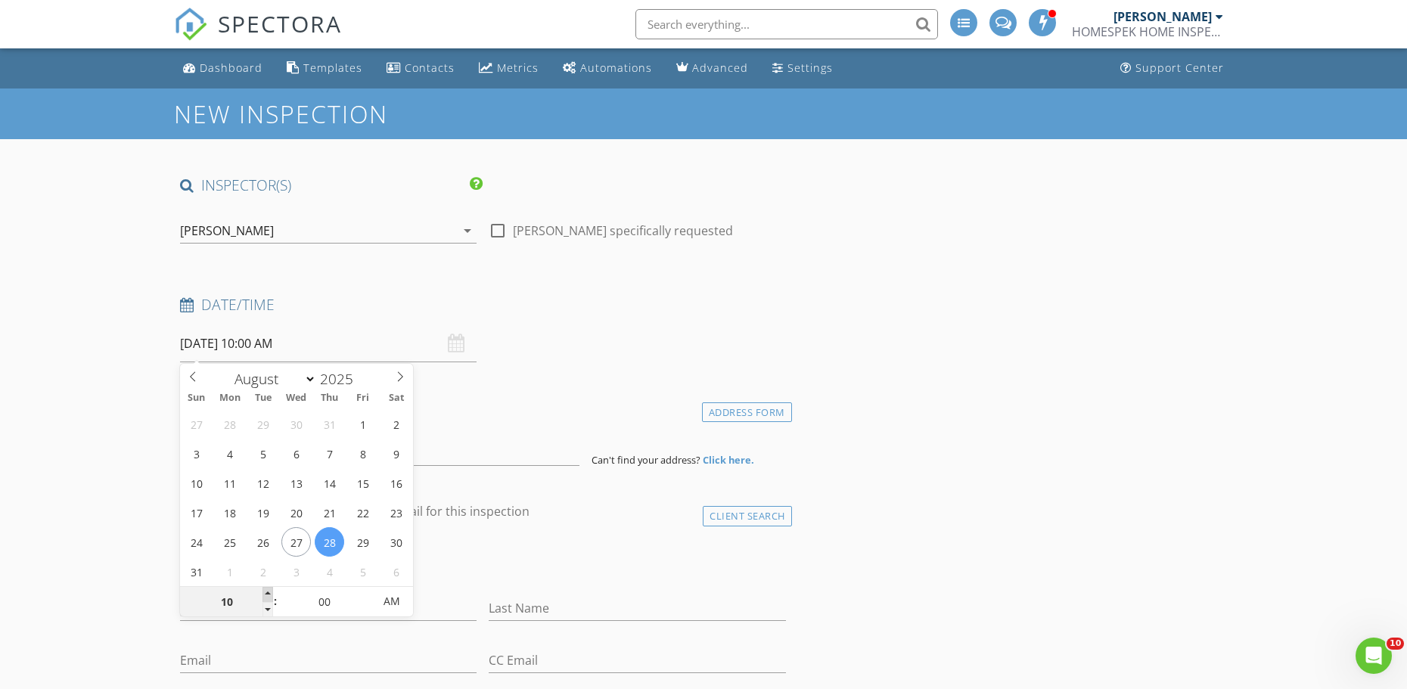
click at [269, 588] on span at bounding box center [267, 594] width 11 height 15
type input "11"
type input "08/28/2025 11:00 AM"
click at [269, 588] on span at bounding box center [267, 594] width 11 height 15
type input "12"
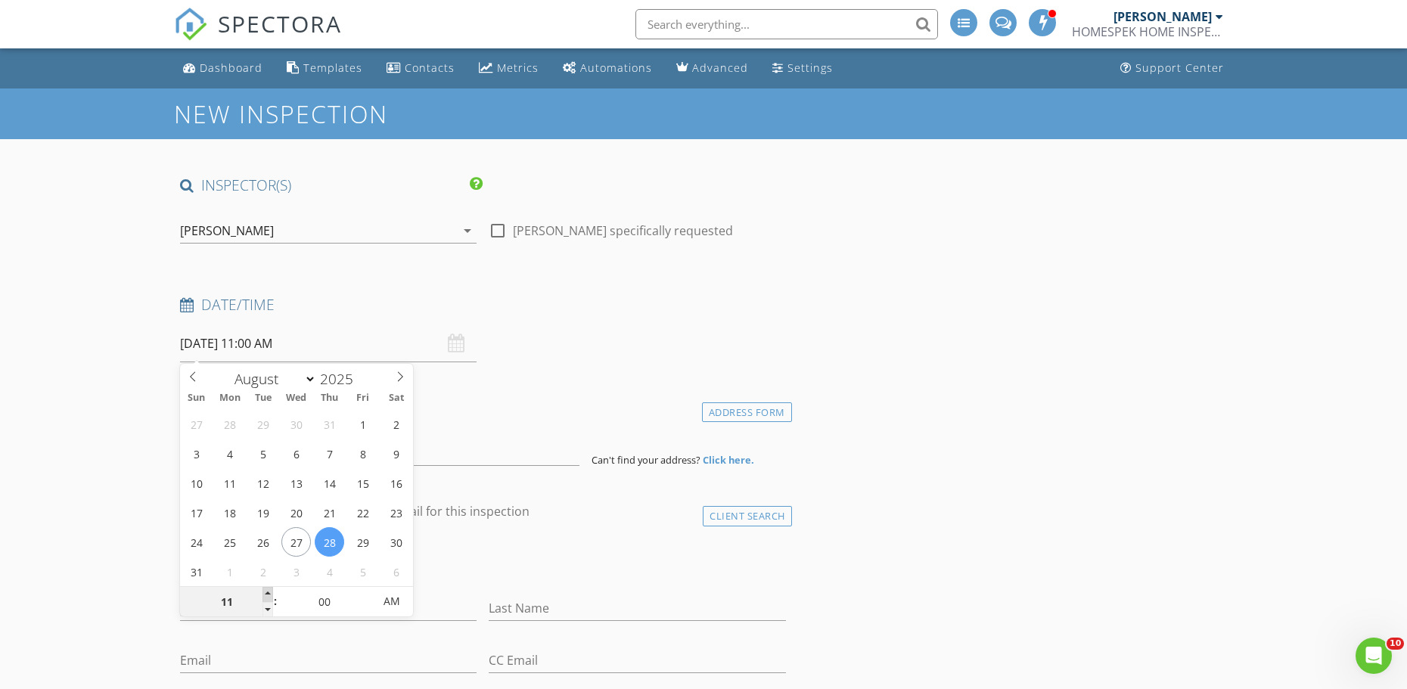
type input "08/28/2025 12:00 PM"
click at [269, 588] on span at bounding box center [267, 594] width 11 height 15
type input "01"
type input "08/28/2025 1:00 PM"
click at [269, 588] on span at bounding box center [267, 594] width 11 height 15
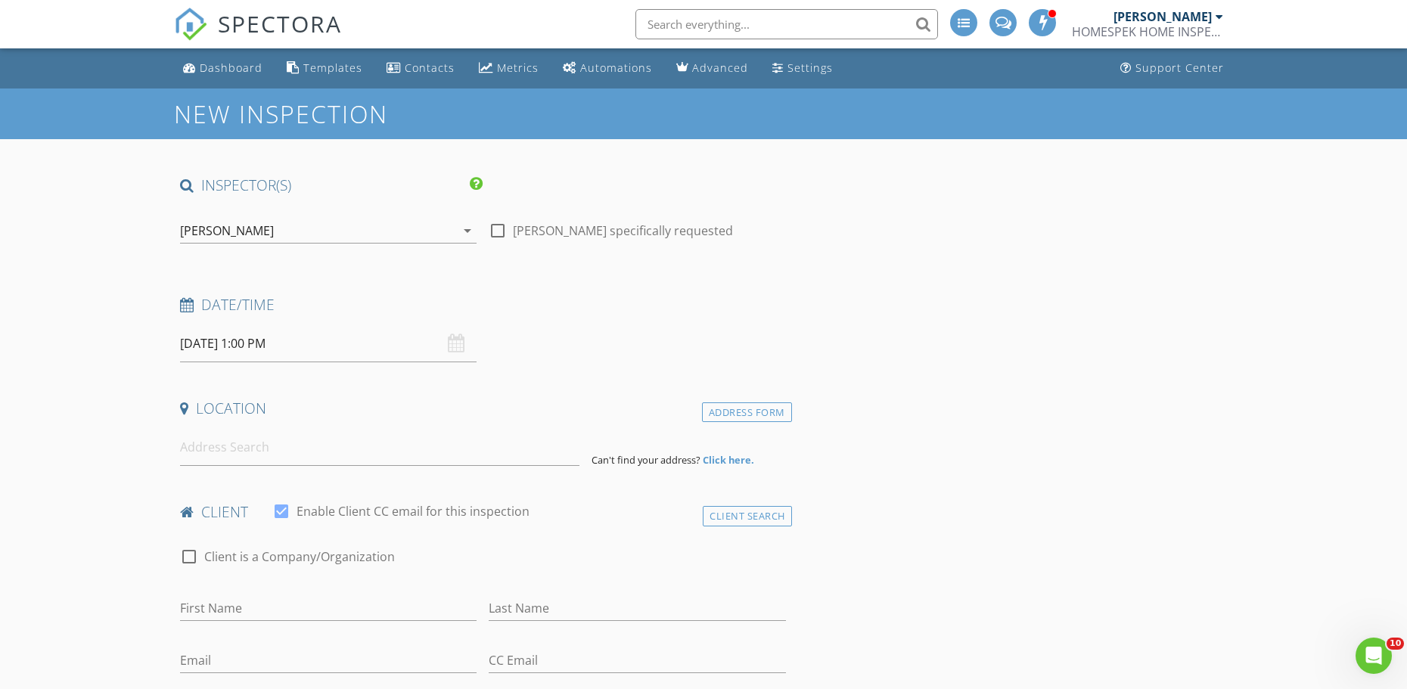
click at [217, 444] on input at bounding box center [379, 447] width 399 height 37
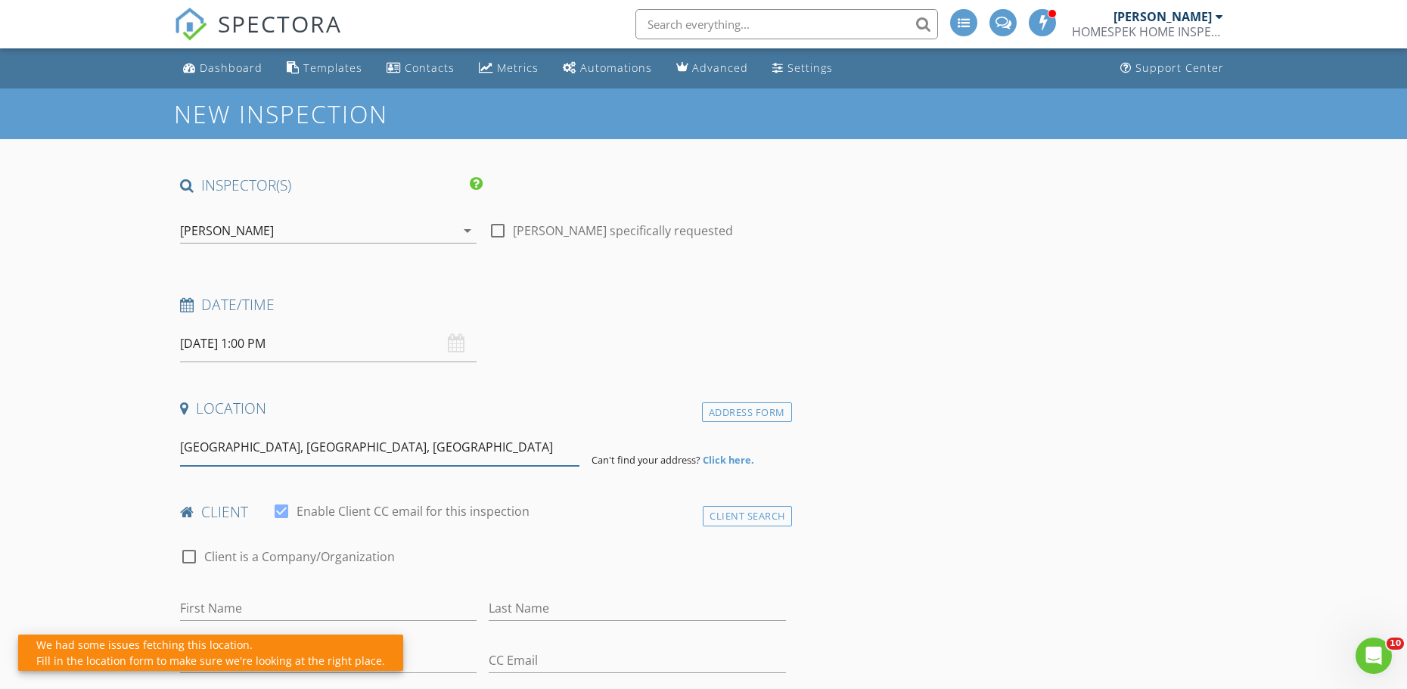
drag, startPoint x: 380, startPoint y: 436, endPoint x: 225, endPoint y: 438, distance: 155.1
click at [225, 438] on input "West 31st Street, Chicago, IL, USA" at bounding box center [379, 447] width 399 height 37
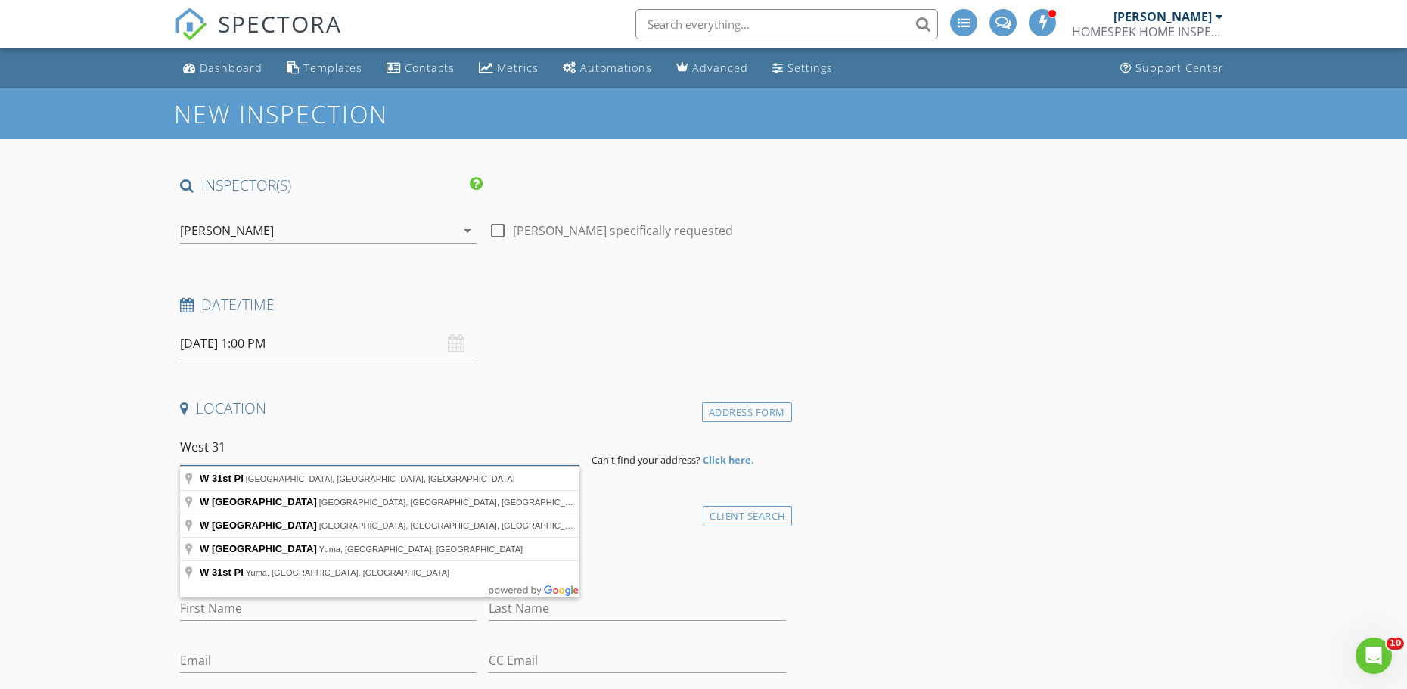
drag, startPoint x: 207, startPoint y: 445, endPoint x: 160, endPoint y: 444, distance: 47.7
click at [232, 450] on input "31" at bounding box center [379, 447] width 399 height 37
type input "31 Chianti, Rancho Mirage, CA, USA"
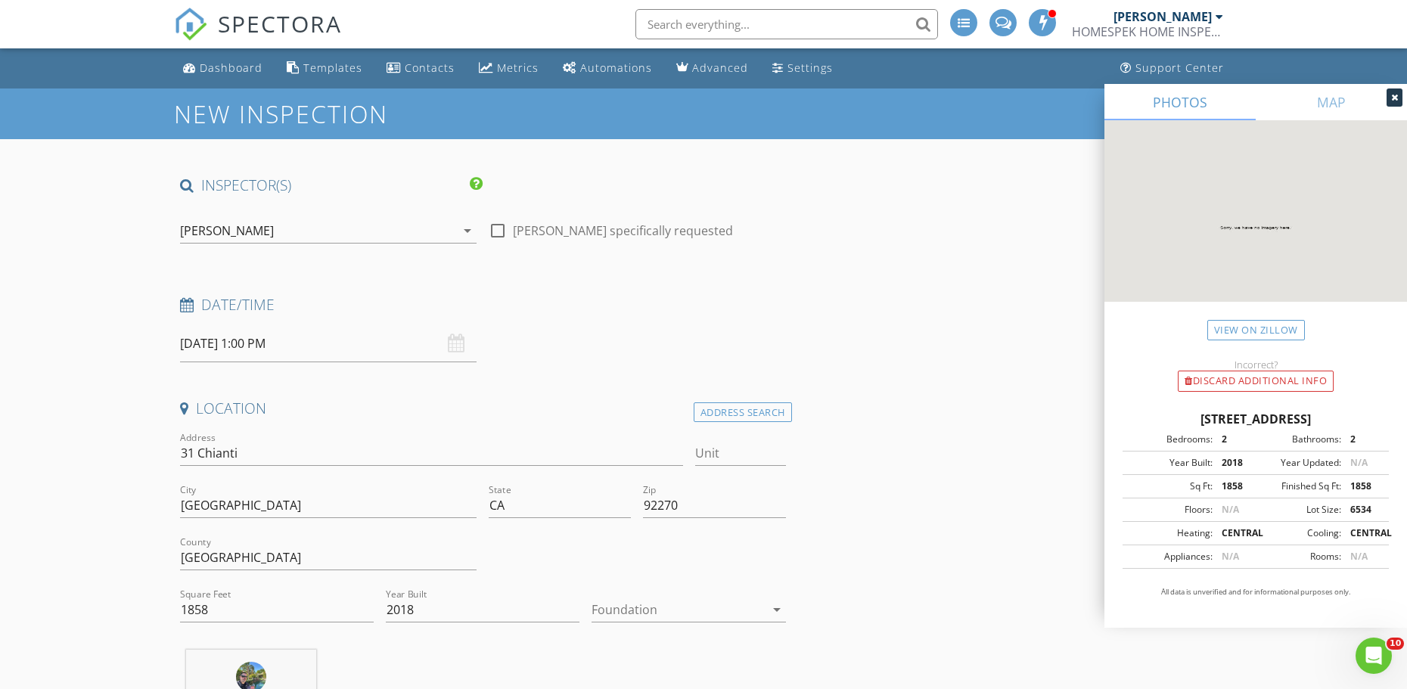
scroll to position [378, 0]
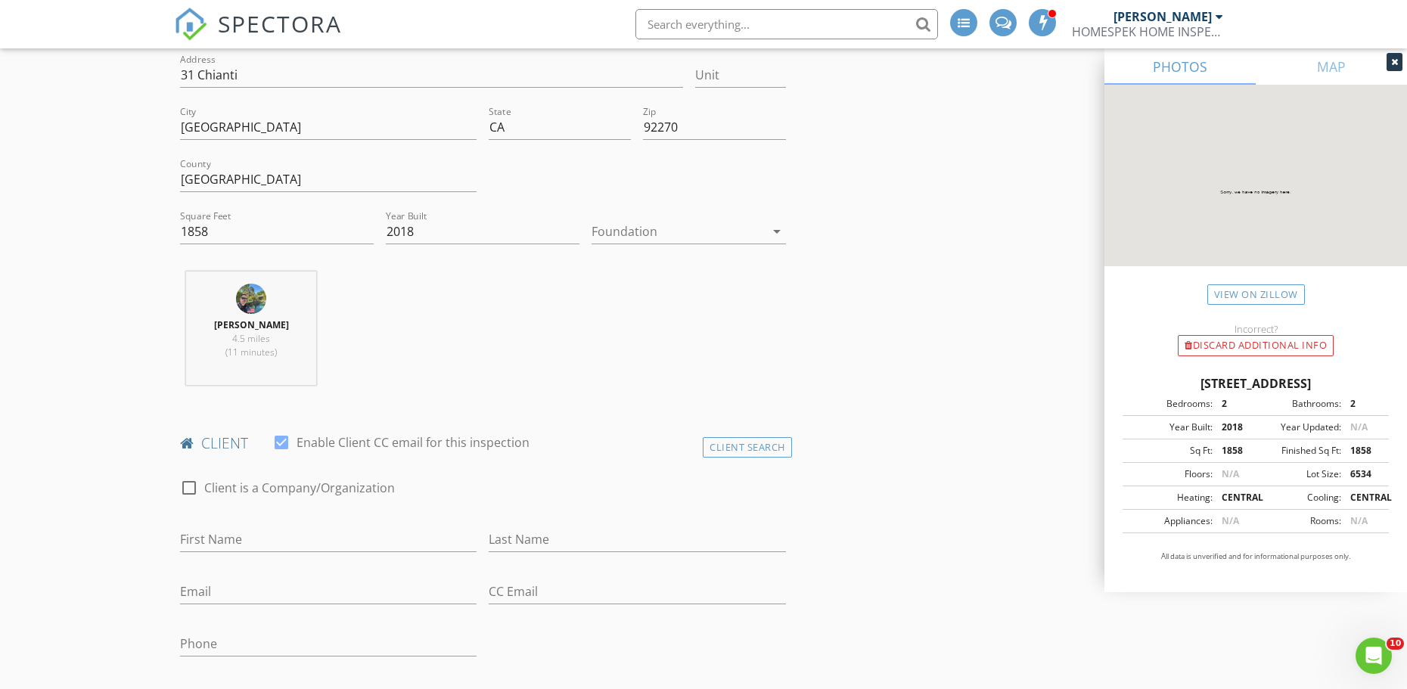
click at [692, 235] on div at bounding box center [677, 231] width 172 height 24
drag, startPoint x: 618, startPoint y: 304, endPoint x: 608, endPoint y: 312, distance: 12.4
click at [618, 305] on div "Slab" at bounding box center [688, 310] width 169 height 18
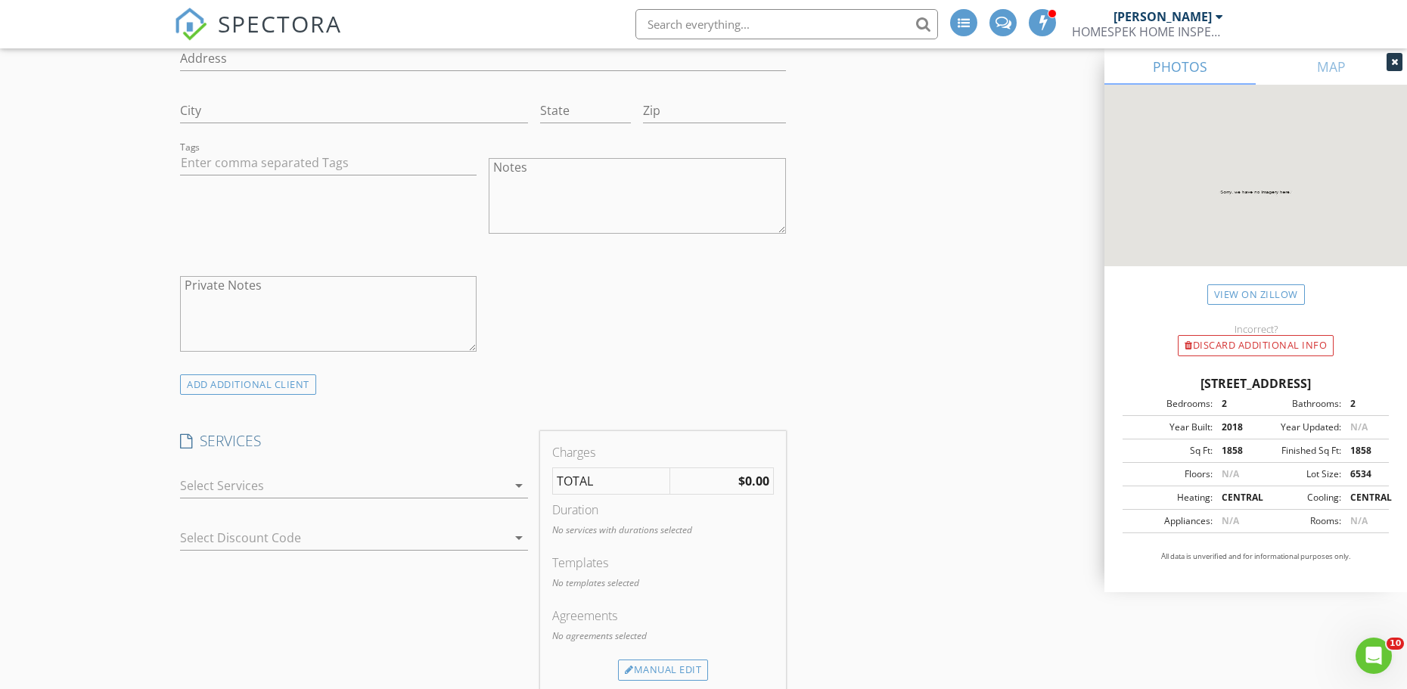
scroll to position [1135, 0]
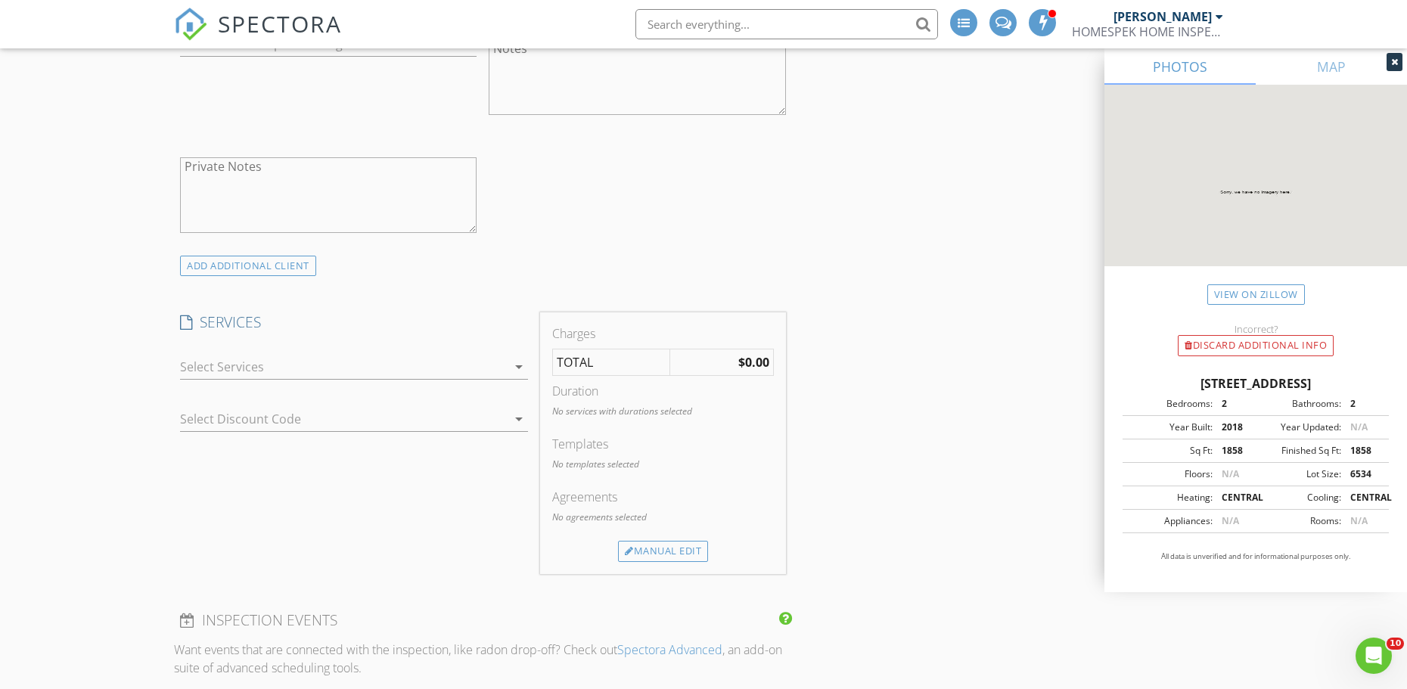
click at [324, 371] on div at bounding box center [343, 367] width 327 height 24
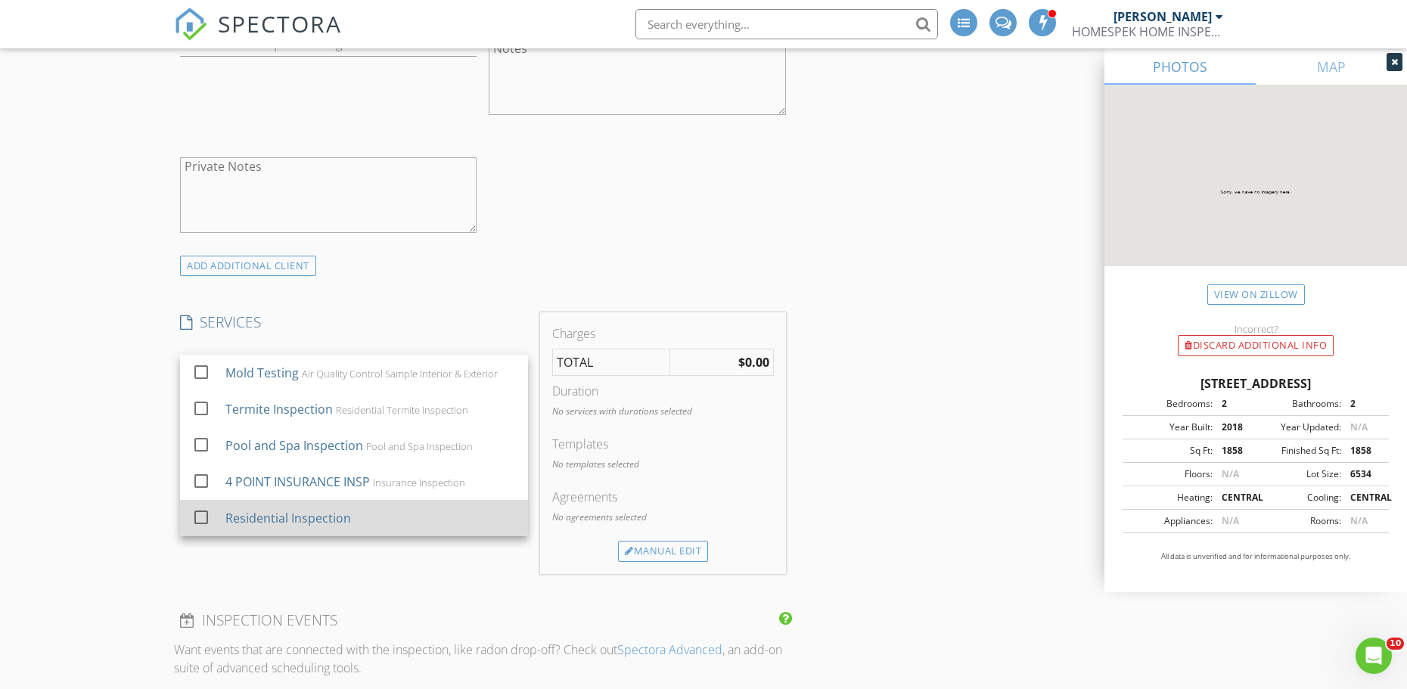
click at [197, 518] on div at bounding box center [201, 517] width 26 height 26
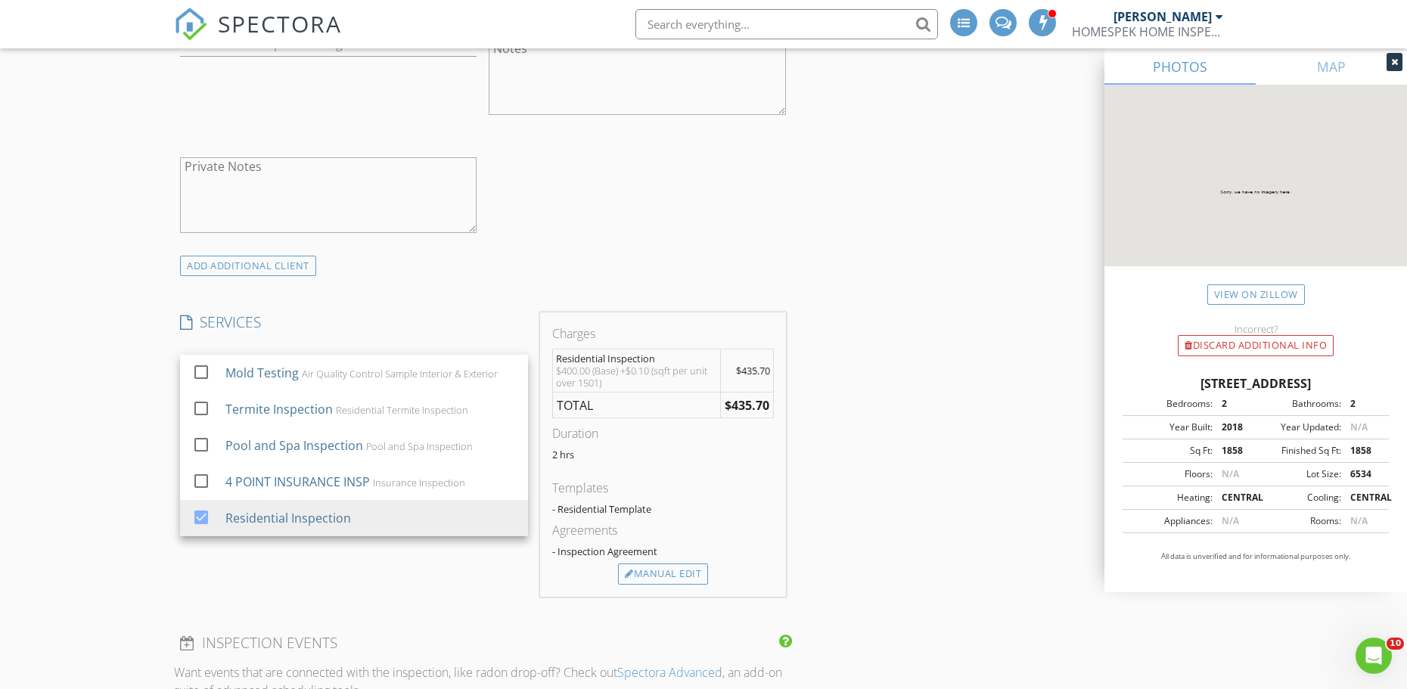
click at [107, 445] on div "New Inspection INSPECTOR(S) check_box Travis Southard PRIMARY Travis Southard a…" at bounding box center [703, 520] width 1407 height 3133
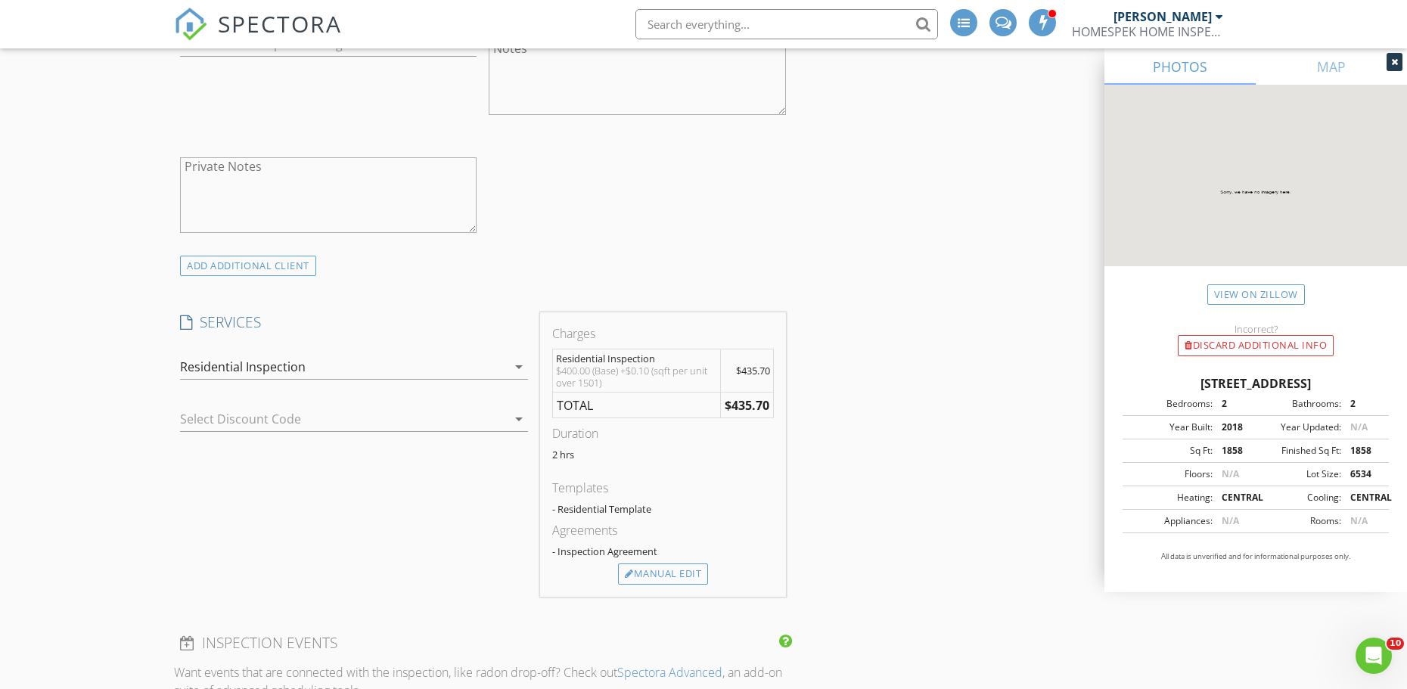
click at [393, 370] on div "Residential Inspection" at bounding box center [343, 367] width 327 height 24
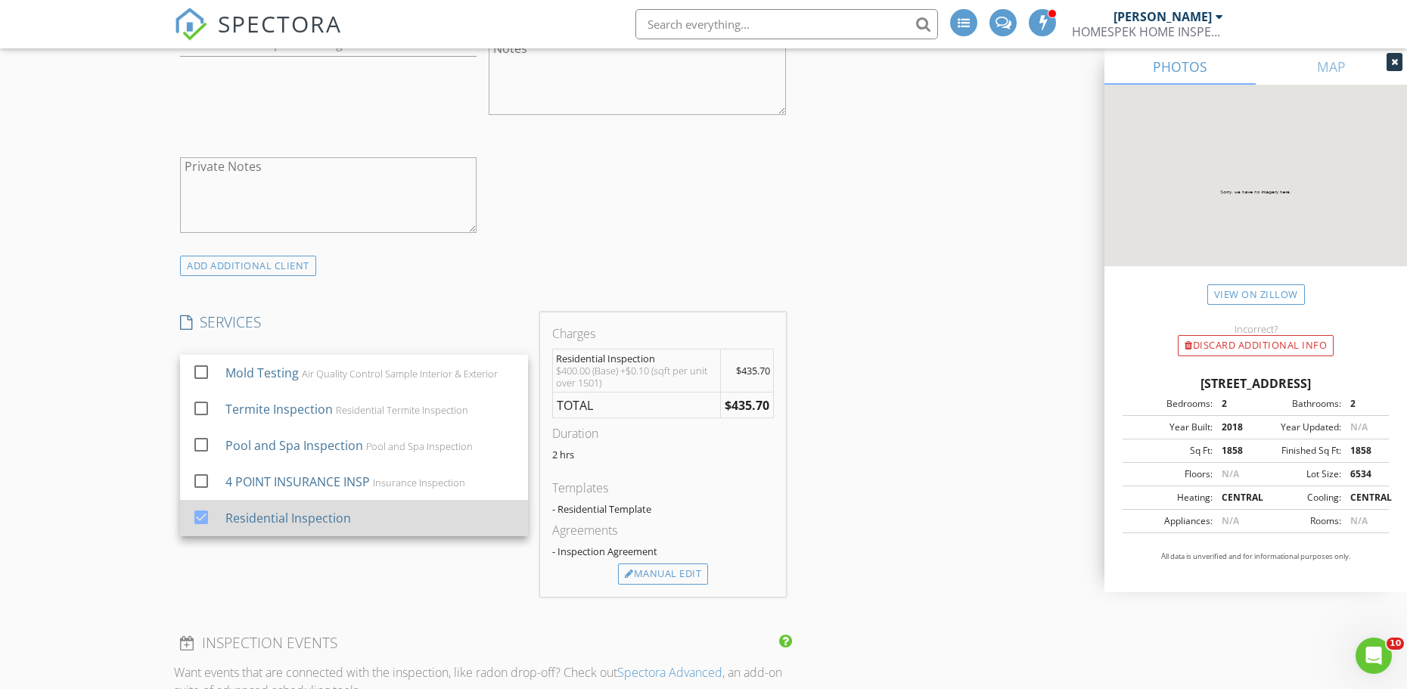
click at [200, 516] on div at bounding box center [201, 517] width 26 height 26
checkbox input "false"
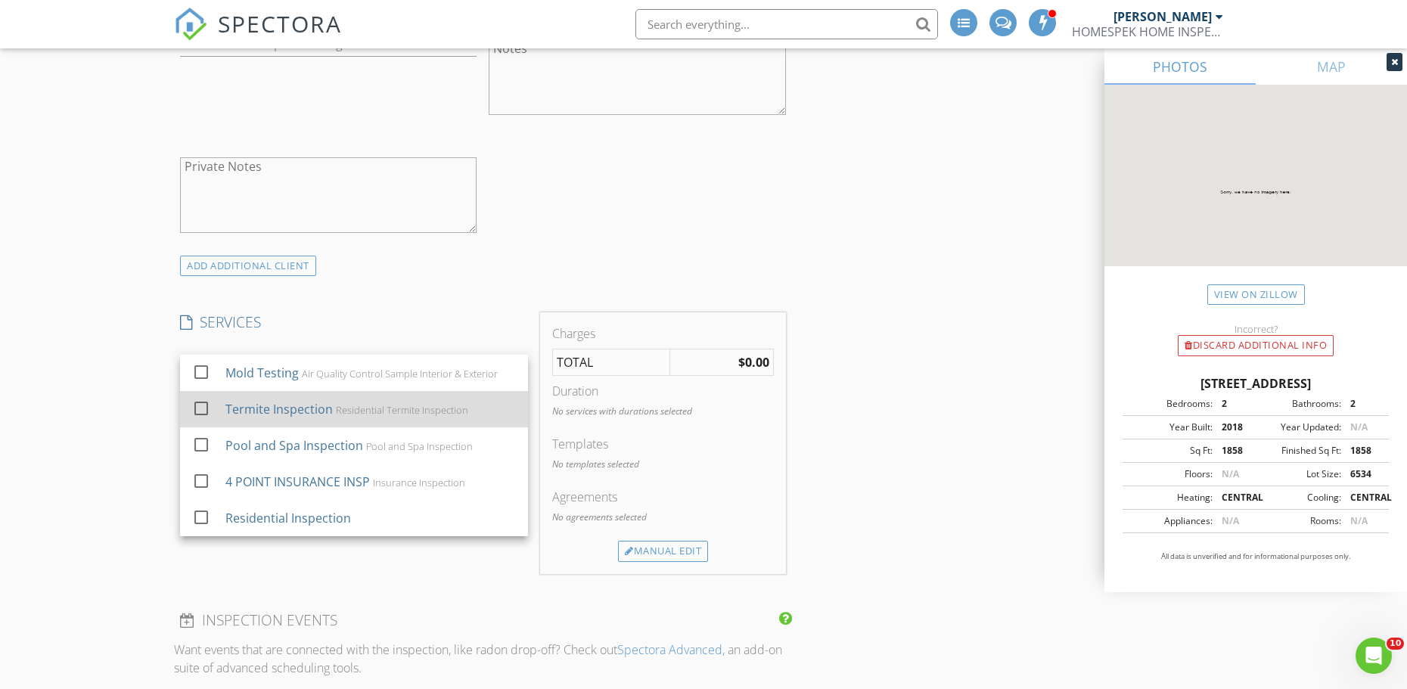
click at [197, 407] on div at bounding box center [201, 409] width 26 height 26
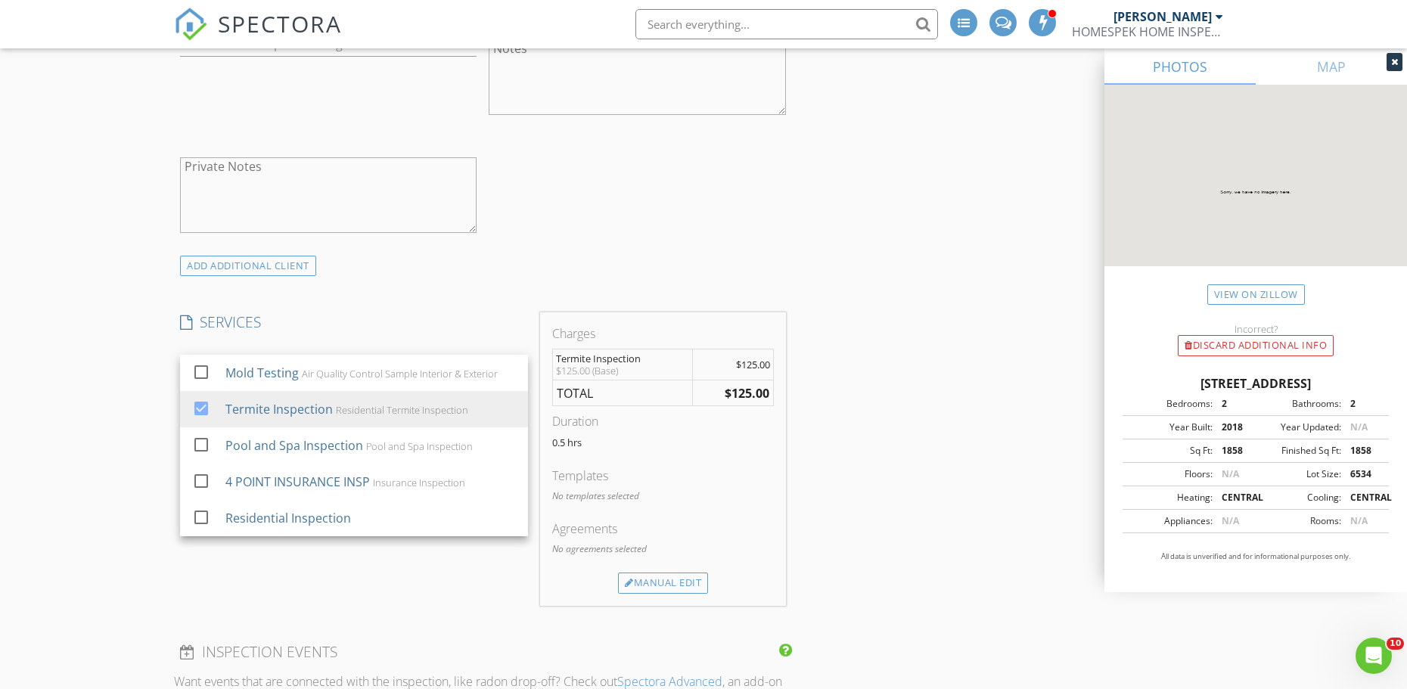
click at [913, 312] on div "INSPECTOR(S) check_box Travis Southard PRIMARY Travis Southard arrow_drop_down …" at bounding box center [703, 550] width 1059 height 3019
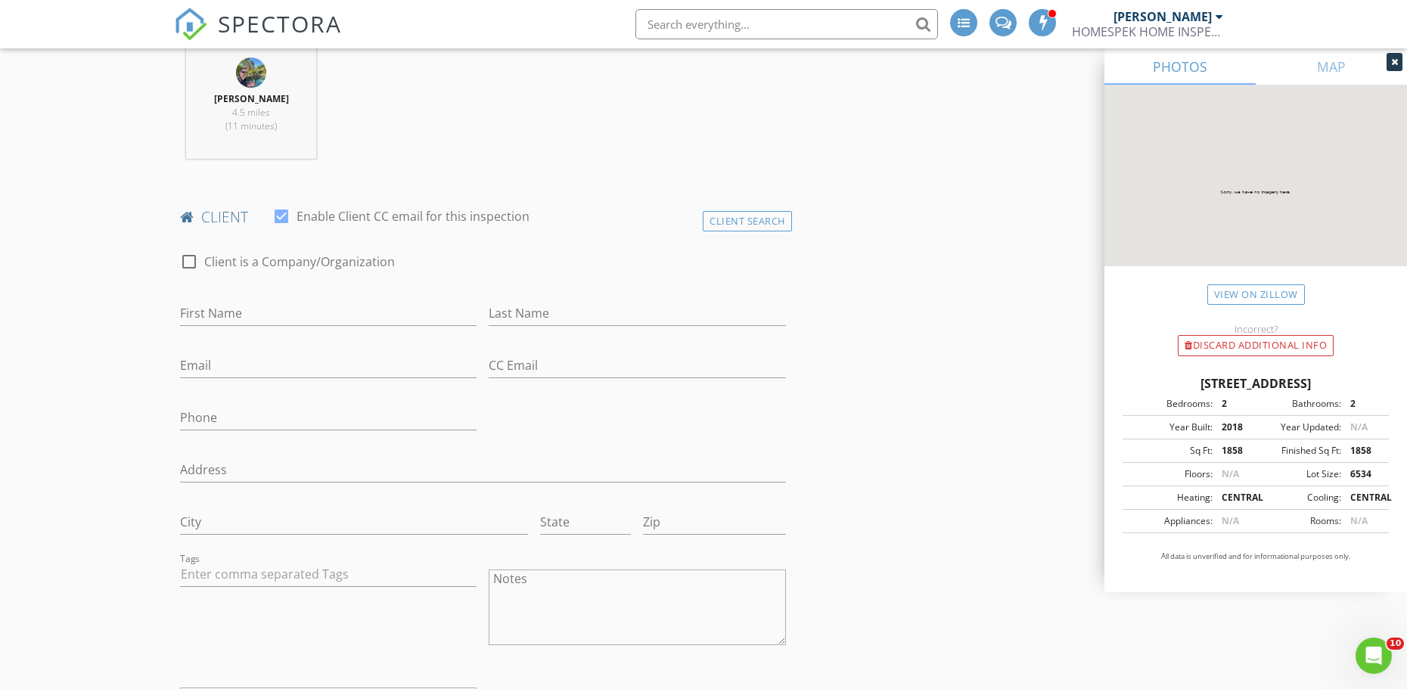
scroll to position [605, 0]
click at [228, 307] on input "First Name" at bounding box center [328, 312] width 296 height 25
type input "Gail"
click at [222, 367] on input "Email" at bounding box center [328, 364] width 296 height 25
type input "g"
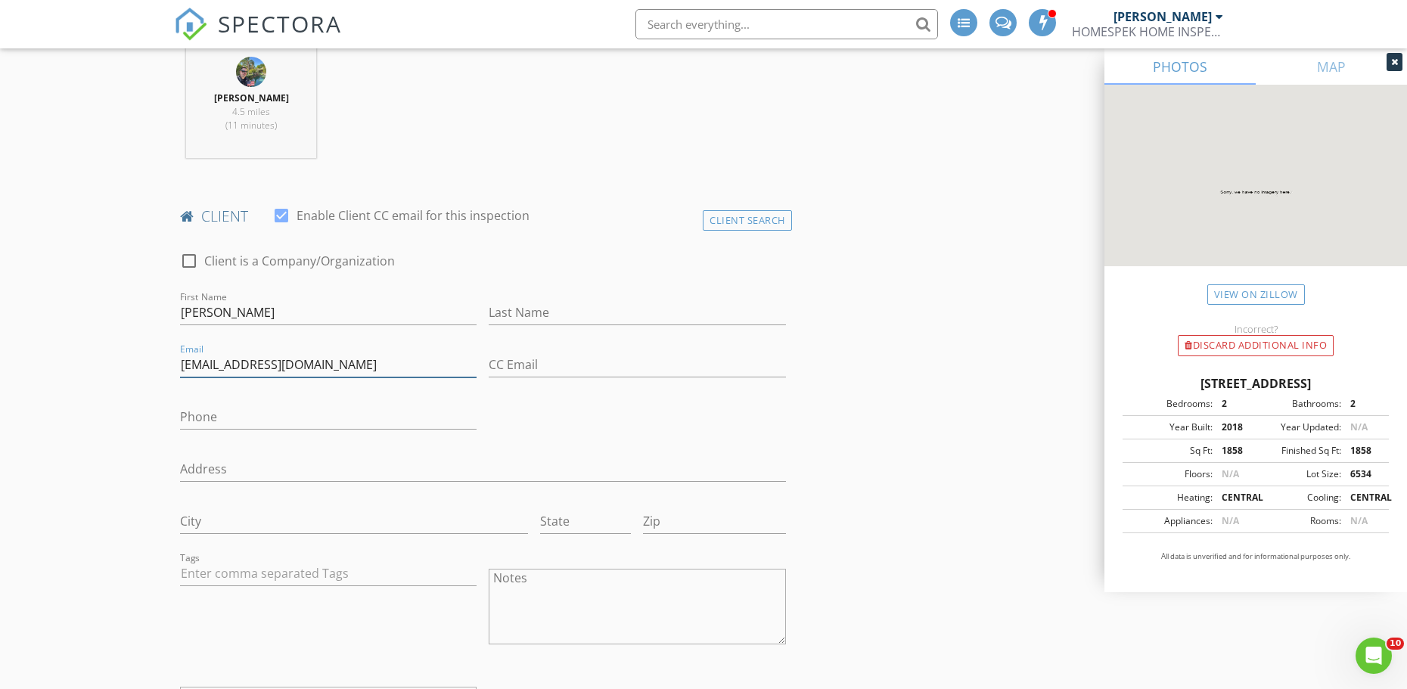
type input "Galas2655@gmail.com"
click at [236, 413] on input "Phone" at bounding box center [328, 417] width 296 height 25
type input "760-902-3026"
drag, startPoint x: 543, startPoint y: 317, endPoint x: 535, endPoint y: 315, distance: 8.5
click at [543, 317] on input "Last Name" at bounding box center [637, 312] width 296 height 25
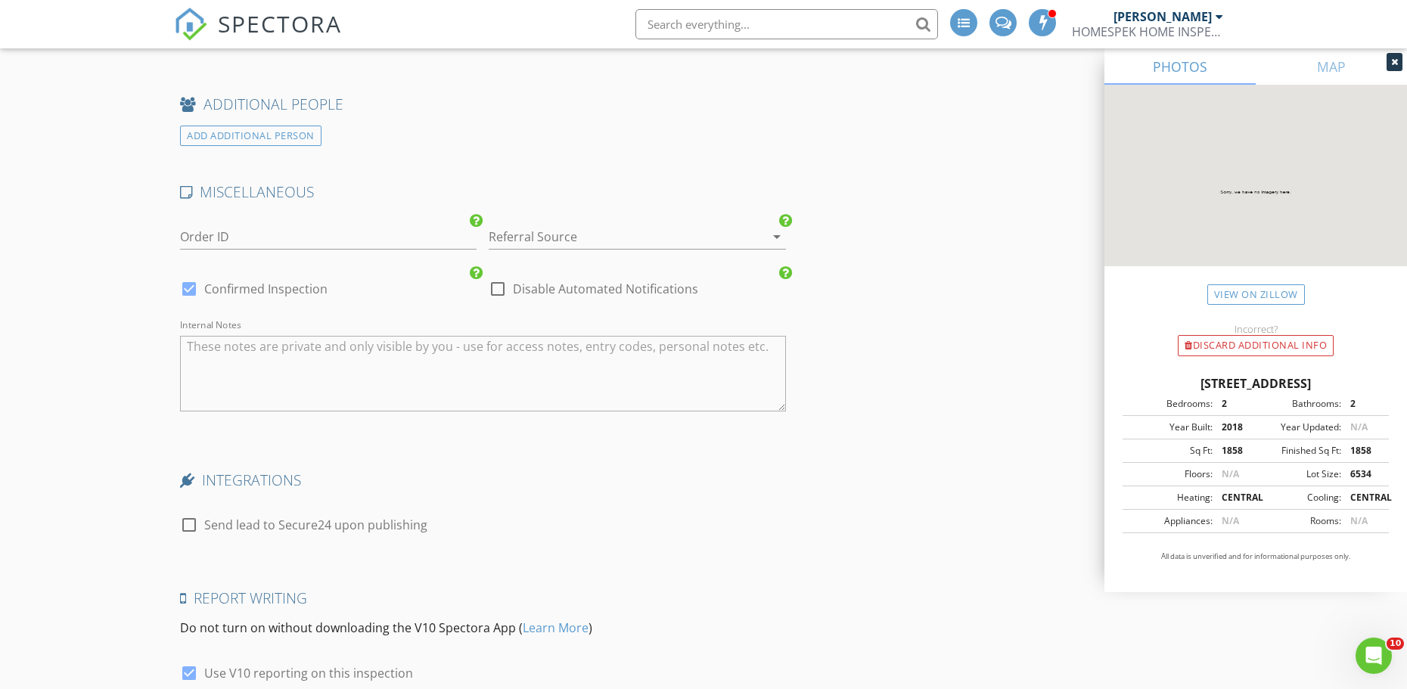
scroll to position [2541, 0]
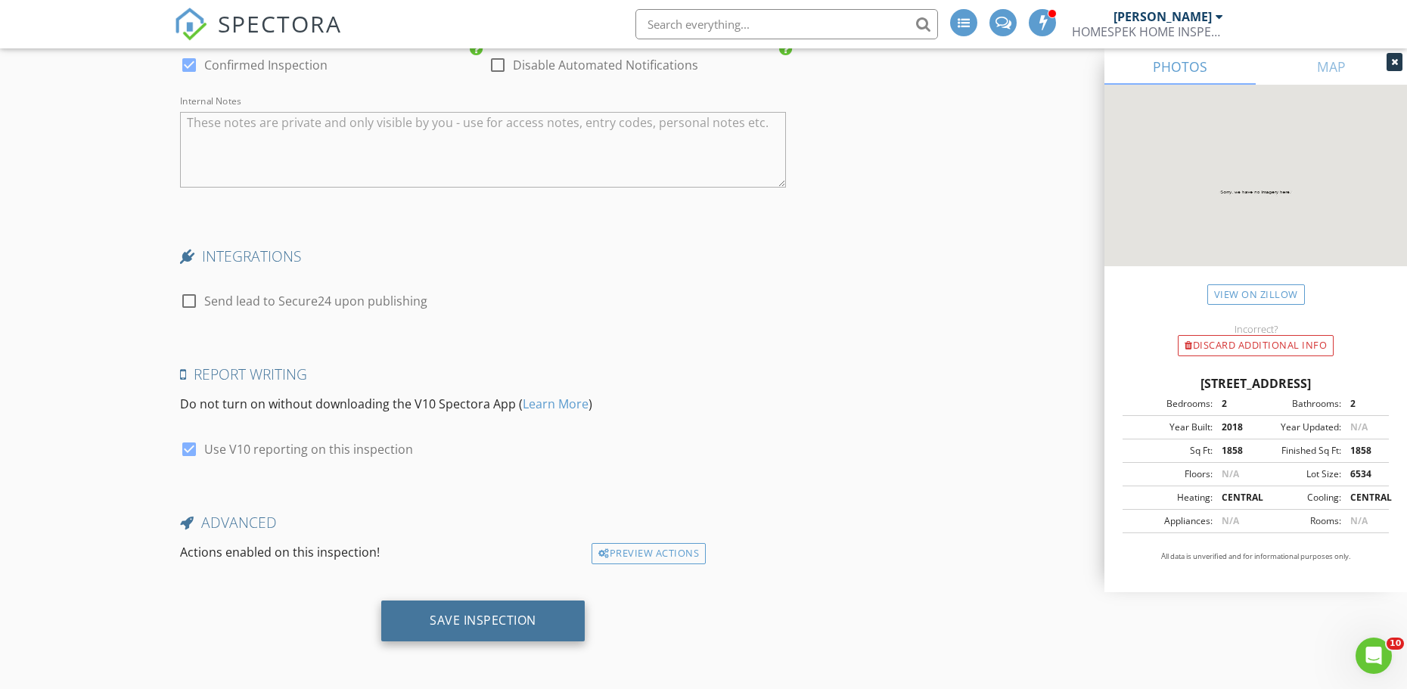
type input "Riggio"
click at [542, 622] on div "Save Inspection" at bounding box center [482, 621] width 203 height 41
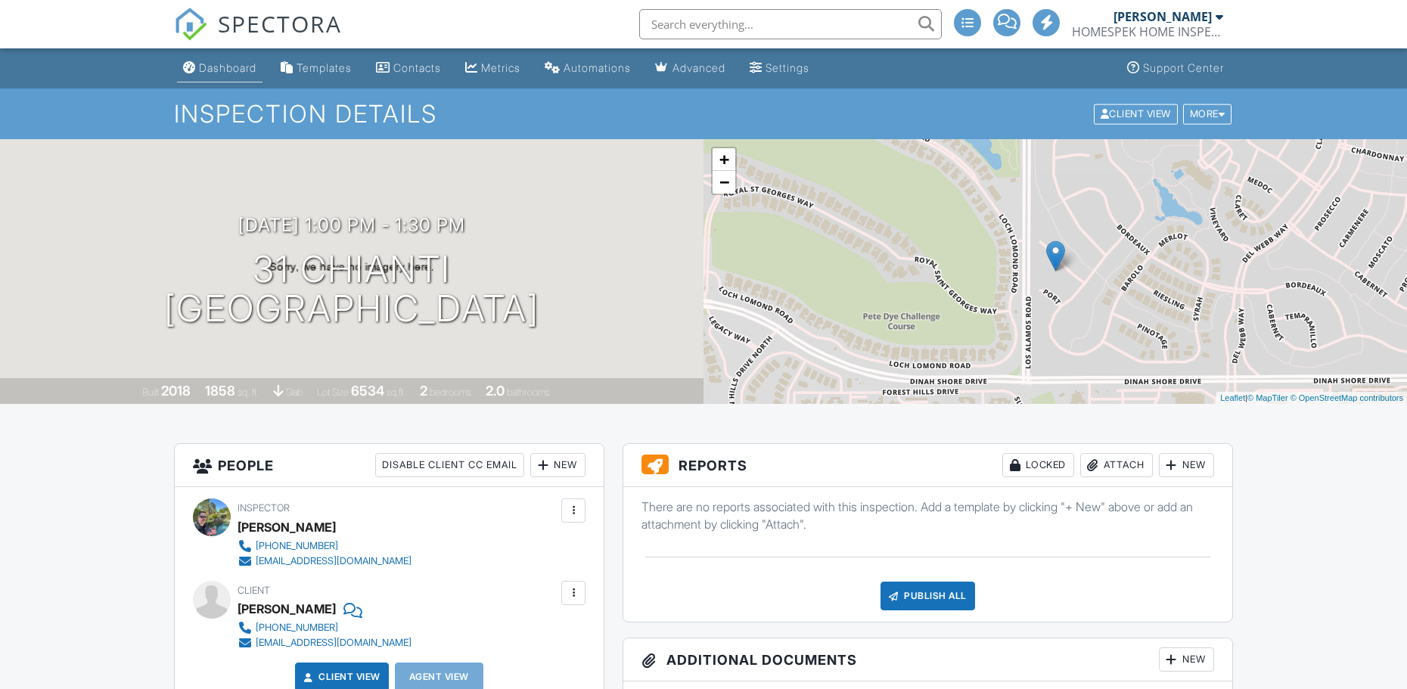
click at [237, 65] on div "Dashboard" at bounding box center [227, 67] width 57 height 13
